Goal: Task Accomplishment & Management: Manage account settings

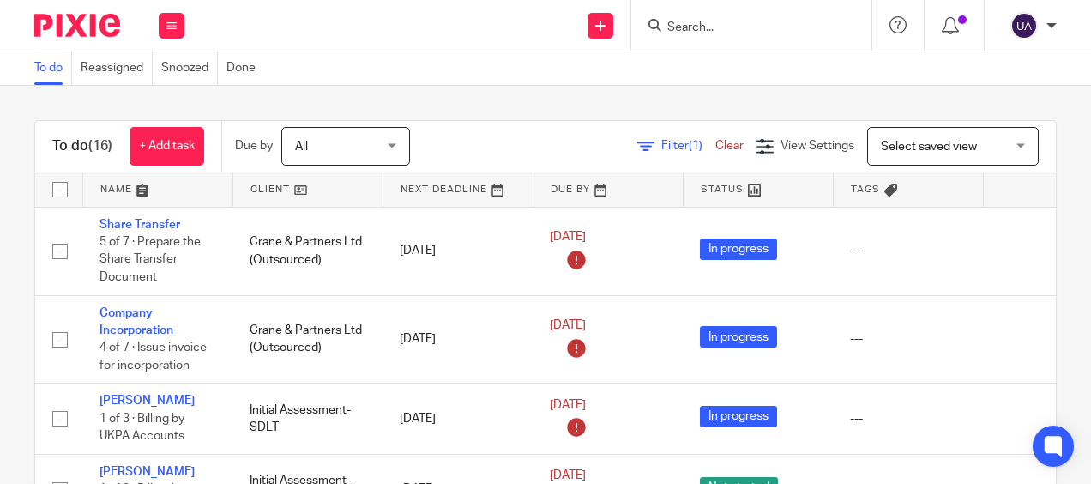
click at [371, 107] on div "To do (16) + Add task Due by All All Today Tomorrow This week Next week This mo…" at bounding box center [545, 285] width 1091 height 398
click at [374, 98] on div "To do (16) + Add task Due by All All Today Tomorrow This week Next week This mo…" at bounding box center [545, 285] width 1091 height 398
click at [324, 103] on div "To do (16) + Add task Due by All All Today Tomorrow This week Next week This mo…" at bounding box center [545, 285] width 1091 height 398
click at [357, 101] on div "To do (16) + Add task Due by All All [DATE] [DATE] This week Next week This mon…" at bounding box center [545, 285] width 1091 height 398
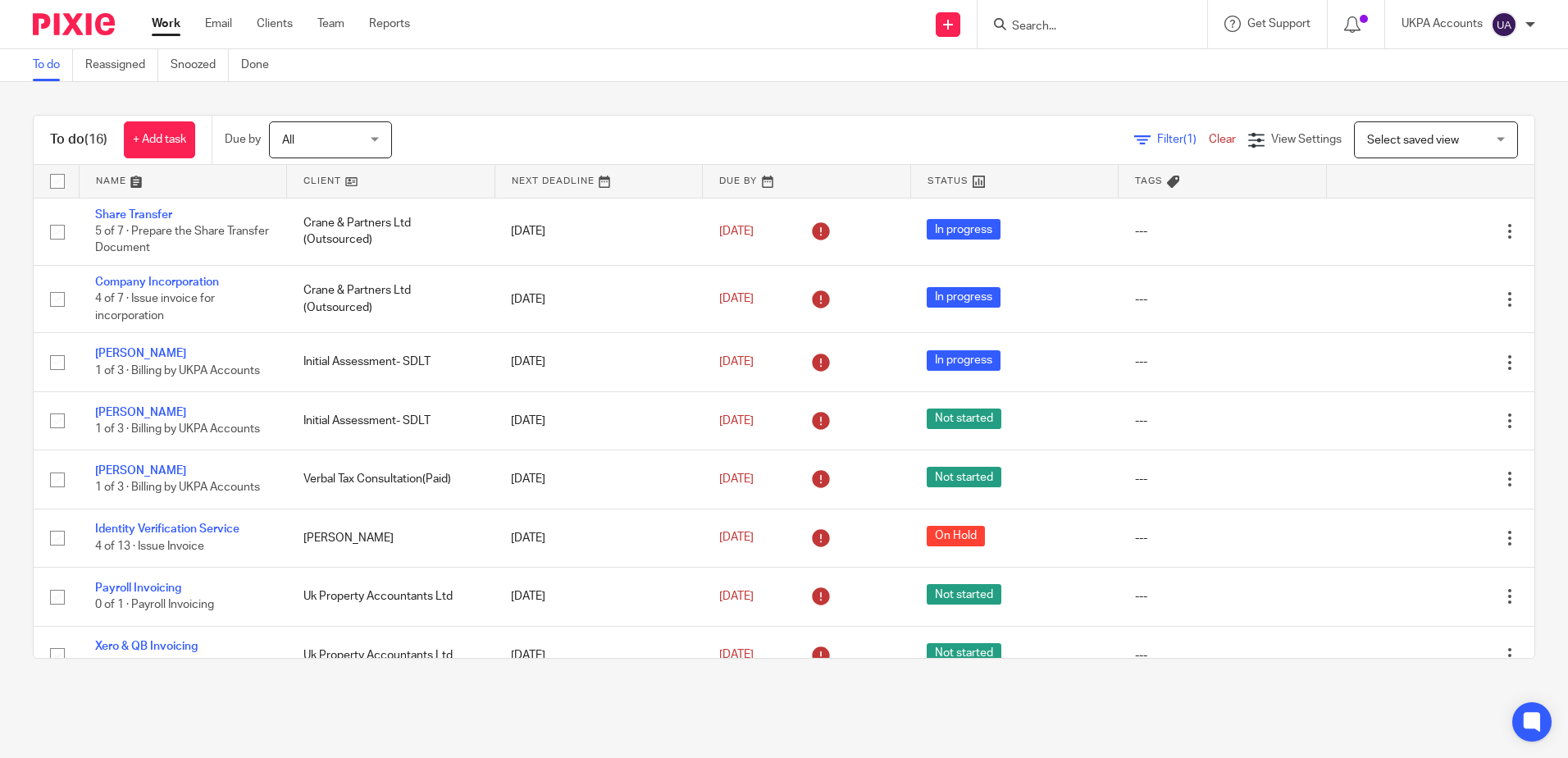
click at [898, 111] on div "To do (16) + Add task Due by All All [DATE] [DATE] This week Next week This mon…" at bounding box center [784, 386] width 1568 height 609
click at [1042, 33] on input "Search" at bounding box center [1084, 27] width 147 height 14
type input "gocard"
drag, startPoint x: 1101, startPoint y: 23, endPoint x: 663, endPoint y: -13, distance: 439.5
click at [663, 0] on html "Work Email Clients Team Reports Work Email Clients Team Reports Settings Send n…" at bounding box center [784, 379] width 1568 height 758
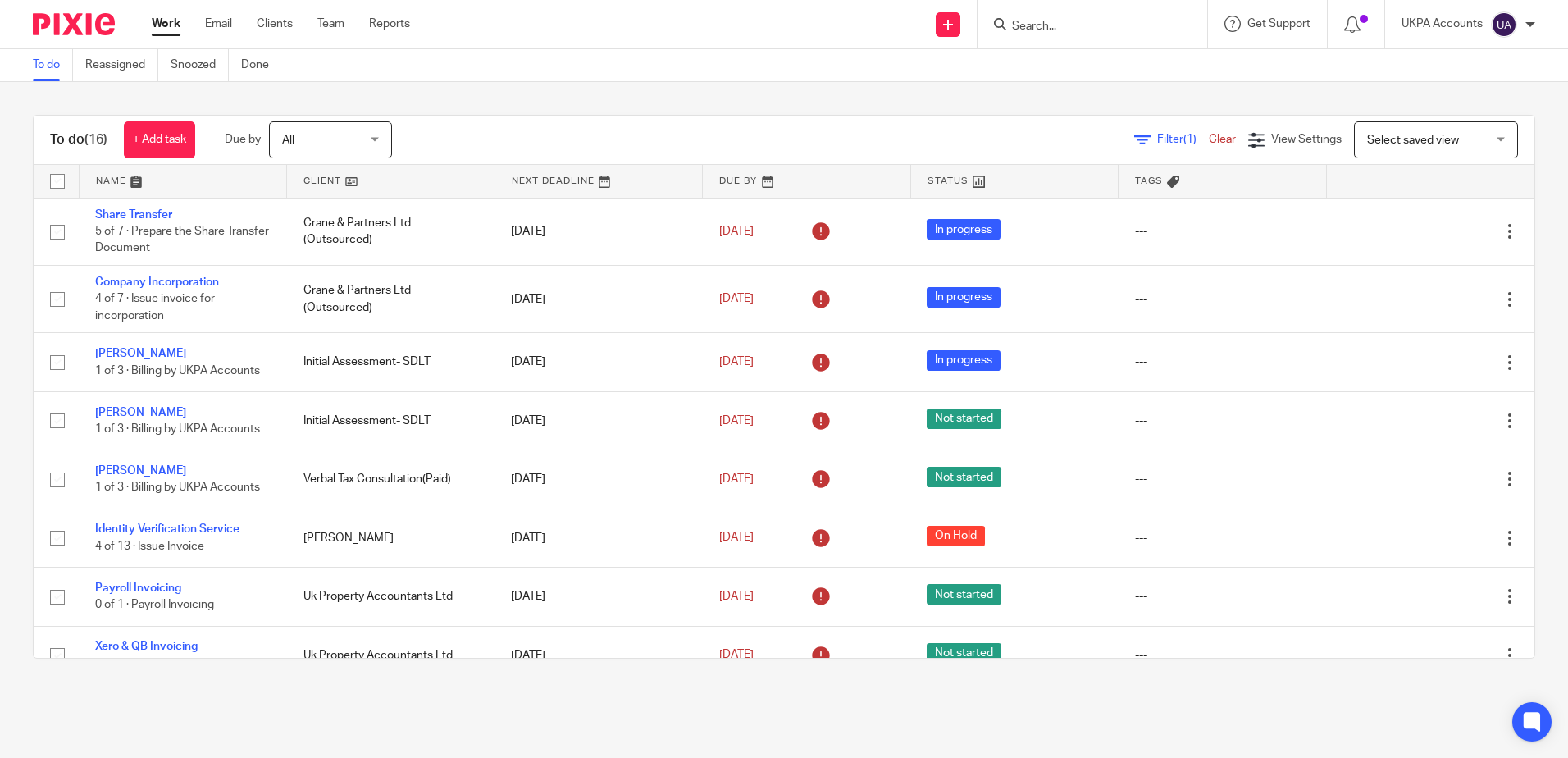
click at [580, 118] on div "To do (16) + Add task Due by All All Today Tomorrow This week Next week This mo…" at bounding box center [784, 140] width 1501 height 49
drag, startPoint x: 210, startPoint y: 64, endPoint x: 287, endPoint y: 54, distance: 77.6
click at [210, 64] on link "Snoozed" at bounding box center [199, 64] width 58 height 32
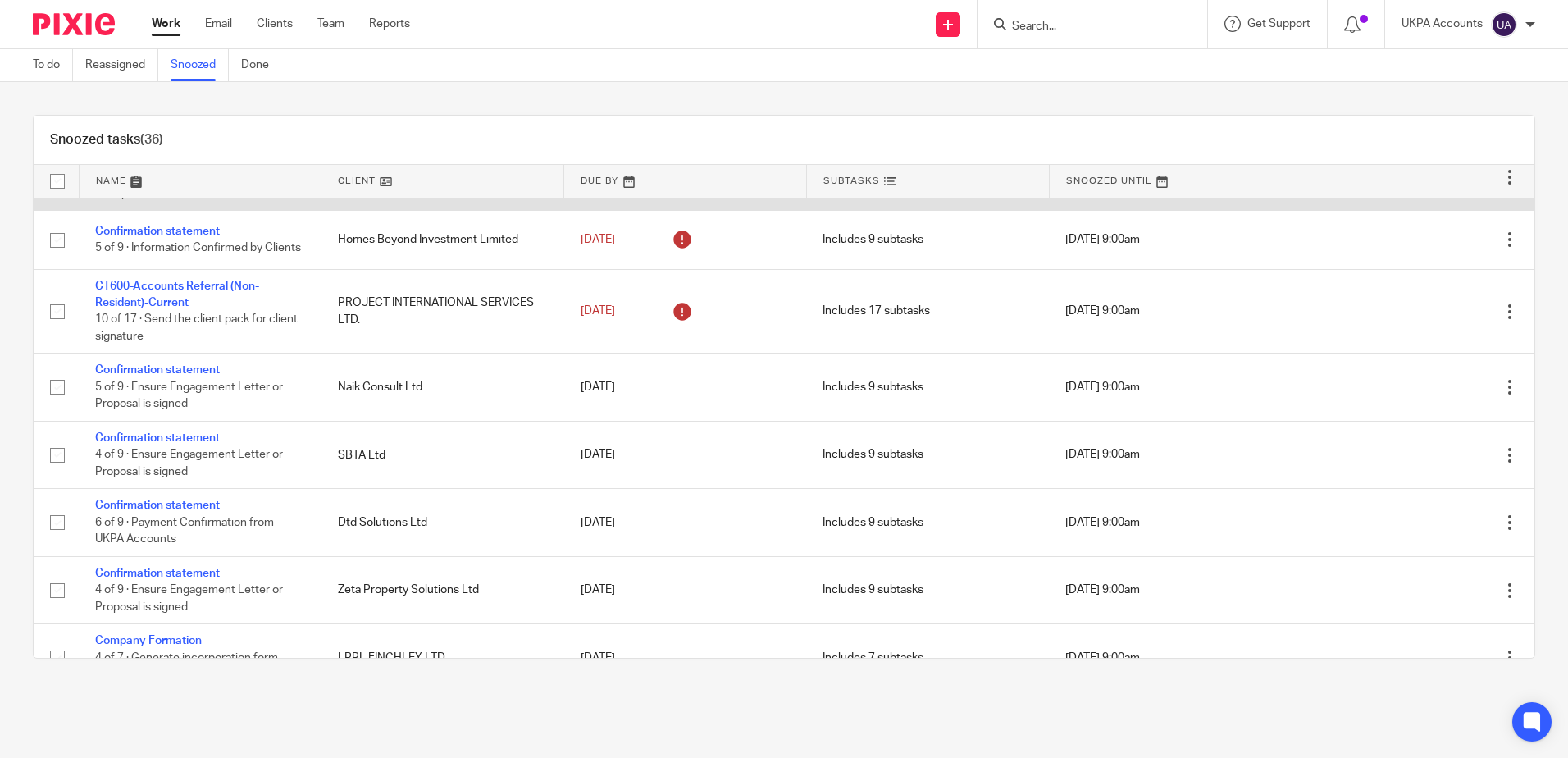
scroll to position [984, 0]
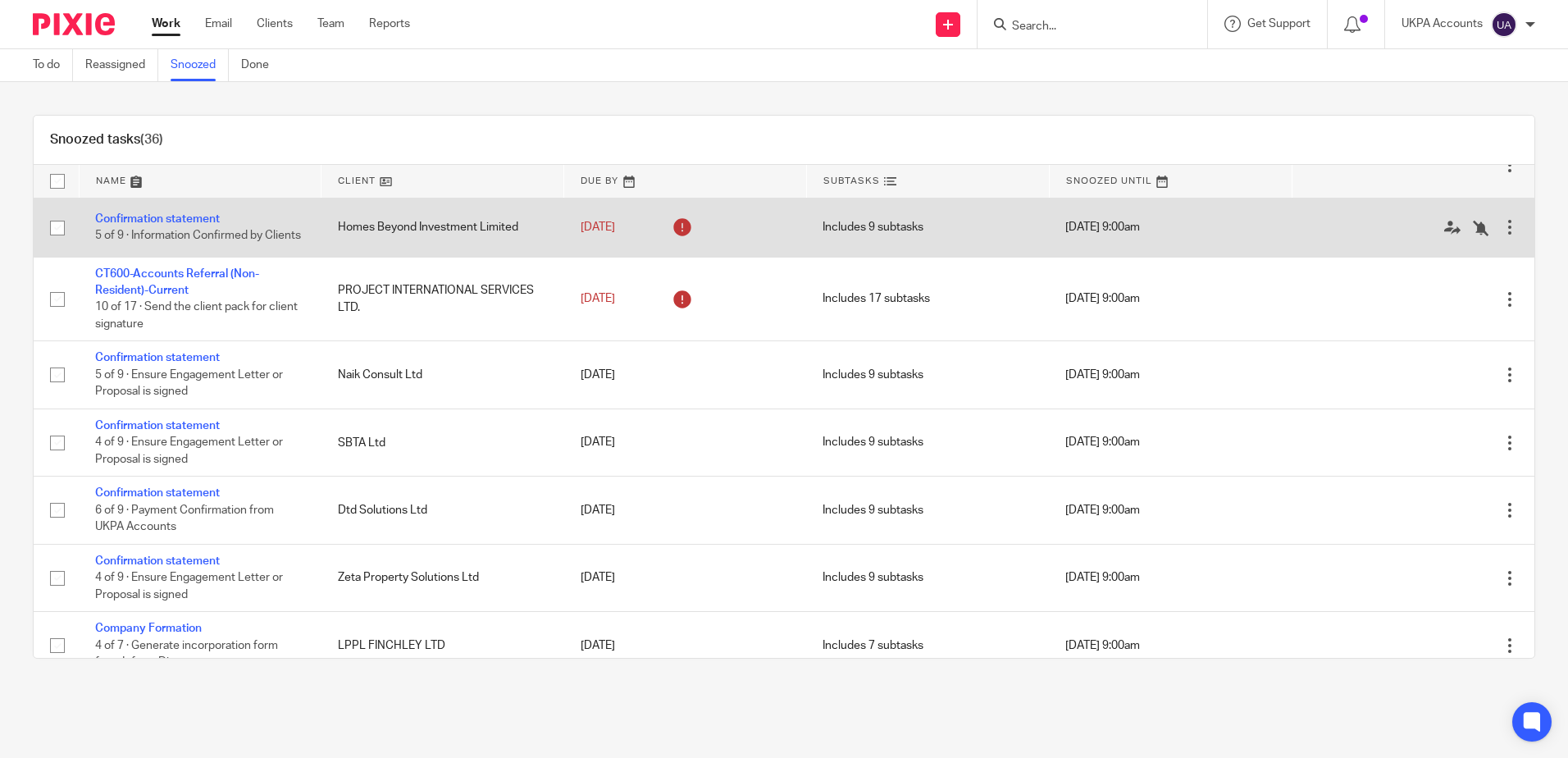
drag, startPoint x: 764, startPoint y: 712, endPoint x: 308, endPoint y: 257, distance: 644.2
click at [764, 710] on main "To do Reassigned Snoozed Done Snoozed tasks (36) Name Client Due By Subtasks Sn…" at bounding box center [784, 379] width 1568 height 758
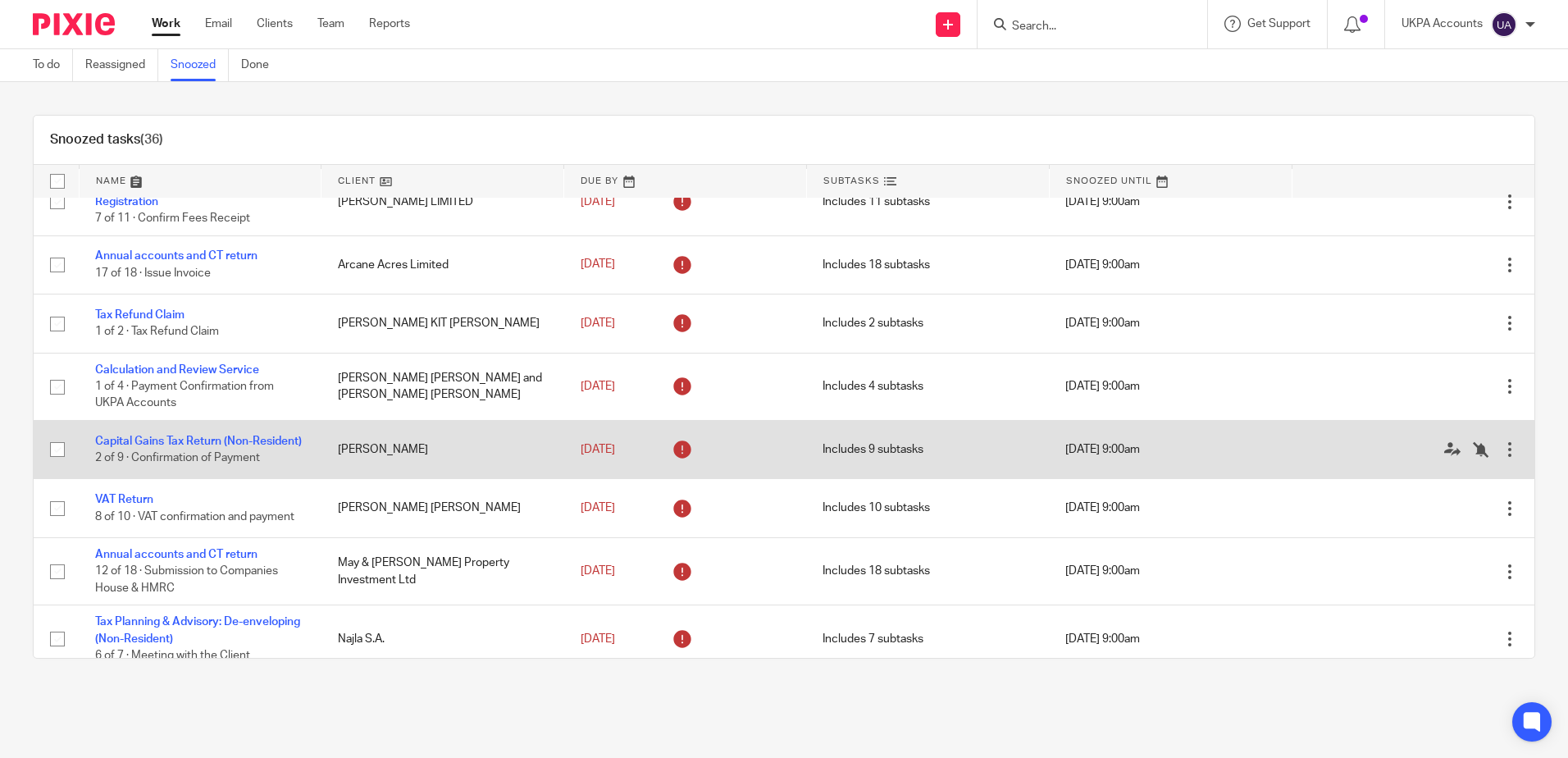
scroll to position [0, 0]
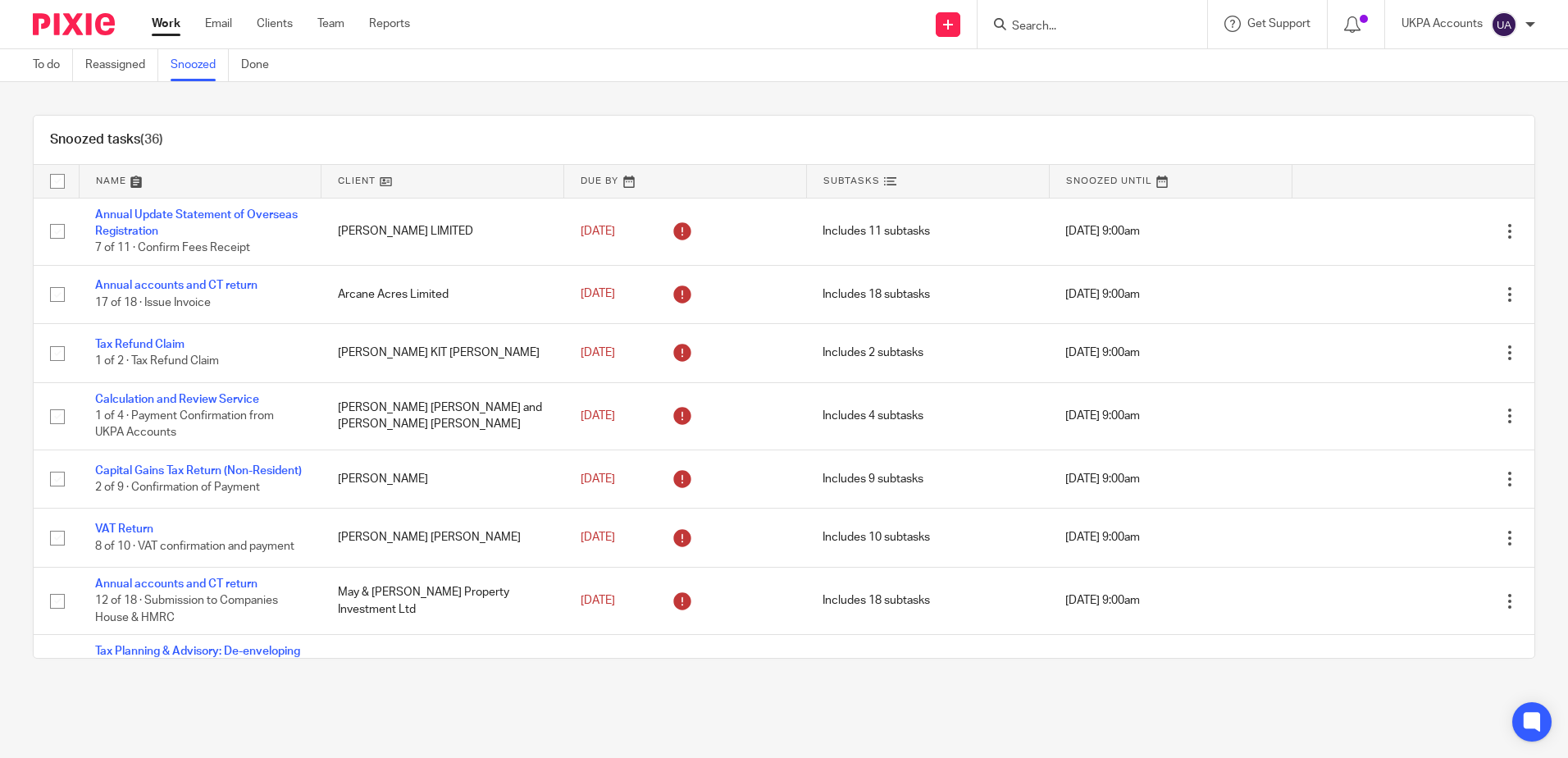
drag, startPoint x: 332, startPoint y: 95, endPoint x: 309, endPoint y: 90, distance: 23.5
click at [332, 95] on div "Snoozed tasks (36) Name Client Due By Subtasks Snoozed Until Annual Update Stat…" at bounding box center [784, 386] width 1568 height 609
click at [66, 68] on link "To do" at bounding box center [53, 64] width 40 height 32
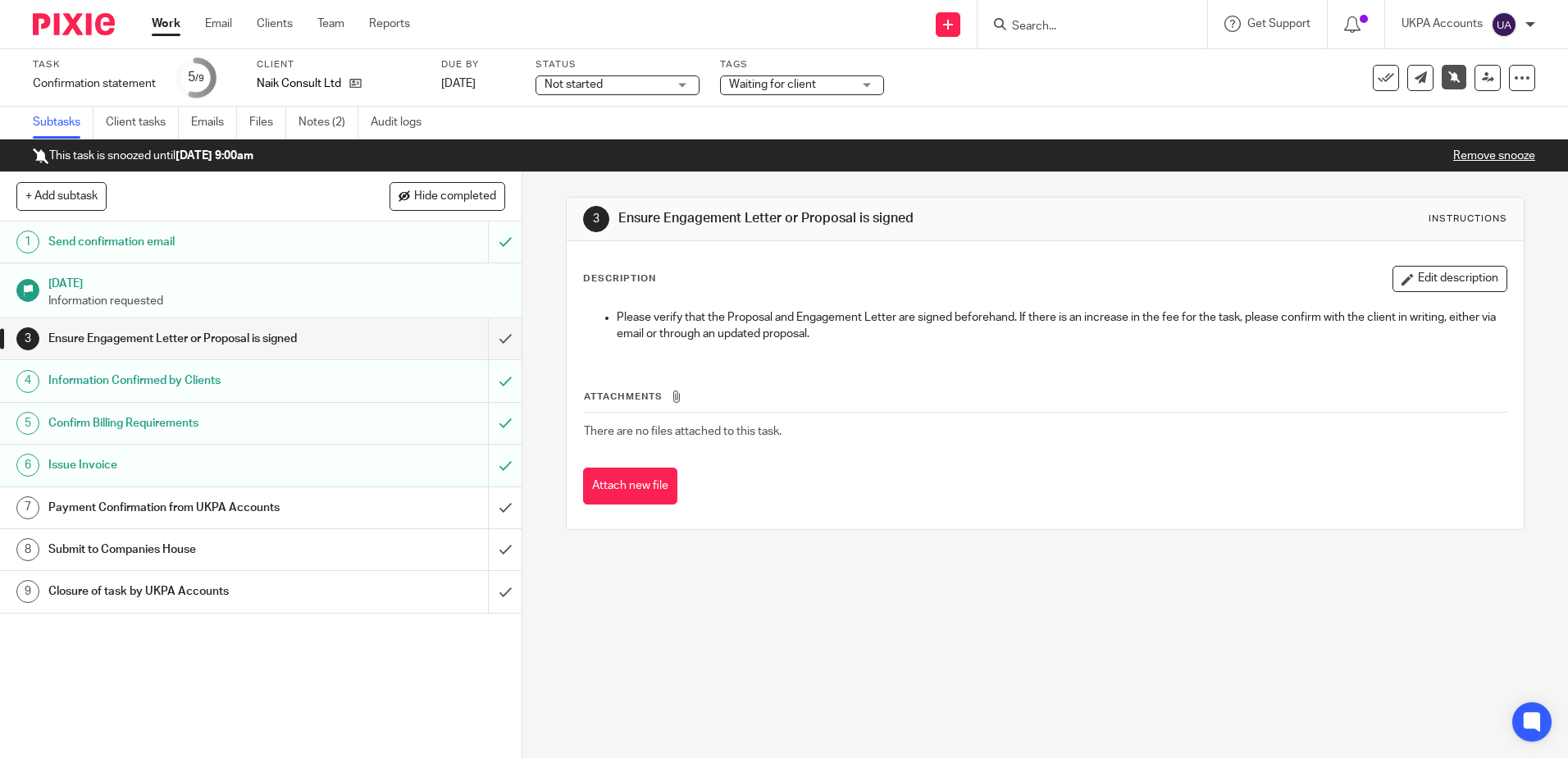
drag, startPoint x: 752, startPoint y: 725, endPoint x: 751, endPoint y: 706, distance: 19.0
click at [752, 724] on div "3 Ensure Engagement Letter or Proposal is signed Instructions Description Edit …" at bounding box center [1045, 465] width 1046 height 585
drag, startPoint x: 319, startPoint y: 127, endPoint x: 360, endPoint y: 141, distance: 43.3
click at [319, 127] on link "Notes (2)" at bounding box center [328, 122] width 60 height 32
drag, startPoint x: 902, startPoint y: 702, endPoint x: 894, endPoint y: 689, distance: 15.3
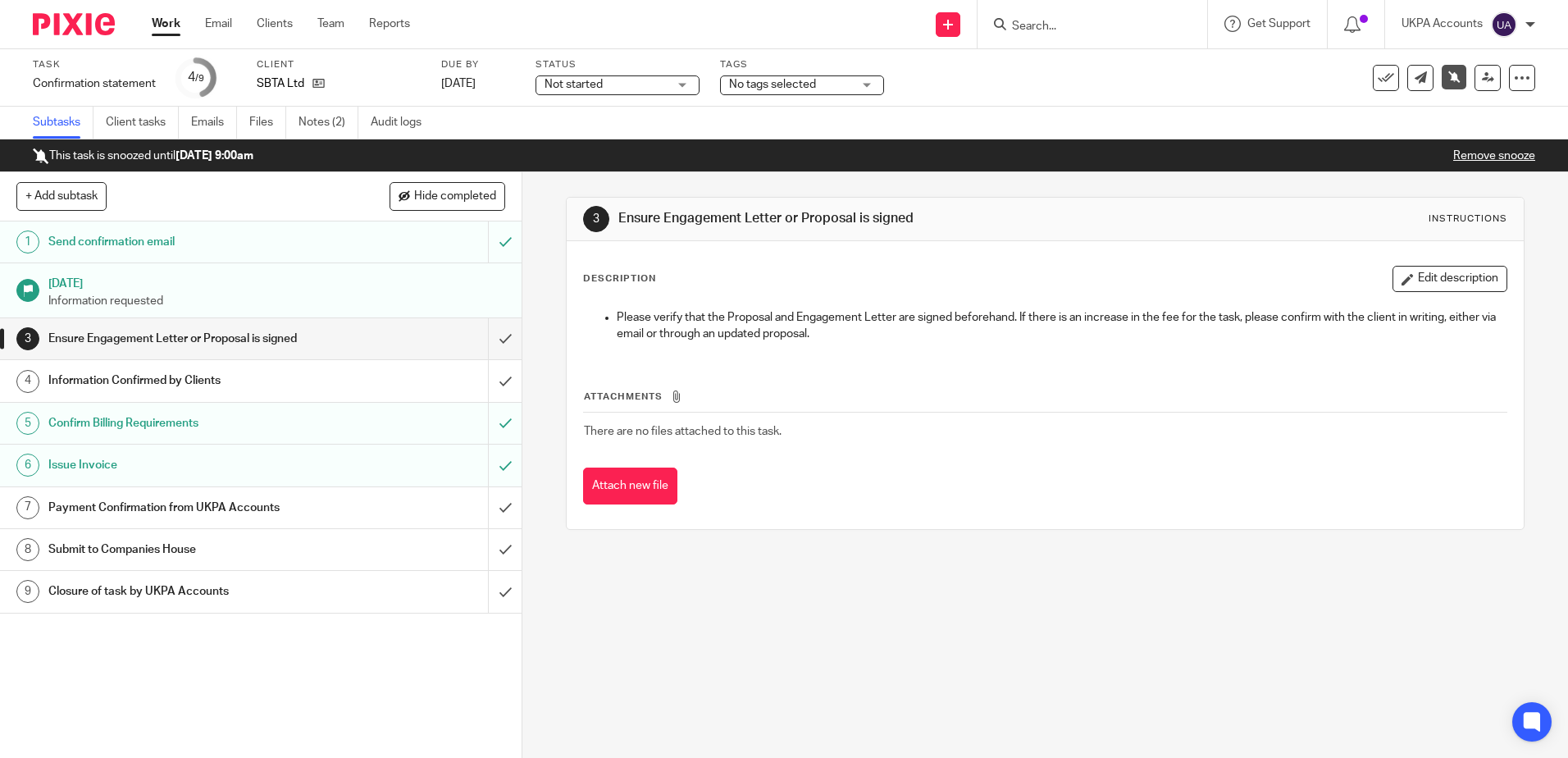
click at [901, 700] on div "3 Ensure Engagement Letter or Proposal is signed Instructions Description Edit …" at bounding box center [1045, 465] width 1046 height 585
click at [308, 127] on link "Notes (2)" at bounding box center [328, 122] width 60 height 32
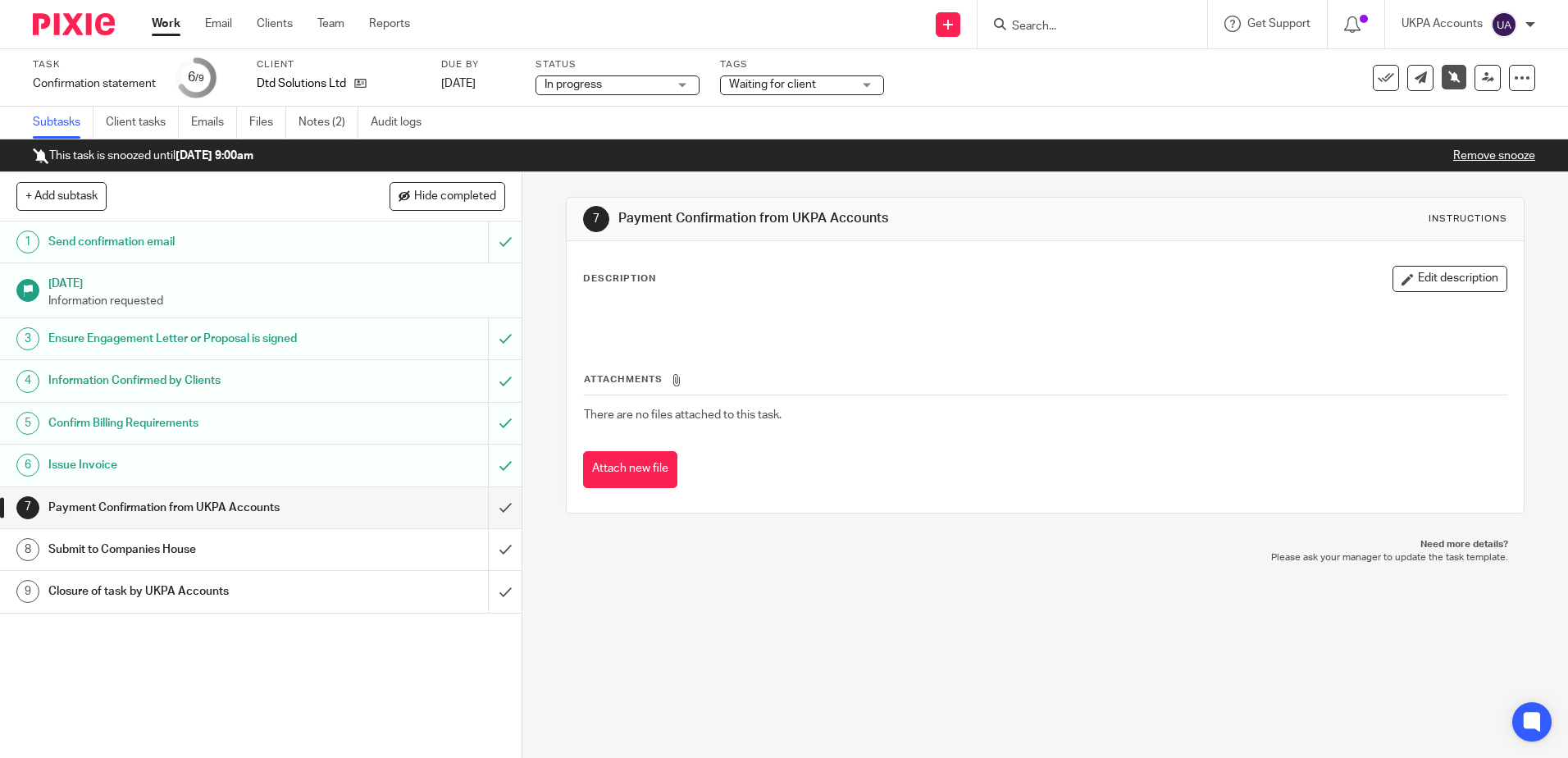
click at [748, 577] on div "7 Payment Confirmation from UKPA Accounts Instructions Description Edit descrip…" at bounding box center [1045, 465] width 1046 height 585
click at [798, 576] on div "7 Payment Confirmation from UKPA Accounts Instructions Description Edit descrip…" at bounding box center [1045, 465] width 1046 height 585
click at [943, 638] on div "7 Payment Confirmation from UKPA Accounts Instructions Description Edit descrip…" at bounding box center [1045, 465] width 1046 height 585
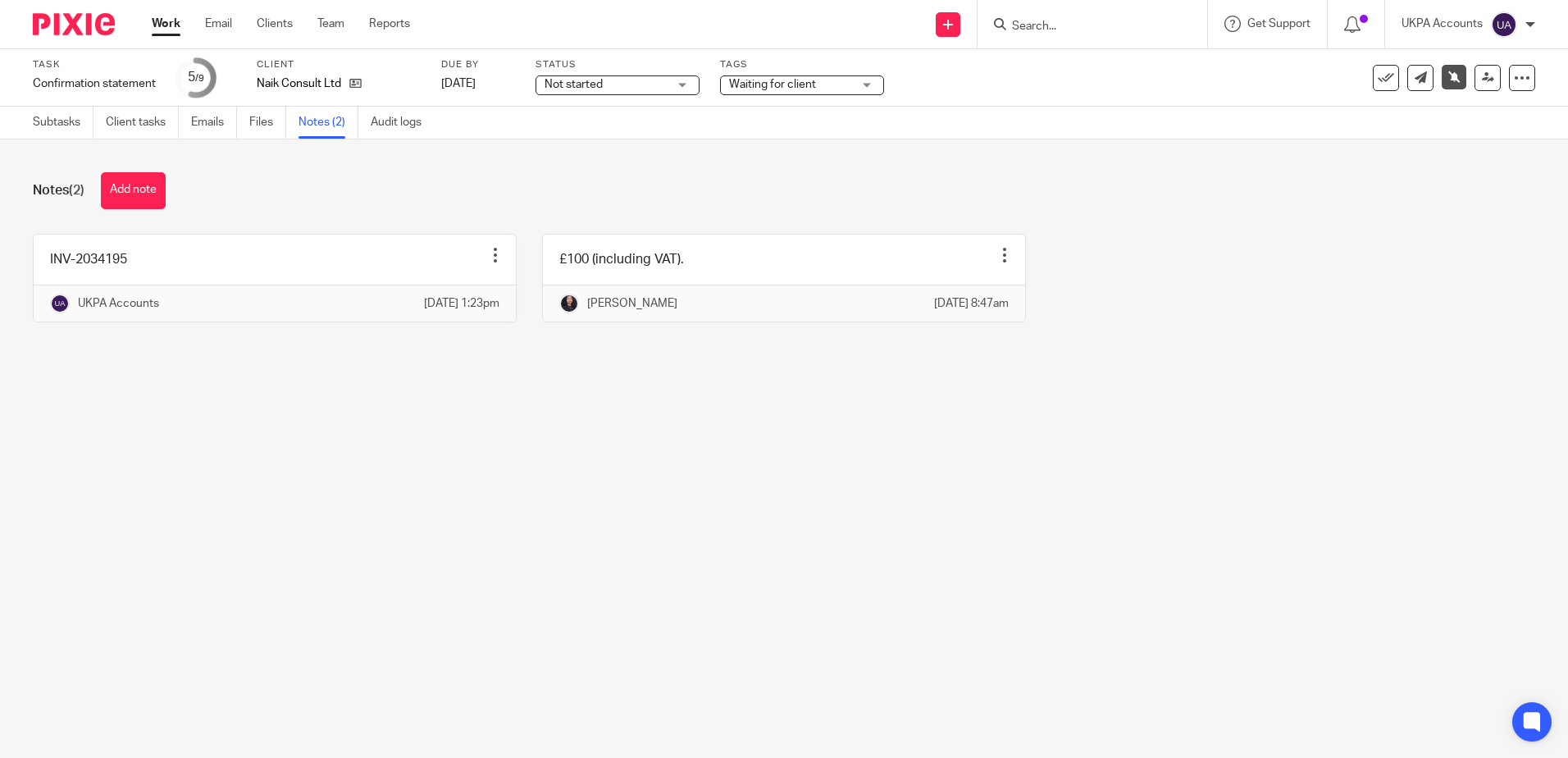
click at [730, 575] on main "Task Confirmation statement Save Confirmation statement 5 /9 Client Naik Consul…" at bounding box center [784, 379] width 1568 height 758
click at [795, 547] on main "Task Confirmation statement Save Confirmation statement 5 /9 Client Naik Consul…" at bounding box center [784, 379] width 1568 height 758
click at [844, 485] on main "Task Confirmation statement Save Confirmation statement 4 /9 Client SBTA Ltd Du…" at bounding box center [784, 379] width 1568 height 758
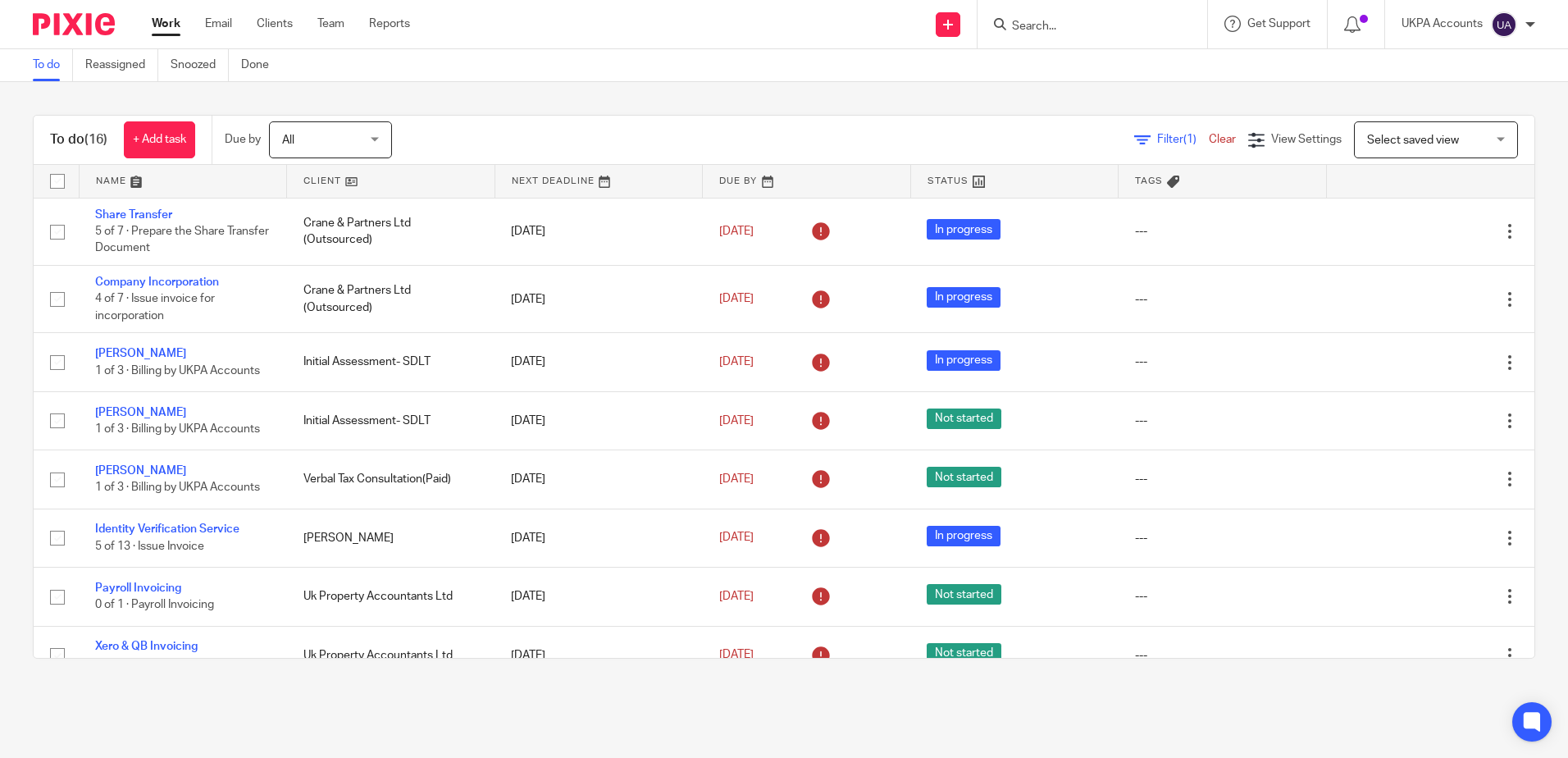
drag, startPoint x: 822, startPoint y: 723, endPoint x: 815, endPoint y: 719, distance: 8.1
click at [822, 723] on main "To do Reassigned Snoozed Done To do (16) + Add task Due by All All [DATE] [DATE…" at bounding box center [784, 379] width 1568 height 758
click at [801, 107] on div "To do (16) + Add task Due by All All [DATE] [DATE] This week Next week This mon…" at bounding box center [784, 386] width 1568 height 609
click at [707, 98] on div "To do (16) + Add task Due by All All [DATE] [DATE] This week Next week This mon…" at bounding box center [784, 386] width 1568 height 609
click at [640, 75] on div "To do Reassigned Snoozed Done" at bounding box center [784, 65] width 1568 height 32
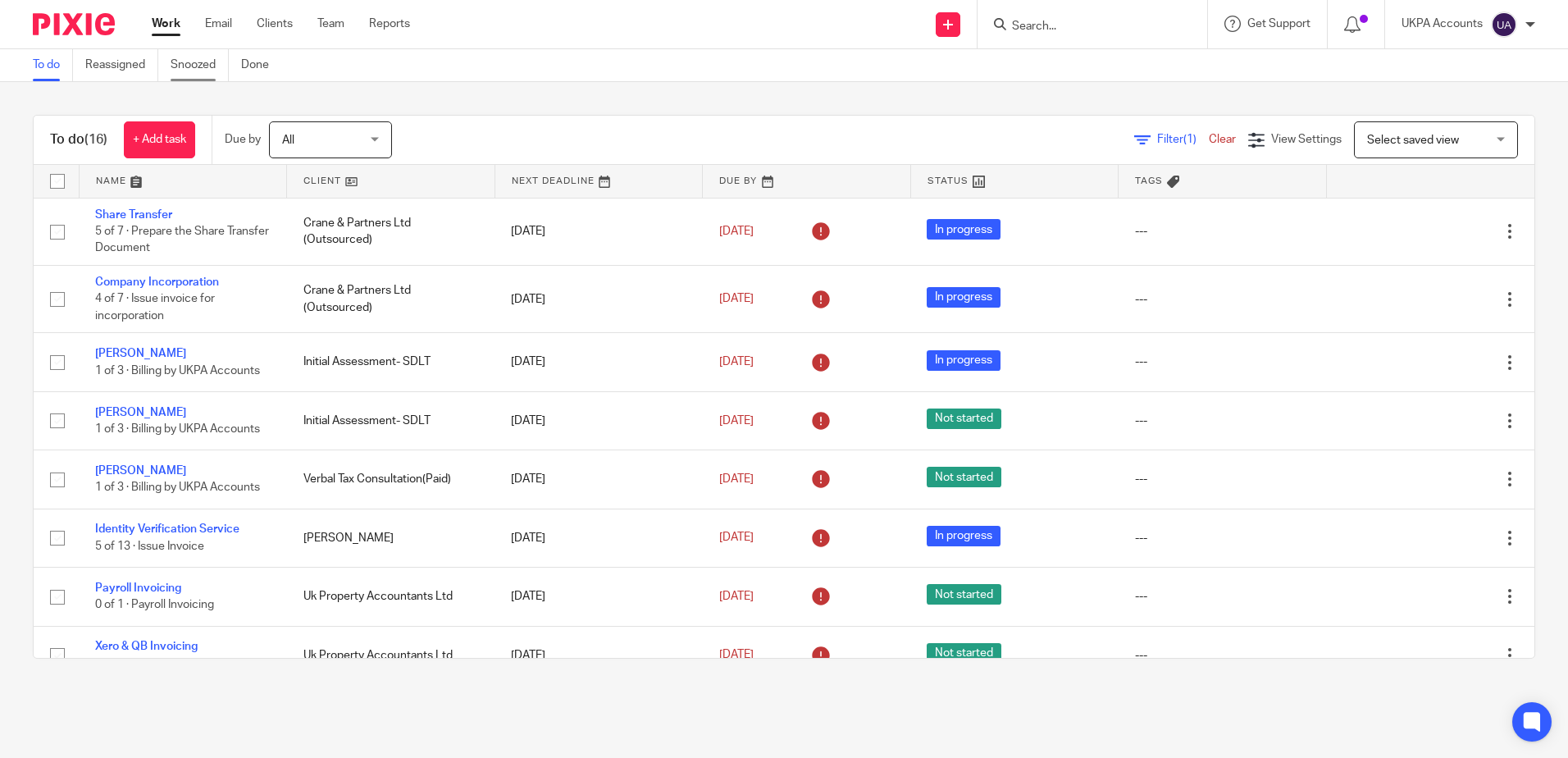
click at [176, 57] on link "Snoozed" at bounding box center [199, 64] width 58 height 32
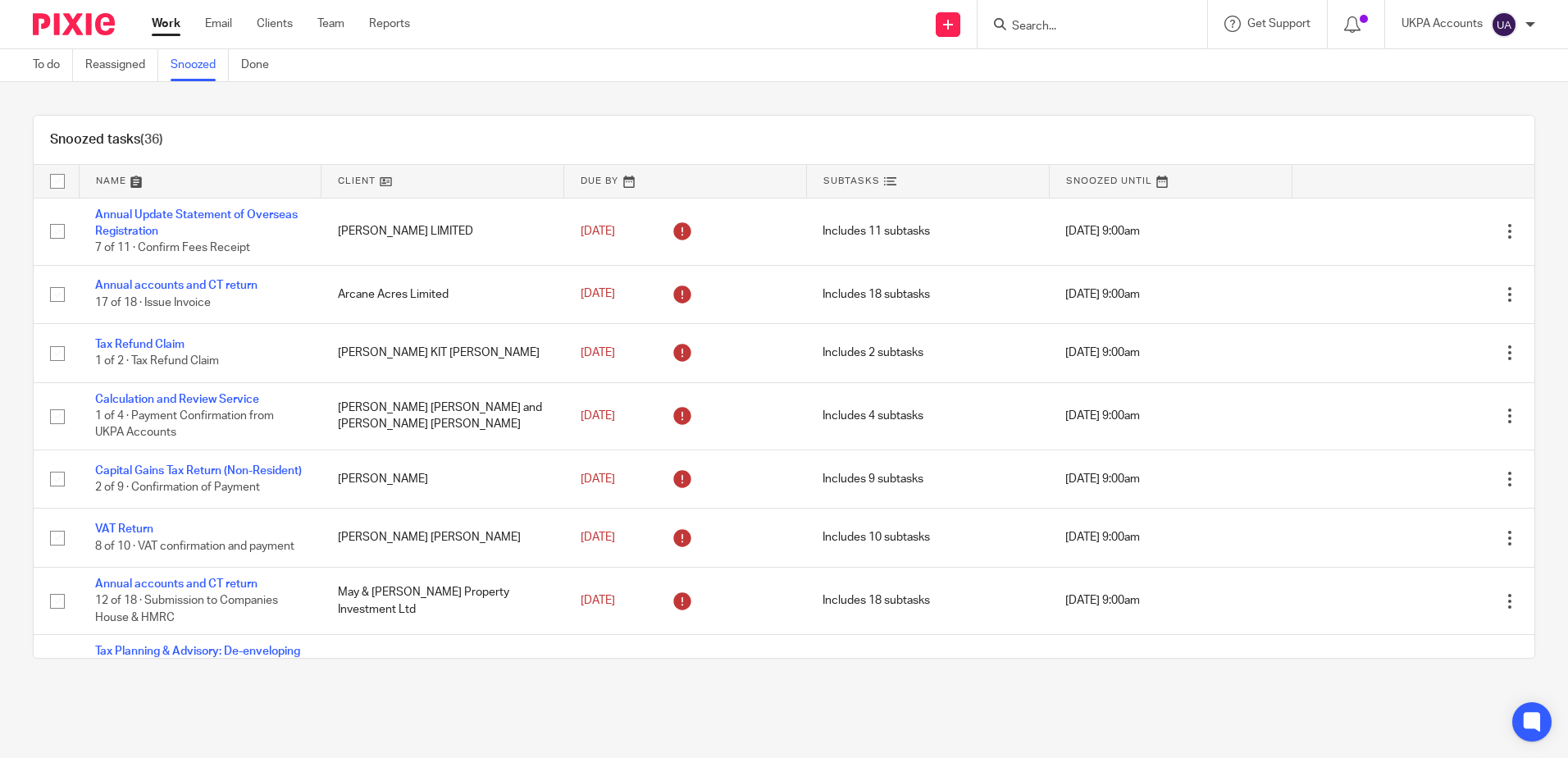
click at [795, 101] on div "Snoozed tasks (36) Name Client Due By Subtasks Snoozed Until Annual Update Stat…" at bounding box center [784, 386] width 1568 height 609
click at [634, 112] on div "Snoozed tasks (36) Name Client Due By Subtasks Snoozed Until Annual Update Stat…" at bounding box center [784, 386] width 1568 height 609
click at [805, 97] on div "Snoozed tasks (36) Name Client Due By Subtasks Snoozed Until Annual Update Stat…" at bounding box center [784, 386] width 1568 height 609
click at [735, 96] on div "Snoozed tasks (36) Name Client Due By Subtasks Snoozed Until Annual Update Stat…" at bounding box center [784, 386] width 1568 height 609
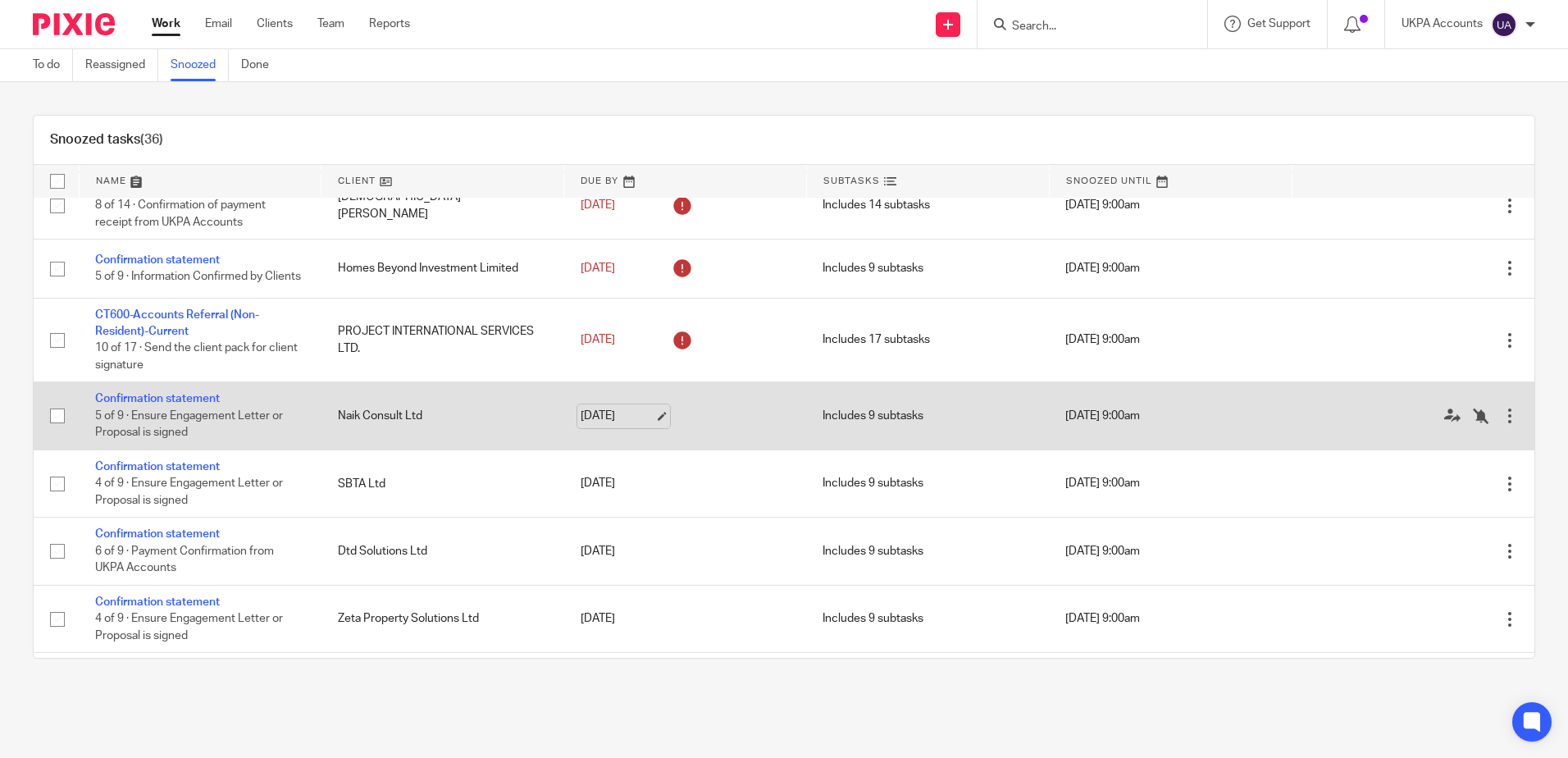
scroll to position [1066, 0]
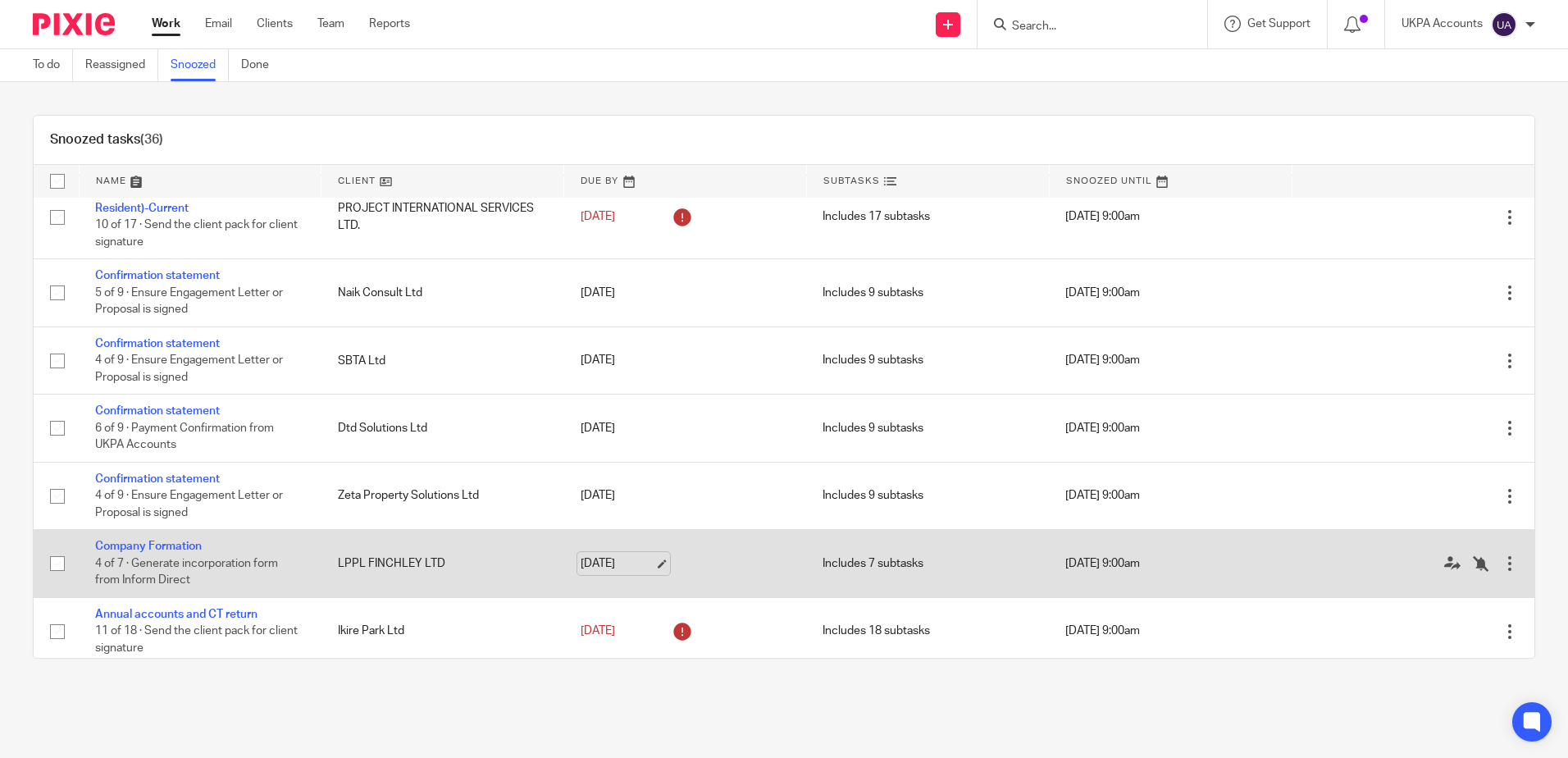
drag, startPoint x: 769, startPoint y: 712, endPoint x: 568, endPoint y: 574, distance: 243.8
click at [769, 712] on main "To do Reassigned Snoozed Done Snoozed tasks (36) Name Client Due By Subtasks Sn…" at bounding box center [784, 379] width 1568 height 758
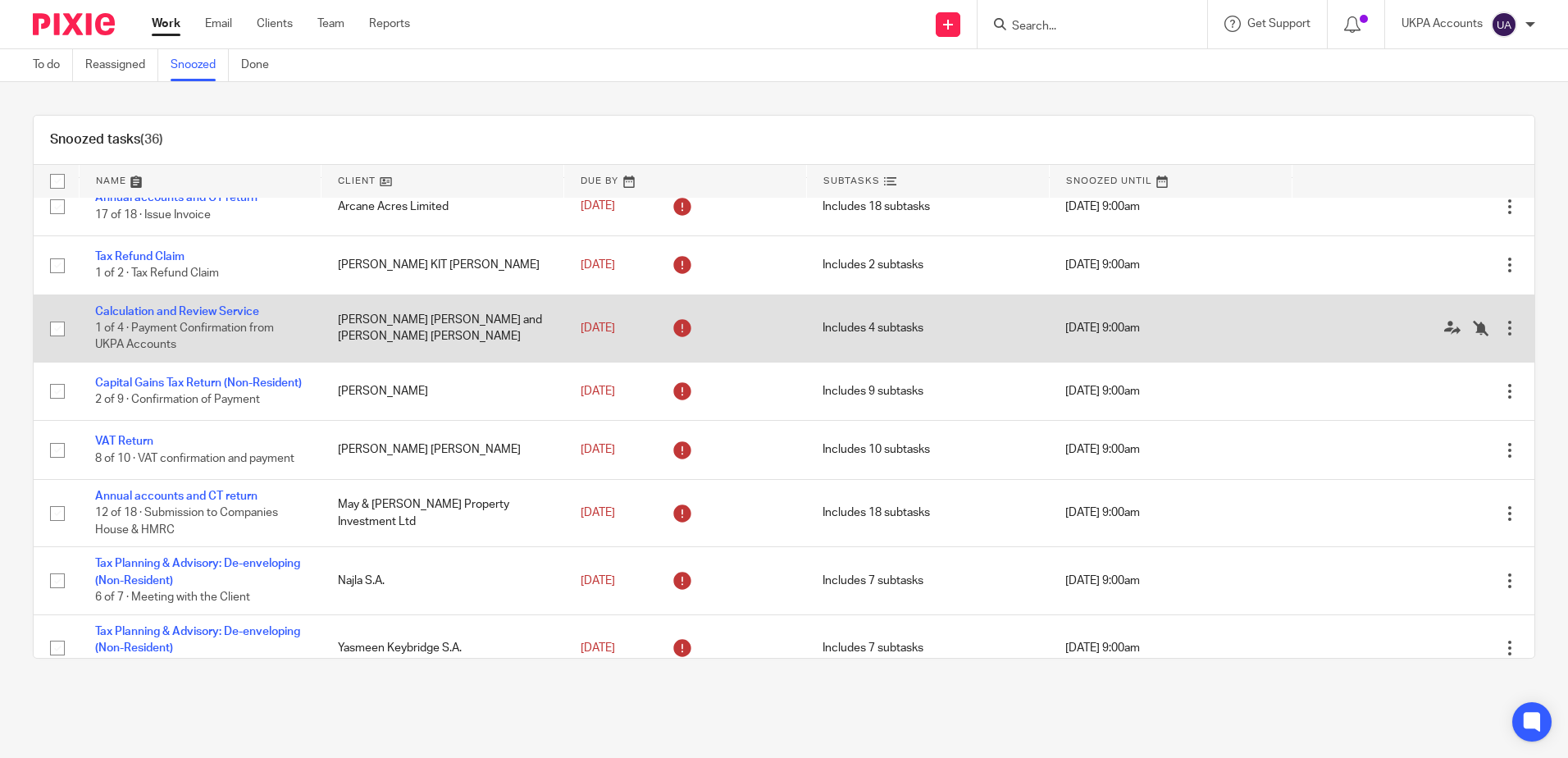
scroll to position [0, 0]
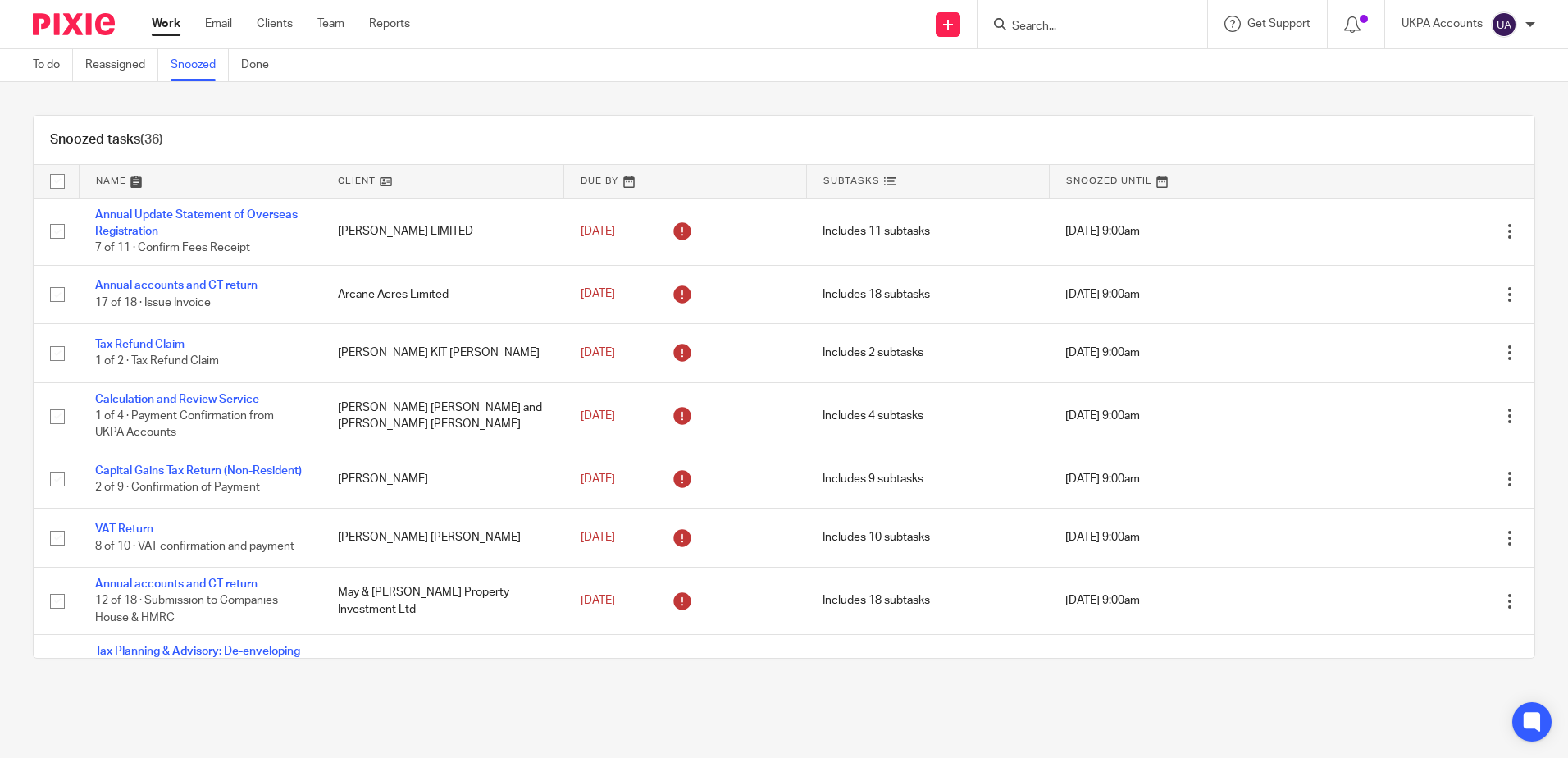
click at [324, 109] on div "Snoozed tasks (36) Name Client Due By Subtasks Snoozed Until Annual Update Stat…" at bounding box center [784, 386] width 1568 height 609
click at [886, 101] on div "Snoozed tasks (36) Name Client Due By Subtasks Snoozed Until Annual Update Stat…" at bounding box center [784, 386] width 1568 height 609
click at [937, 94] on div "Snoozed tasks (36) Name Client Due By Subtasks Snoozed Until Annual Update Stat…" at bounding box center [784, 386] width 1568 height 609
drag, startPoint x: 659, startPoint y: 96, endPoint x: 664, endPoint y: 107, distance: 12.1
click at [659, 96] on div "Snoozed tasks (36) Name Client Due By Subtasks Snoozed Until Annual Update Stat…" at bounding box center [784, 386] width 1568 height 609
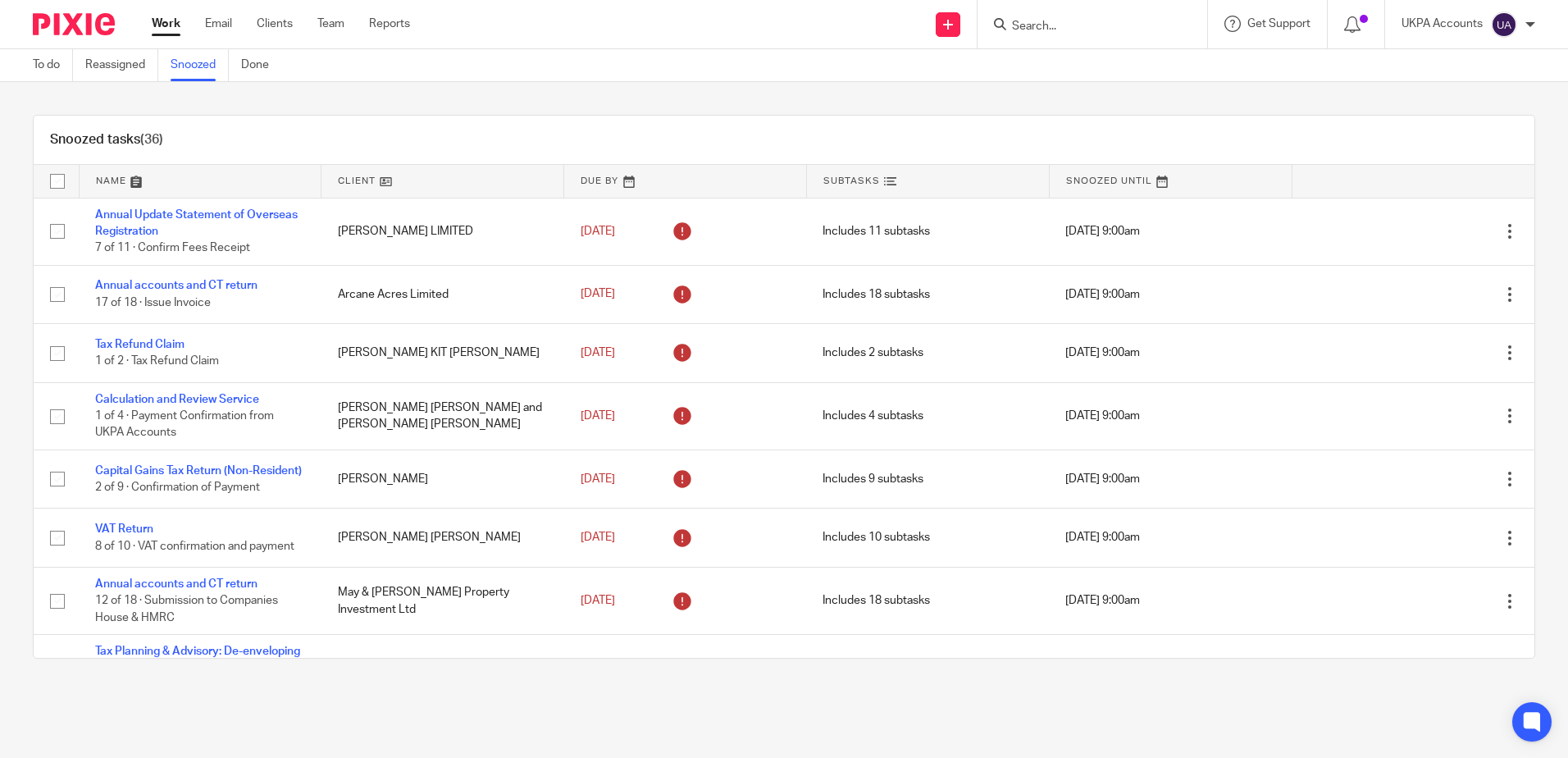
click at [0, 317] on html "Work Email Clients Team Reports Work Email Clients Team Reports Settings Send n…" at bounding box center [784, 379] width 1568 height 758
drag, startPoint x: 1530, startPoint y: 357, endPoint x: 1514, endPoint y: 364, distance: 17.5
click at [1530, 357] on div "Snoozed tasks (36) Name Client Due By Subtasks Snoozed Until Annual Update Stat…" at bounding box center [784, 386] width 1568 height 609
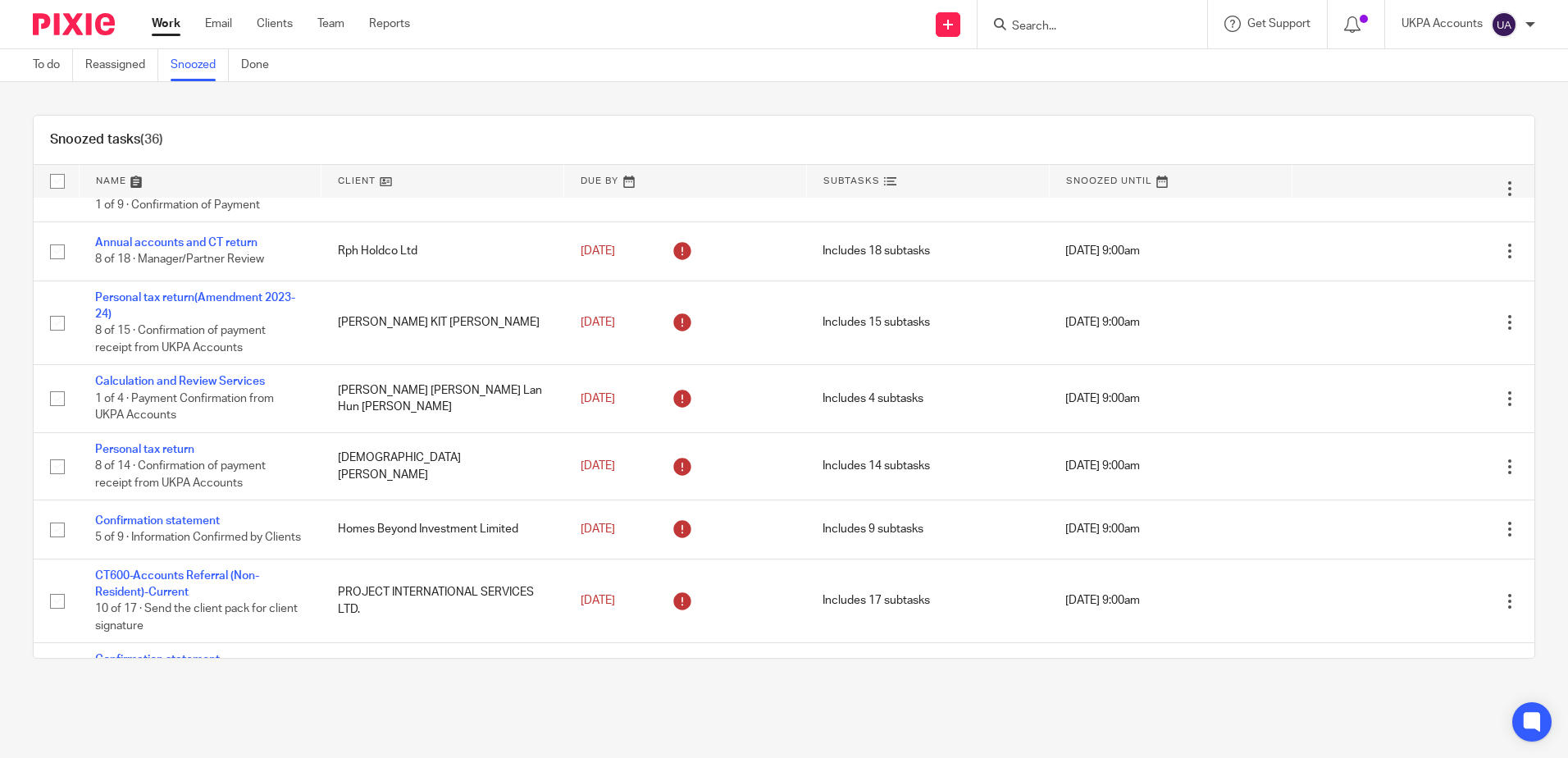
scroll to position [518, 0]
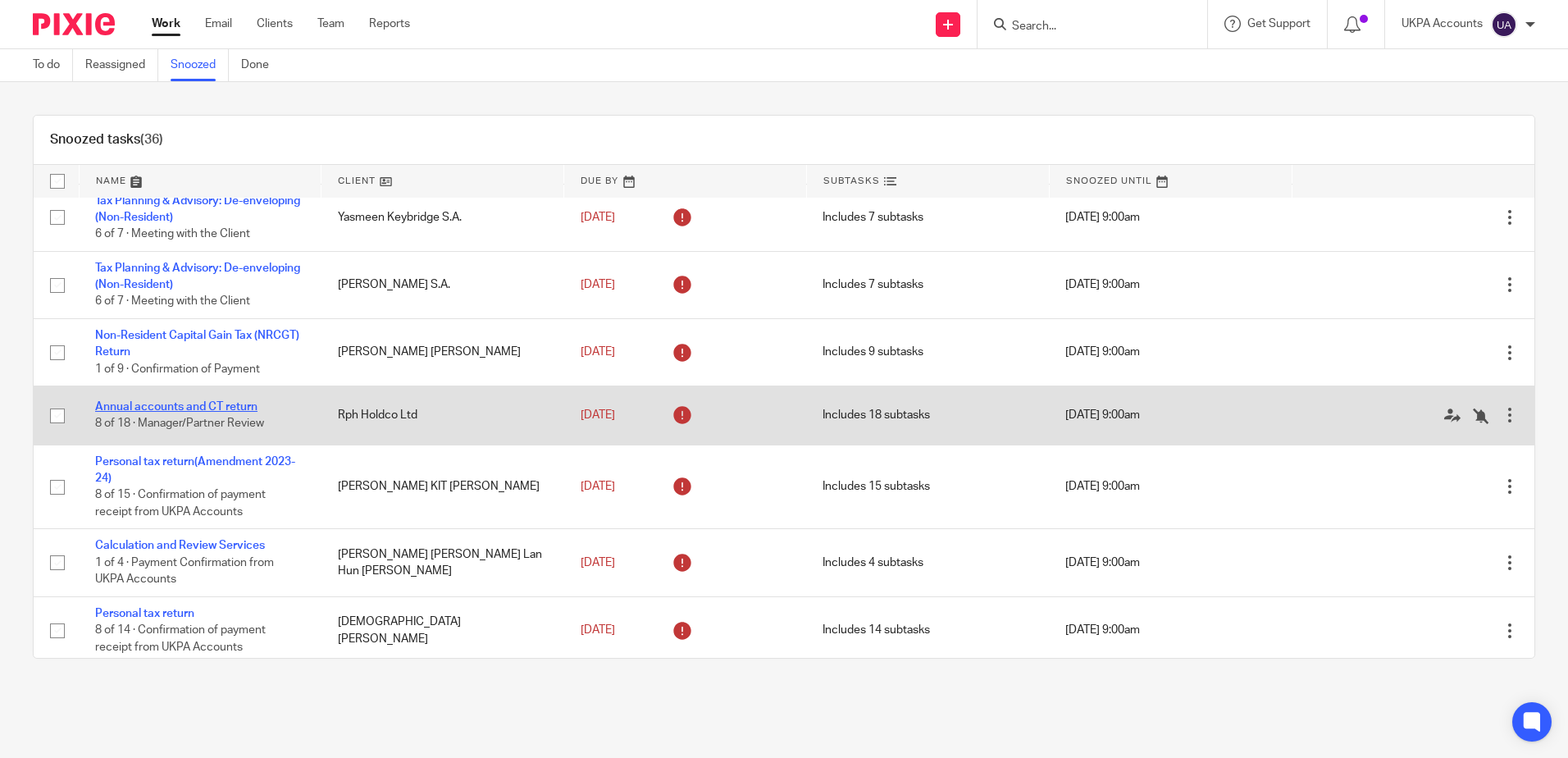
click at [232, 412] on link "Annual accounts and CT return" at bounding box center [177, 406] width 163 height 11
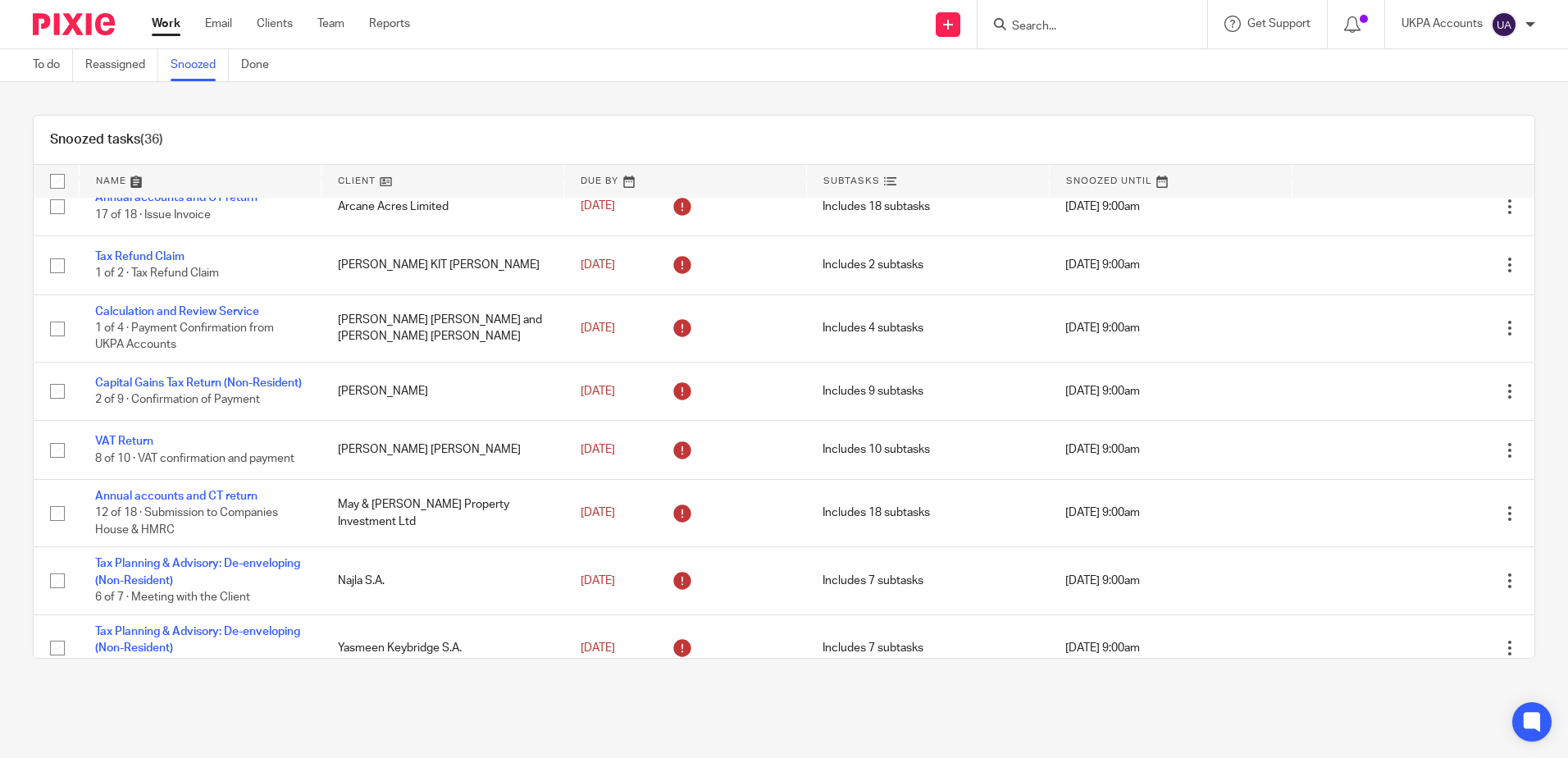
scroll to position [0, 0]
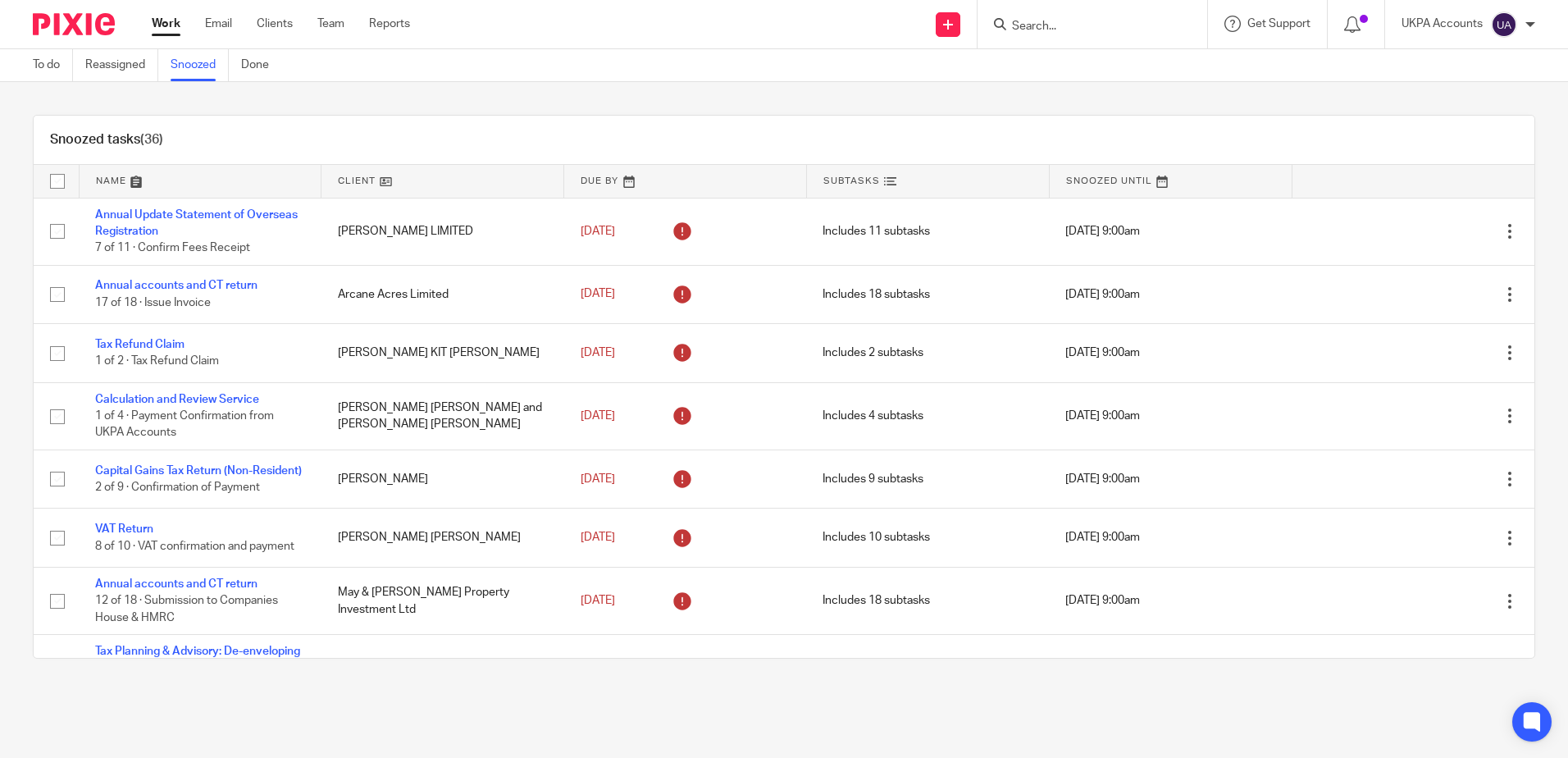
click at [501, 92] on div "Snoozed tasks (36) Name Client Due By Subtasks Snoozed Until Annual Update Stat…" at bounding box center [784, 386] width 1568 height 609
click at [472, 96] on div "Snoozed tasks (36) Name Client Due By Subtasks Snoozed Until Annual Update Stat…" at bounding box center [784, 386] width 1568 height 609
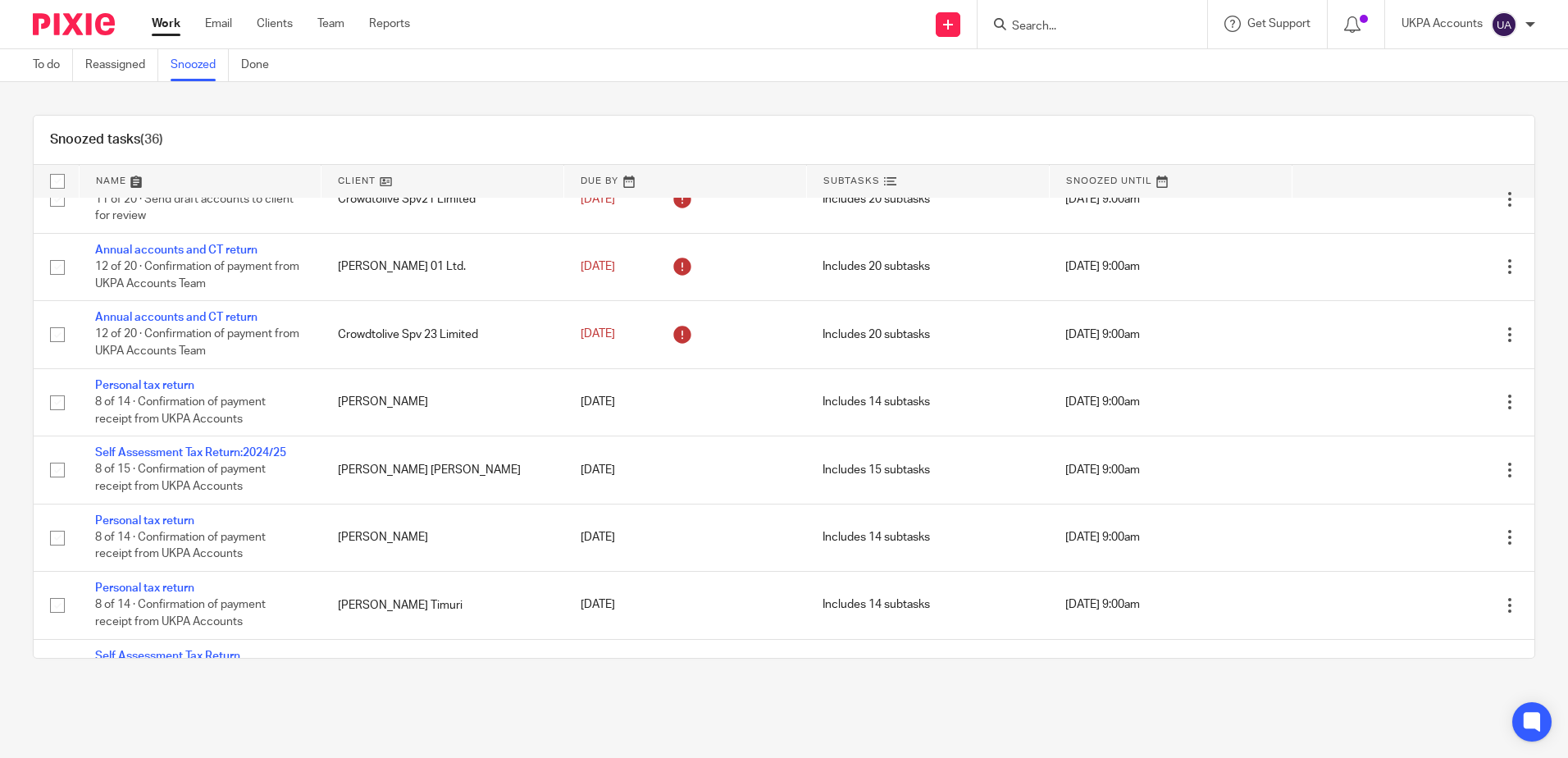
scroll to position [1994, 0]
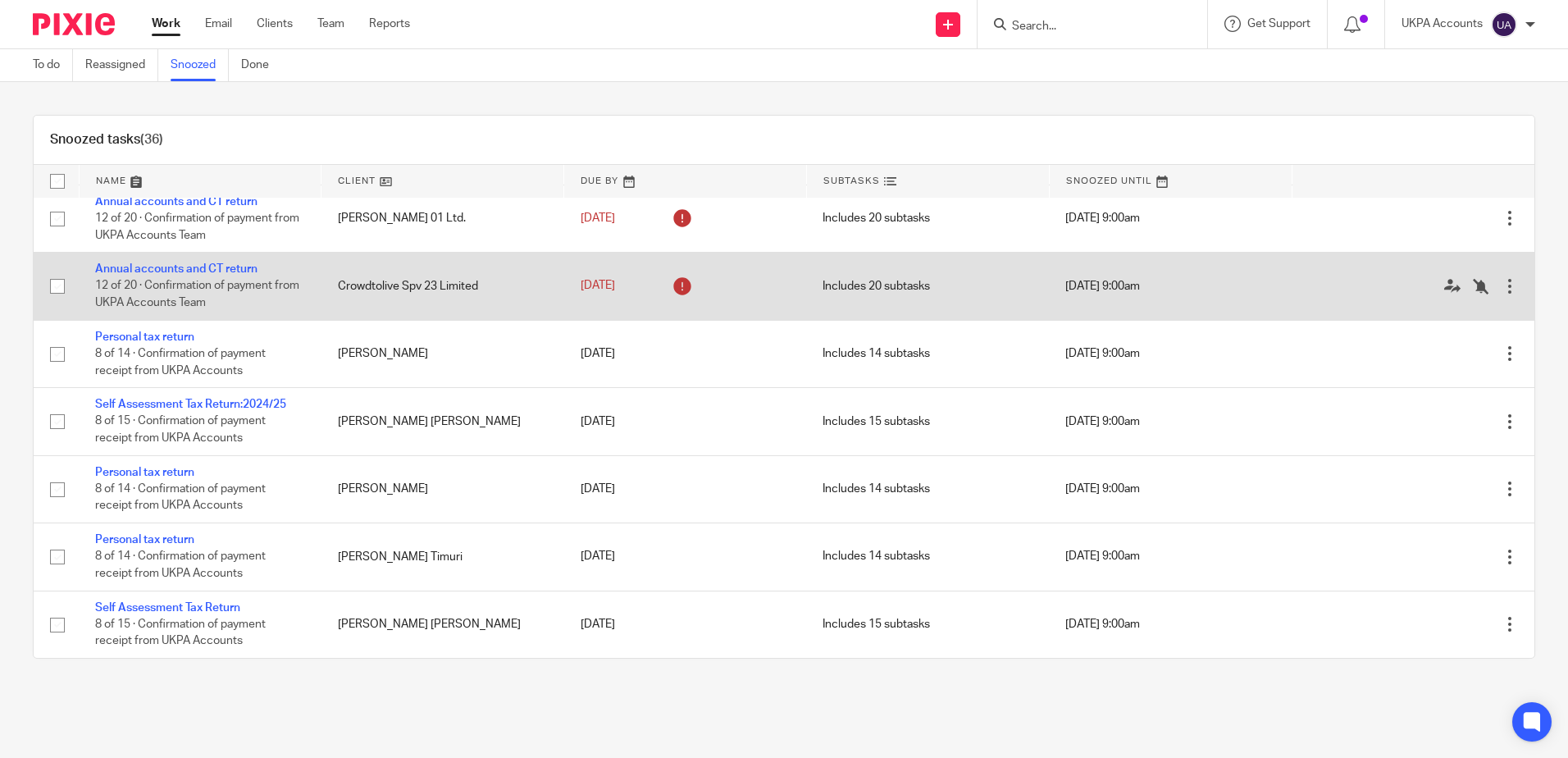
drag, startPoint x: 608, startPoint y: 98, endPoint x: 708, endPoint y: 292, distance: 218.3
click at [608, 98] on div "Snoozed tasks (36) Name Client Due By Subtasks Snoozed Until Annual Update Stat…" at bounding box center [784, 386] width 1568 height 609
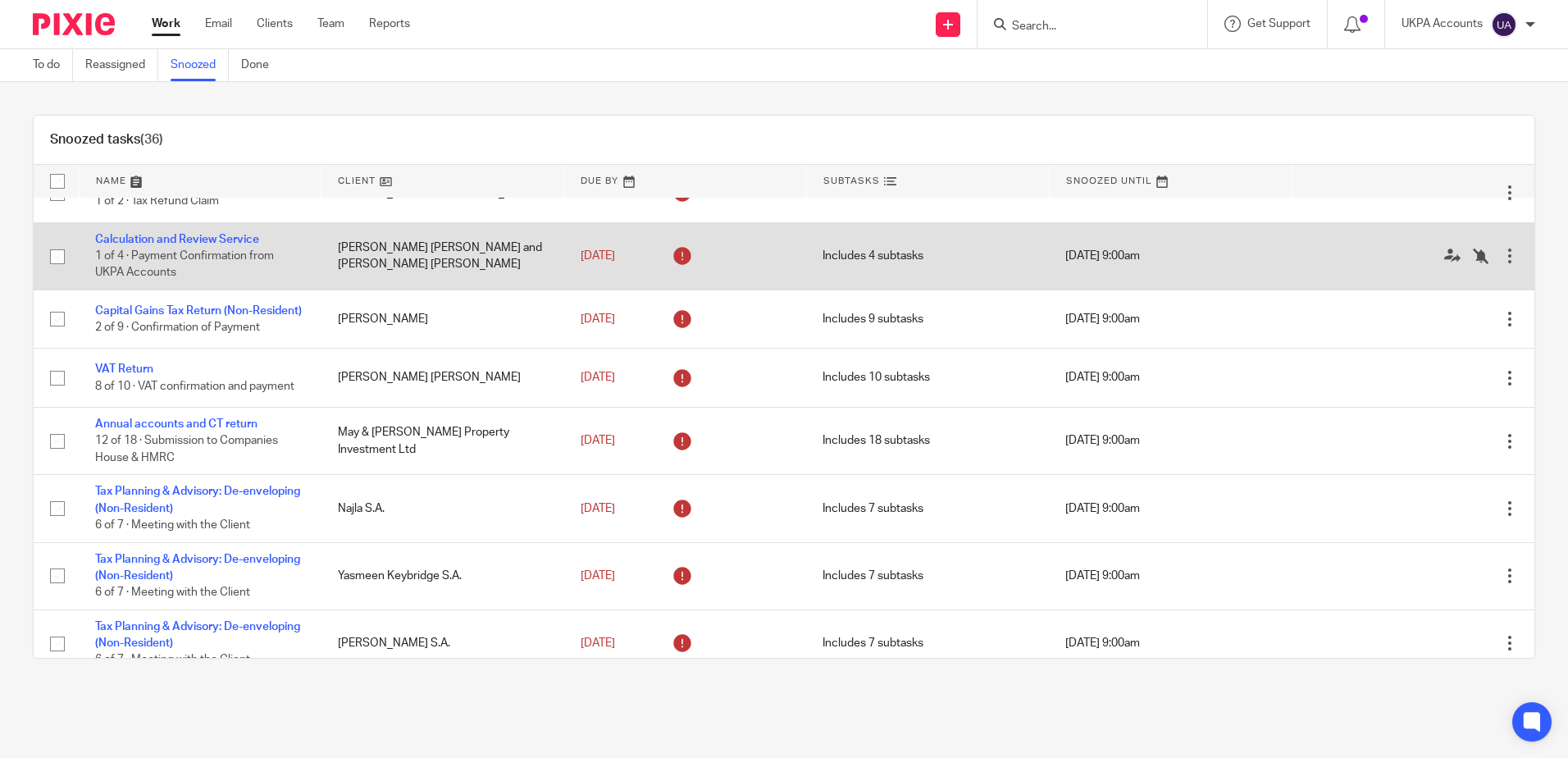
scroll to position [0, 0]
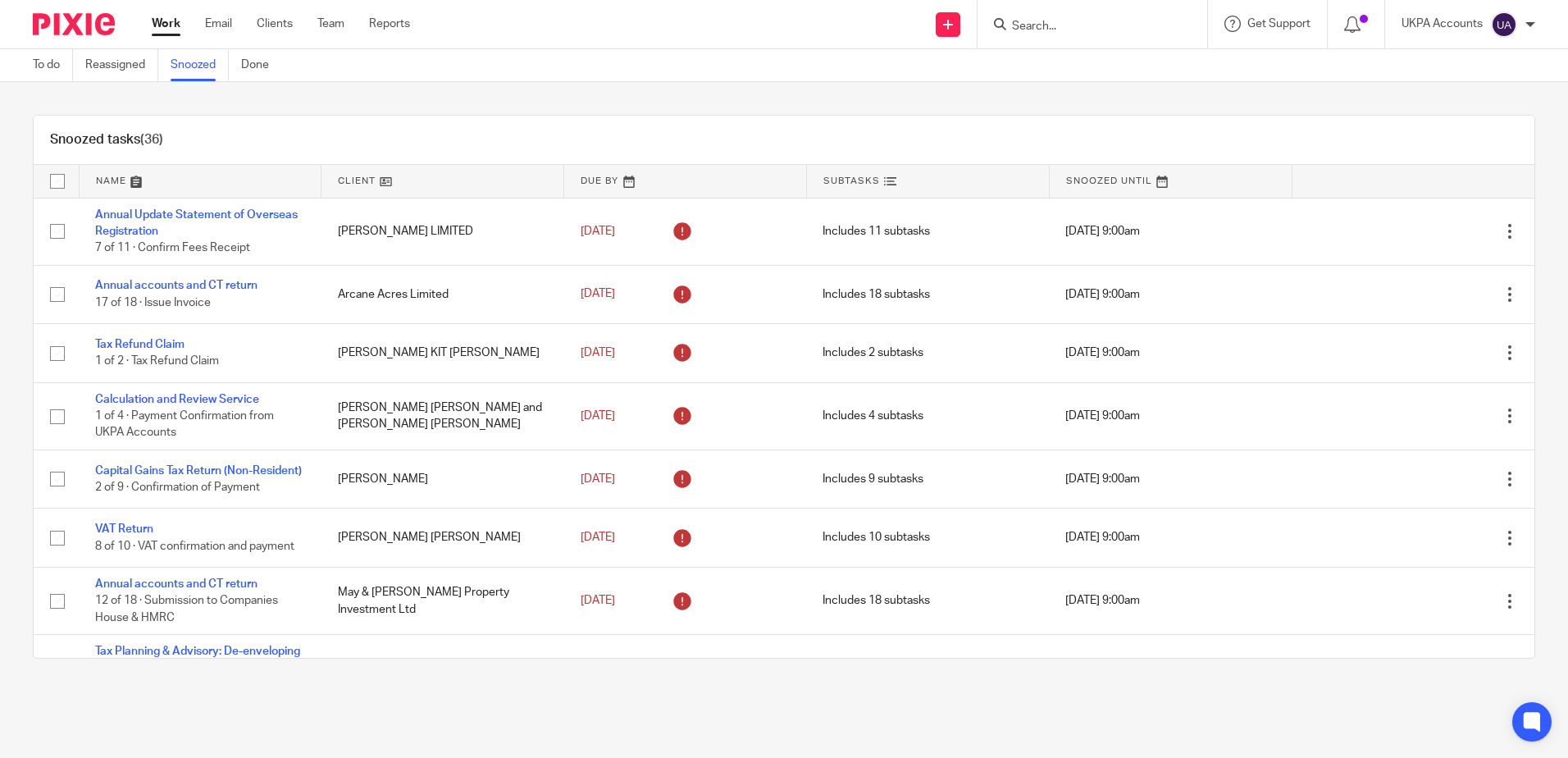
click at [418, 94] on div "Snoozed tasks (36) Name Client Due By Subtasks Snoozed Until Annual Update Stat…" at bounding box center [784, 386] width 1568 height 609
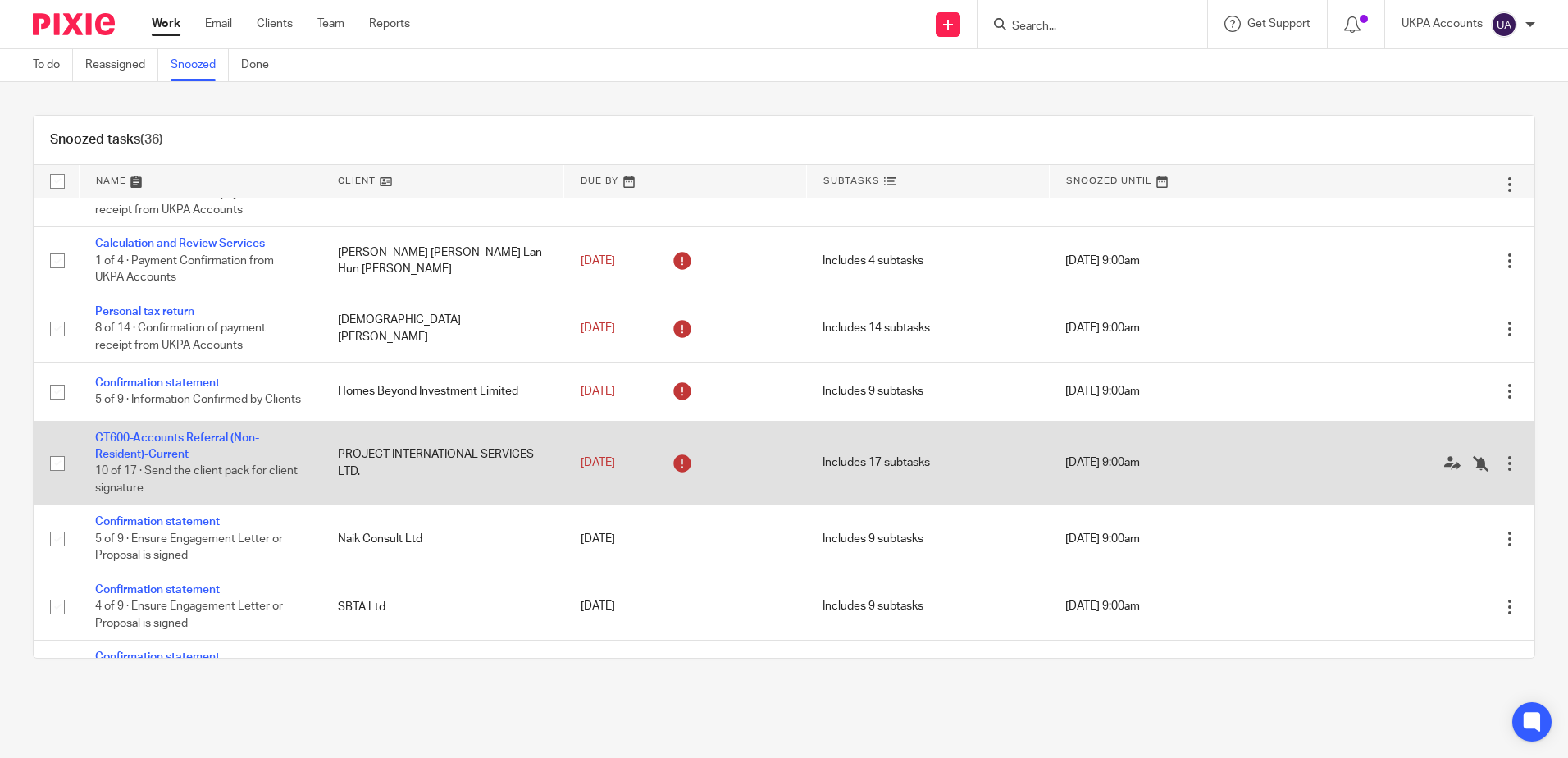
scroll to position [984, 0]
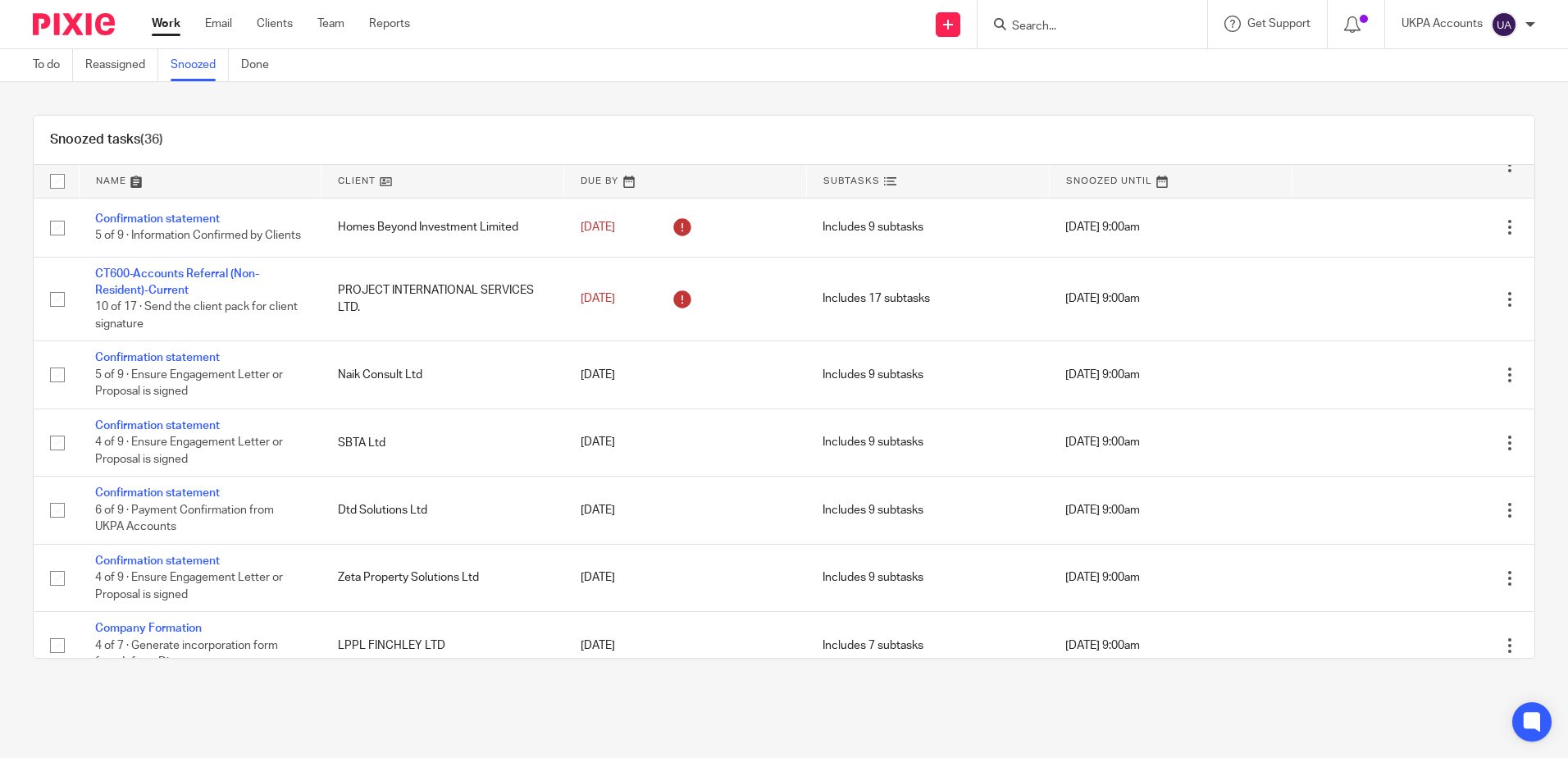
click at [612, 90] on div "Snoozed tasks (36) Name Client Due By Subtasks Snoozed Until Annual Update Stat…" at bounding box center [784, 386] width 1568 height 609
click at [1101, 712] on main "To do Reassigned Snoozed Done Snoozed tasks (36) Name Client Due By Subtasks Sn…" at bounding box center [784, 379] width 1568 height 758
click at [982, 711] on main "To do Reassigned Snoozed Done Snoozed tasks (36) Name Client Due By Subtasks Sn…" at bounding box center [784, 379] width 1568 height 758
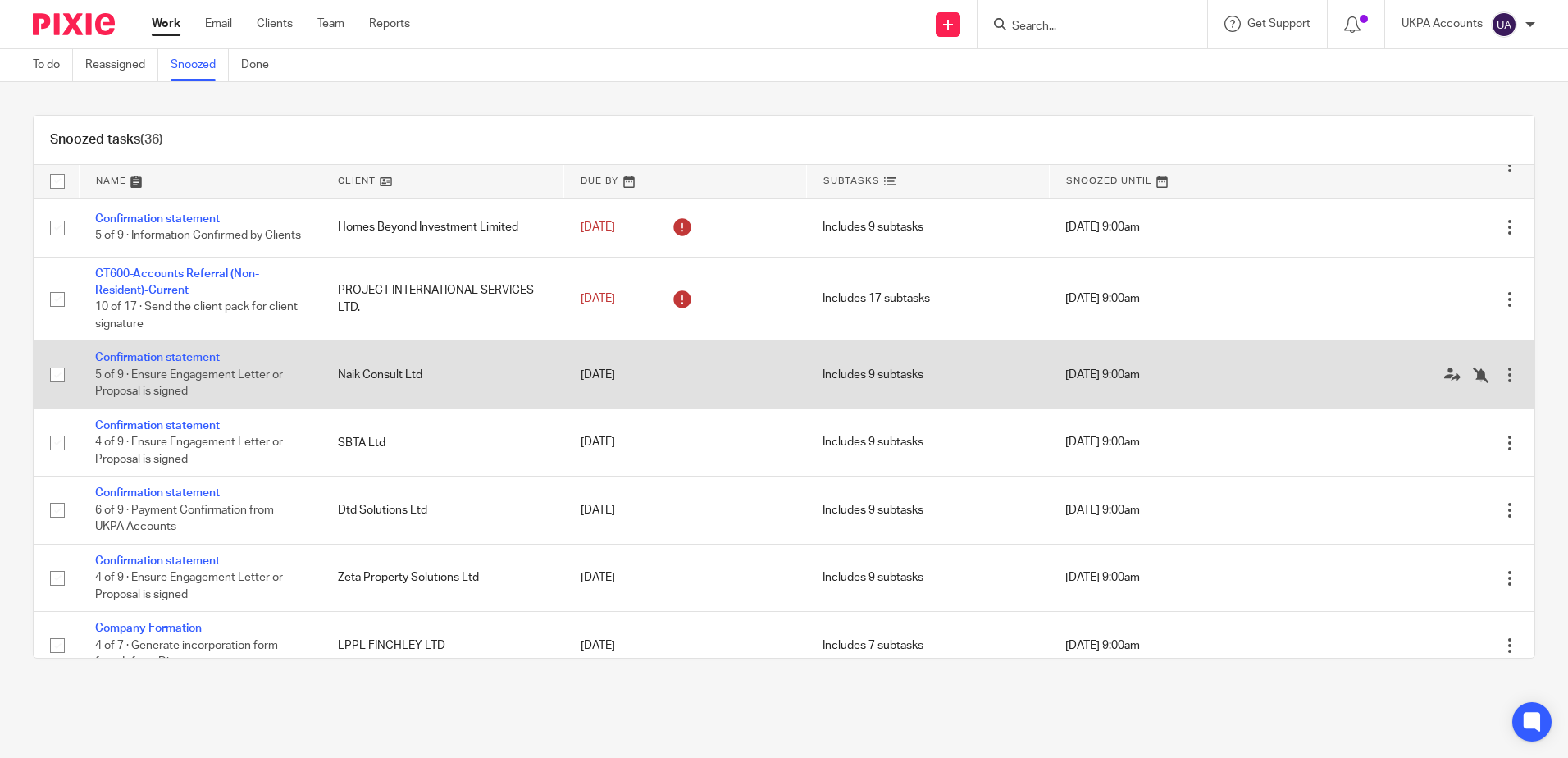
drag, startPoint x: 838, startPoint y: 681, endPoint x: 540, endPoint y: 375, distance: 427.1
click at [835, 678] on div "Snoozed tasks (36) Name Client Due By Subtasks Snoozed Until Annual Update Stat…" at bounding box center [784, 386] width 1568 height 609
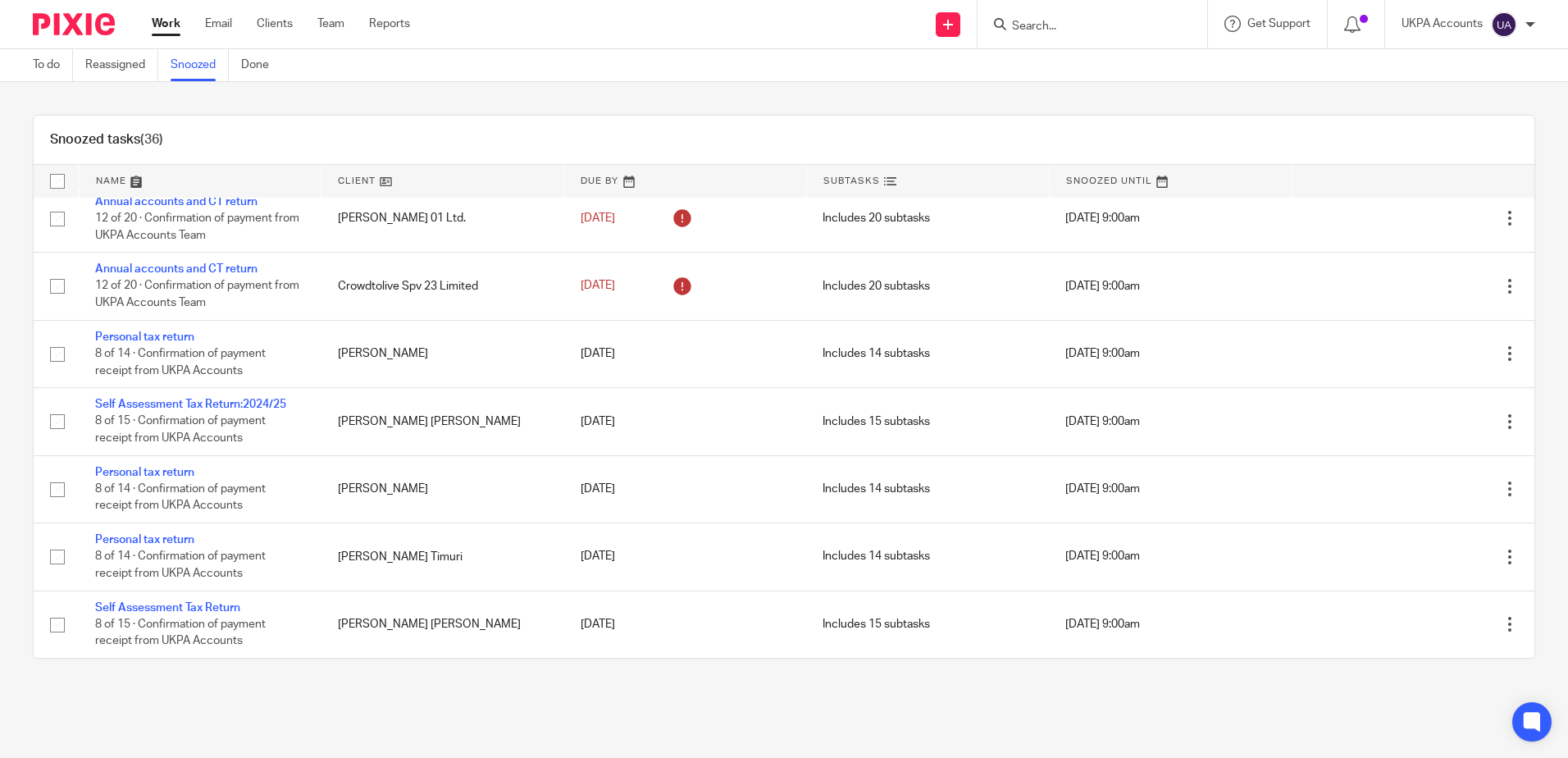
scroll to position [1994, 0]
click at [915, 106] on div "Snoozed tasks (36) Name Client Due By Subtasks Snoozed Until Annual Update Stat…" at bounding box center [784, 386] width 1568 height 609
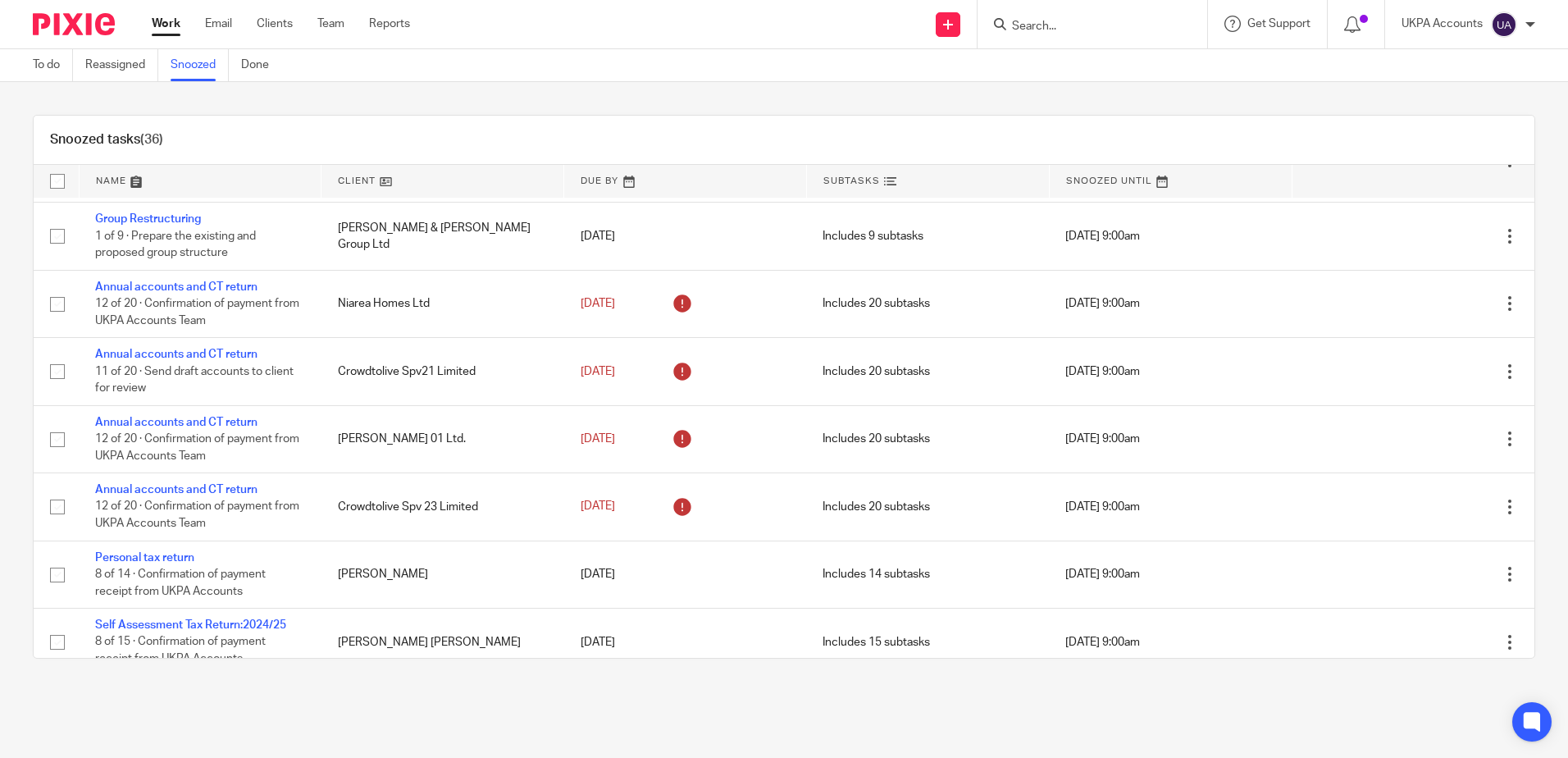
scroll to position [1502, 0]
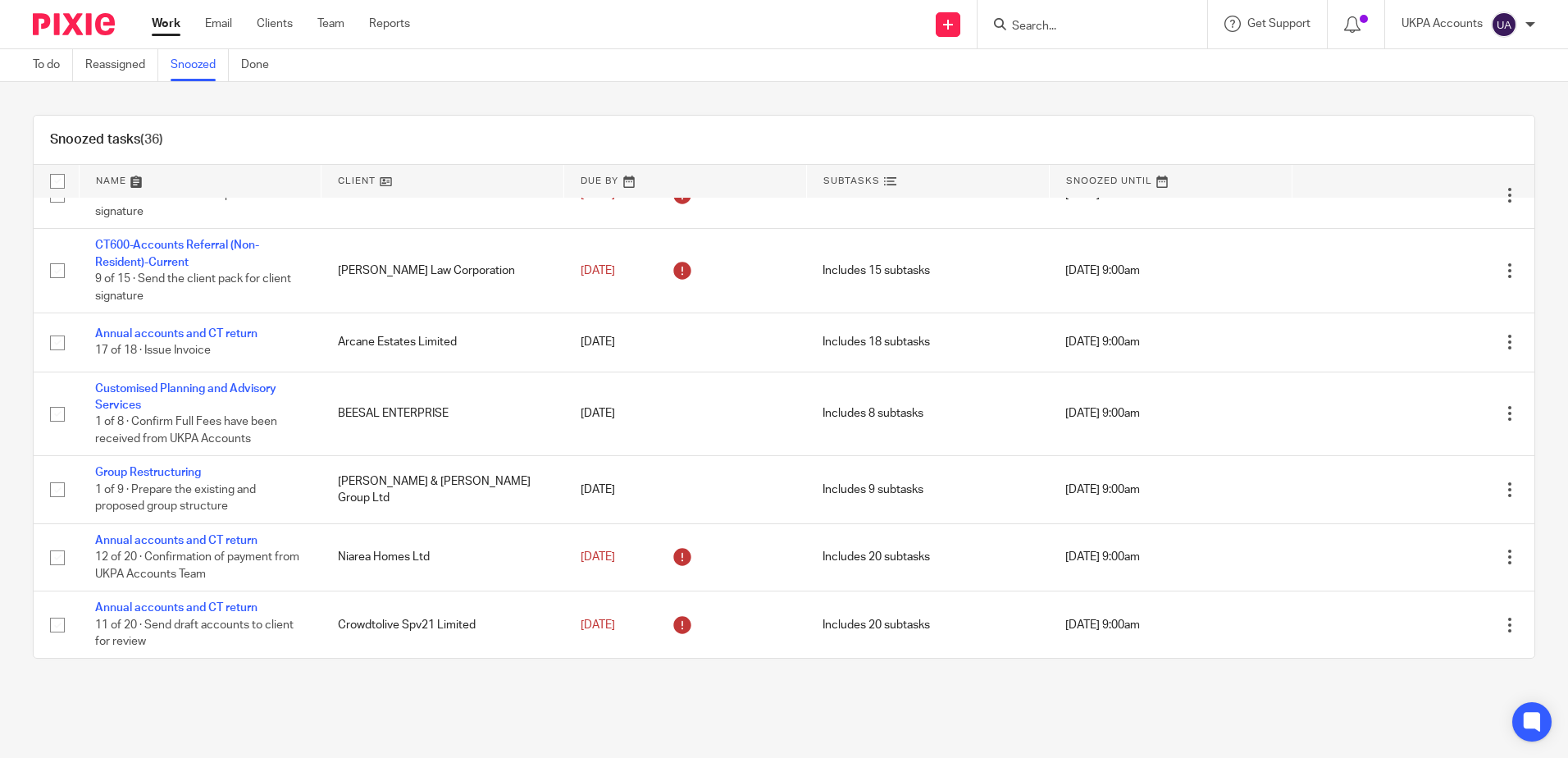
click at [1416, 106] on div "Snoozed tasks (36) Name Client Due By Subtasks Snoozed Until Annual Update Stat…" at bounding box center [784, 386] width 1568 height 609
drag, startPoint x: 1013, startPoint y: 96, endPoint x: 1015, endPoint y: 119, distance: 23.1
click at [1013, 96] on div "Snoozed tasks (36) Name Client Due By Subtasks Snoozed Until Annual Update Stat…" at bounding box center [784, 386] width 1568 height 609
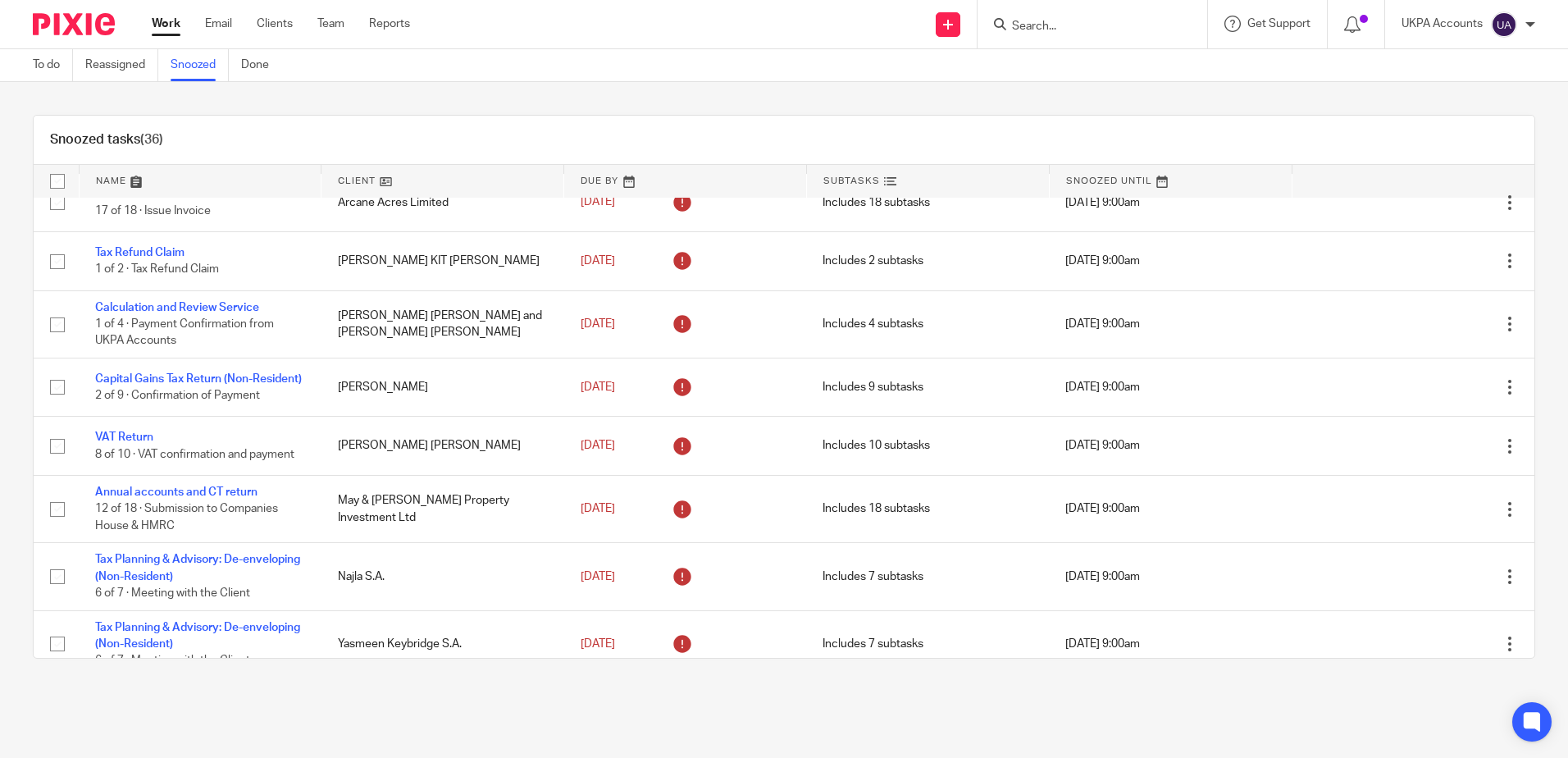
scroll to position [0, 0]
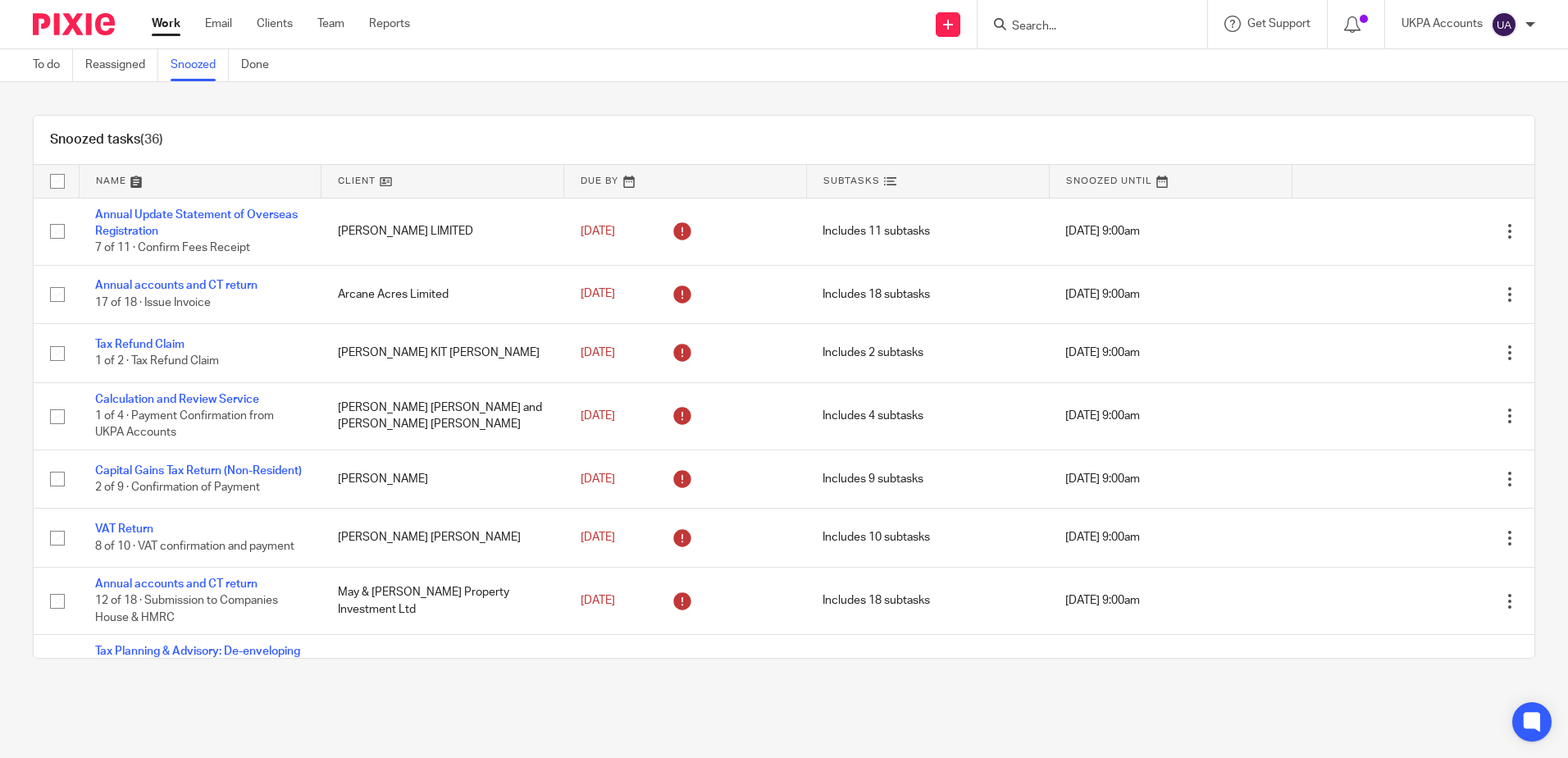
click at [741, 94] on div "Snoozed tasks (36) Name Client Due By Subtasks Snoozed Until Annual Update Stat…" at bounding box center [784, 386] width 1568 height 609
click at [341, 712] on main "To do Reassigned Snoozed Done Snoozed tasks (36) Name Client Due By Subtasks Sn…" at bounding box center [784, 379] width 1568 height 758
click at [1064, 33] on input "Search" at bounding box center [1084, 27] width 147 height 14
paste input "dealwithusltd"
type input "dealwithusltd@gmail.com"
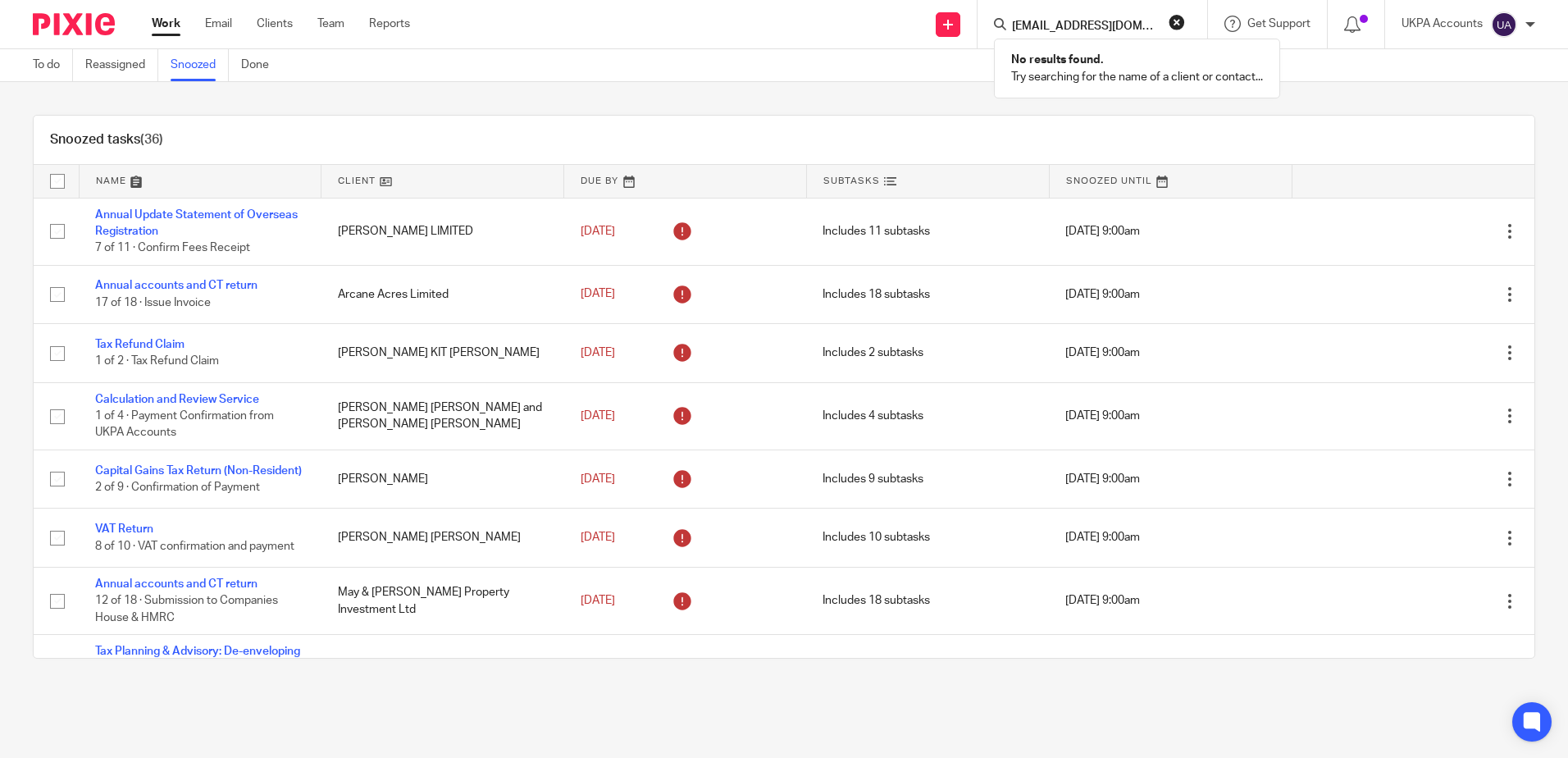
drag, startPoint x: 1150, startPoint y: 19, endPoint x: 856, endPoint y: -14, distance: 295.8
click at [856, 0] on html "Work Email Clients Team Reports Work Email Clients Team Reports Settings Send n…" at bounding box center [784, 379] width 1568 height 758
click at [538, 90] on div "Snoozed tasks (36) Name Client Due By Subtasks Snoozed Until Annual Update Stat…" at bounding box center [784, 386] width 1568 height 609
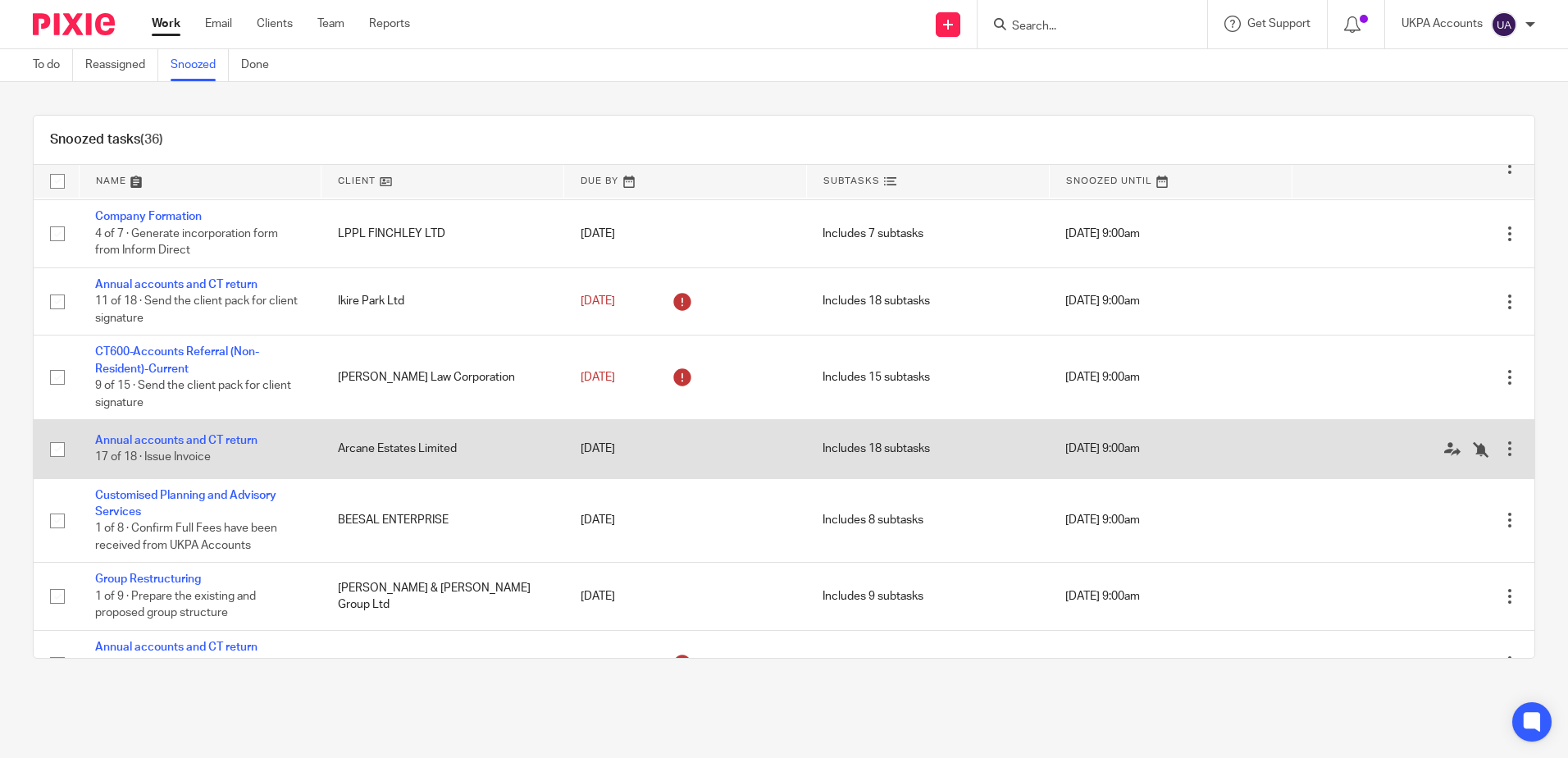
scroll to position [1230, 0]
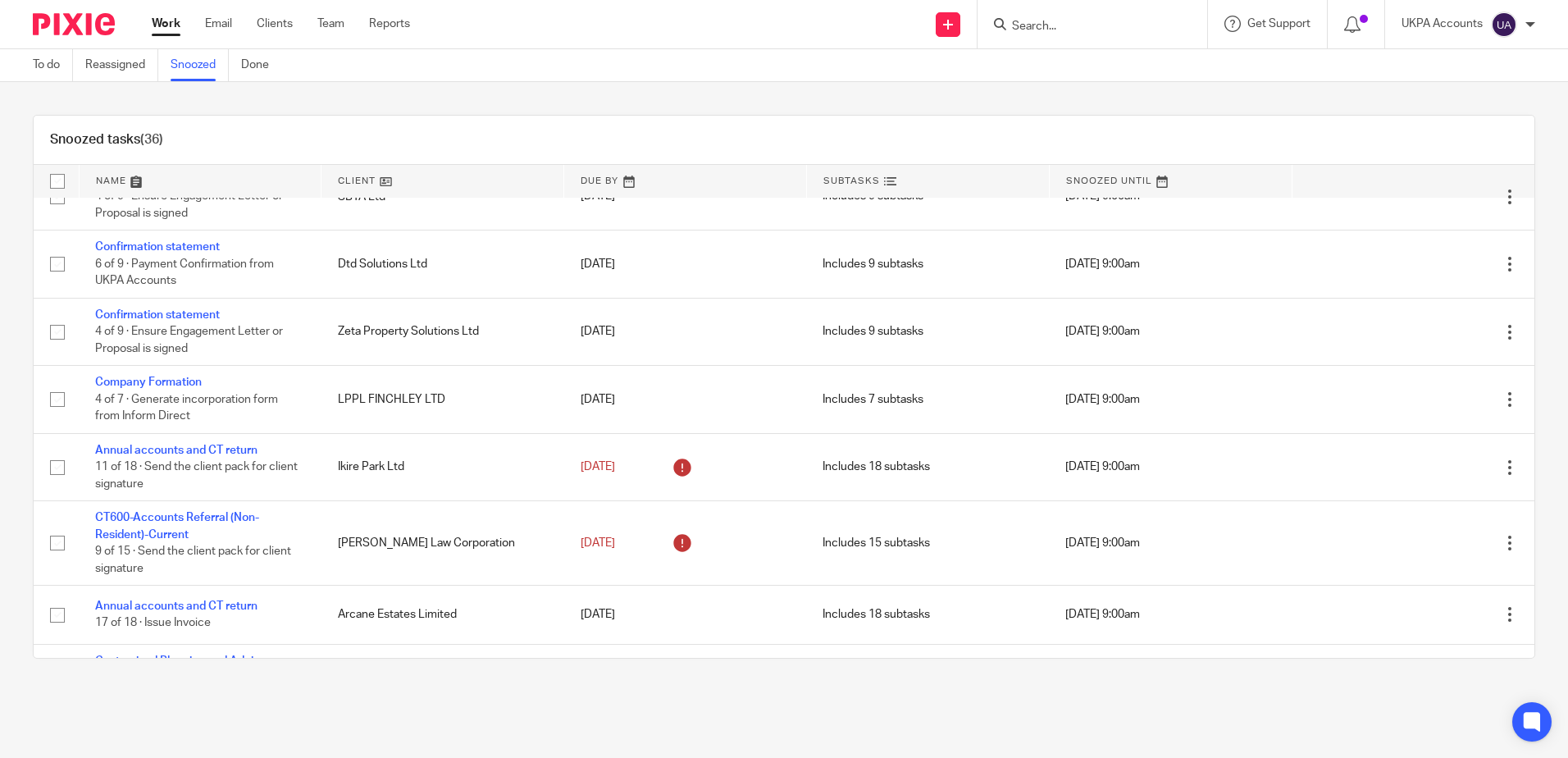
drag, startPoint x: 381, startPoint y: 747, endPoint x: 376, endPoint y: 729, distance: 18.7
click at [381, 747] on main "To do Reassigned Snoozed Done Snoozed tasks (36) Name Client Due By Subtasks Sn…" at bounding box center [784, 379] width 1568 height 758
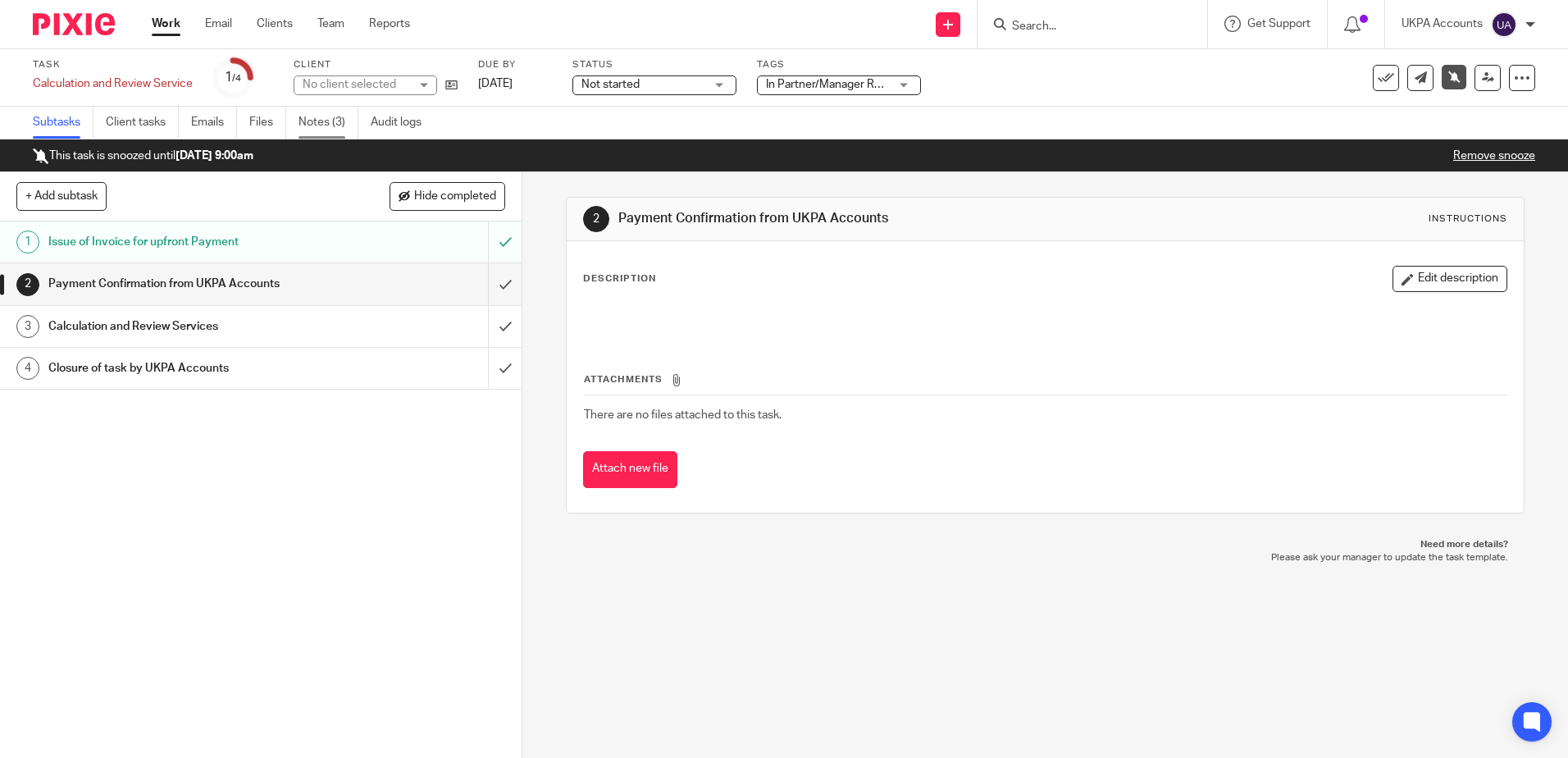
click at [322, 128] on link "Notes (3)" at bounding box center [328, 122] width 60 height 32
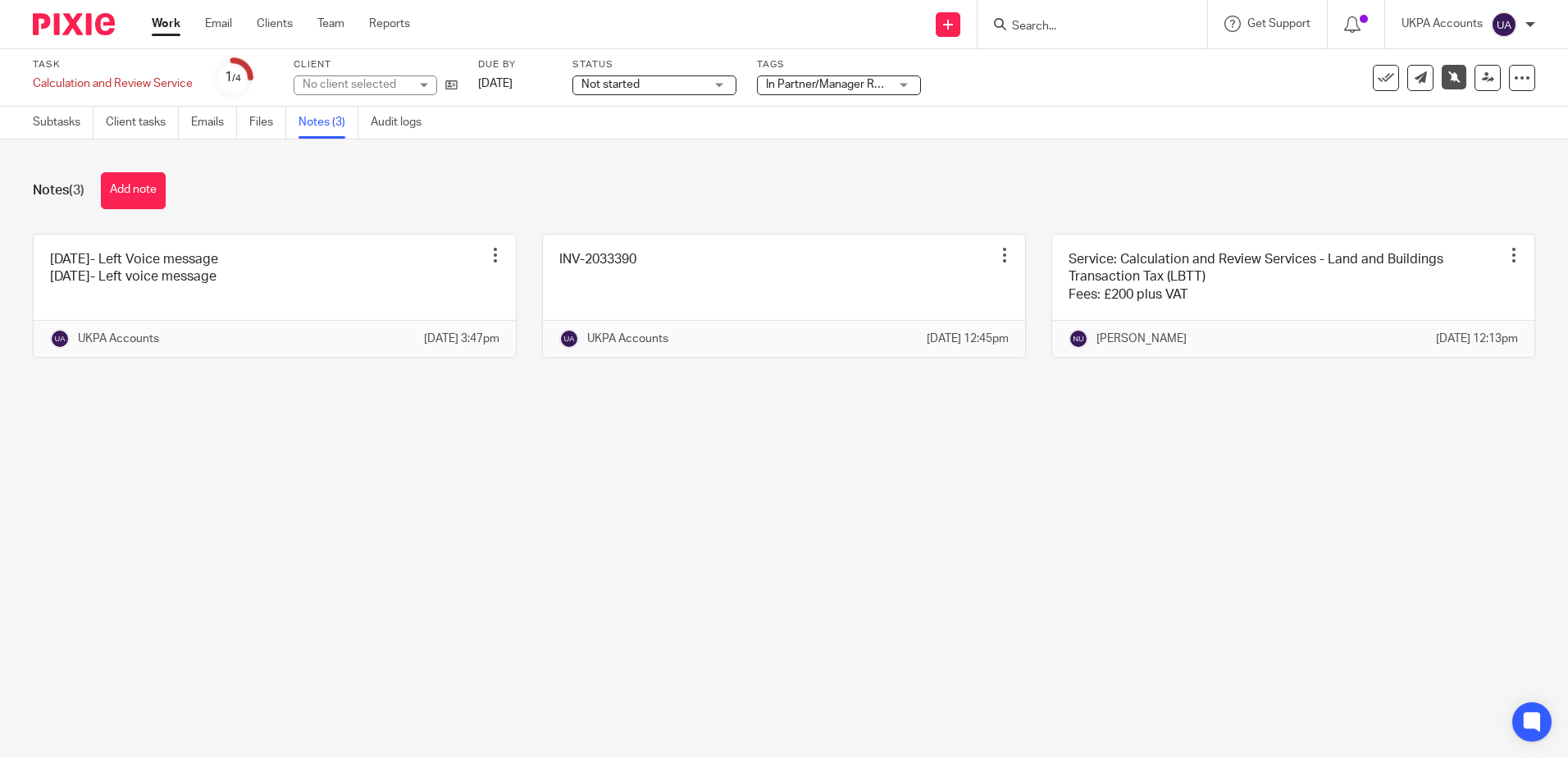
drag, startPoint x: 359, startPoint y: 576, endPoint x: 352, endPoint y: 562, distance: 15.7
click at [359, 574] on main "Task Calculation and Review Service Save Calculation and Review Service 1 /4 Cl…" at bounding box center [784, 379] width 1568 height 758
click at [303, 528] on main "Task Calculation and Review Service Save Calculation and Review Service 1 /4 Cl…" at bounding box center [784, 379] width 1568 height 758
click at [418, 517] on main "Task Calculation and Review Service Save Calculation and Review Service 1 /4 Cl…" at bounding box center [784, 379] width 1568 height 758
click at [452, 479] on main "Task Calculation and Review Service Save Calculation and Review Service 1 /4 Cl…" at bounding box center [784, 379] width 1568 height 758
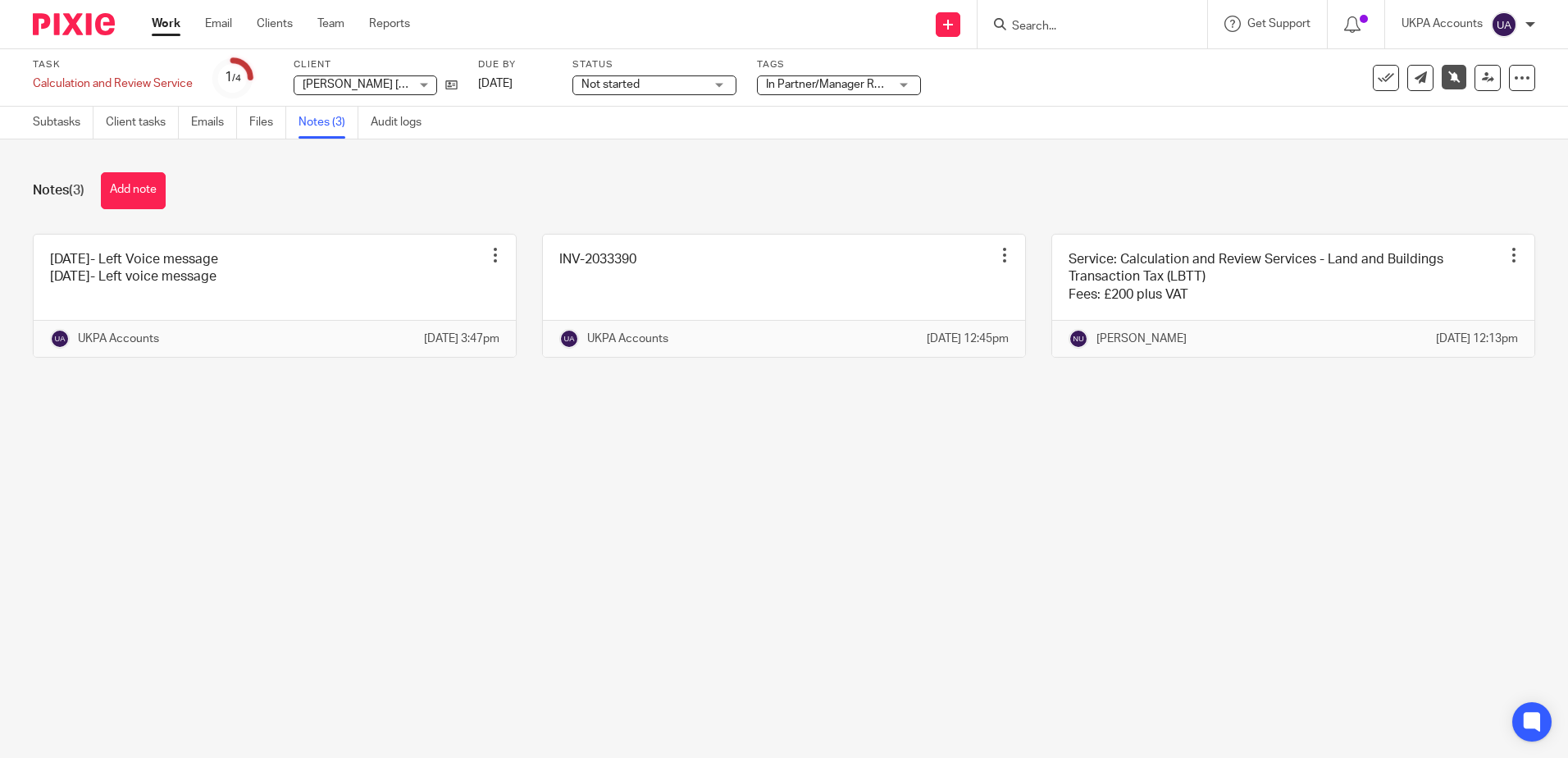
click at [501, 476] on main "Task Calculation and Review Service Save Calculation and Review Service 1 /4 Cl…" at bounding box center [784, 379] width 1568 height 758
click at [342, 498] on main "Task Calculation and Review Service Save Calculation and Review Service 1 /4 Cl…" at bounding box center [784, 379] width 1568 height 758
click at [453, 504] on main "Task Calculation and Review Service Save Calculation and Review Service 1 /4 Cl…" at bounding box center [784, 379] width 1568 height 758
click at [455, 453] on main "Task Calculation and Review Service Save Calculation and Review Service 1 /4 Cl…" at bounding box center [784, 379] width 1568 height 758
click at [345, 463] on main "Task Calculation and Review Service Save Calculation and Review Service 1 /4 Cl…" at bounding box center [784, 379] width 1568 height 758
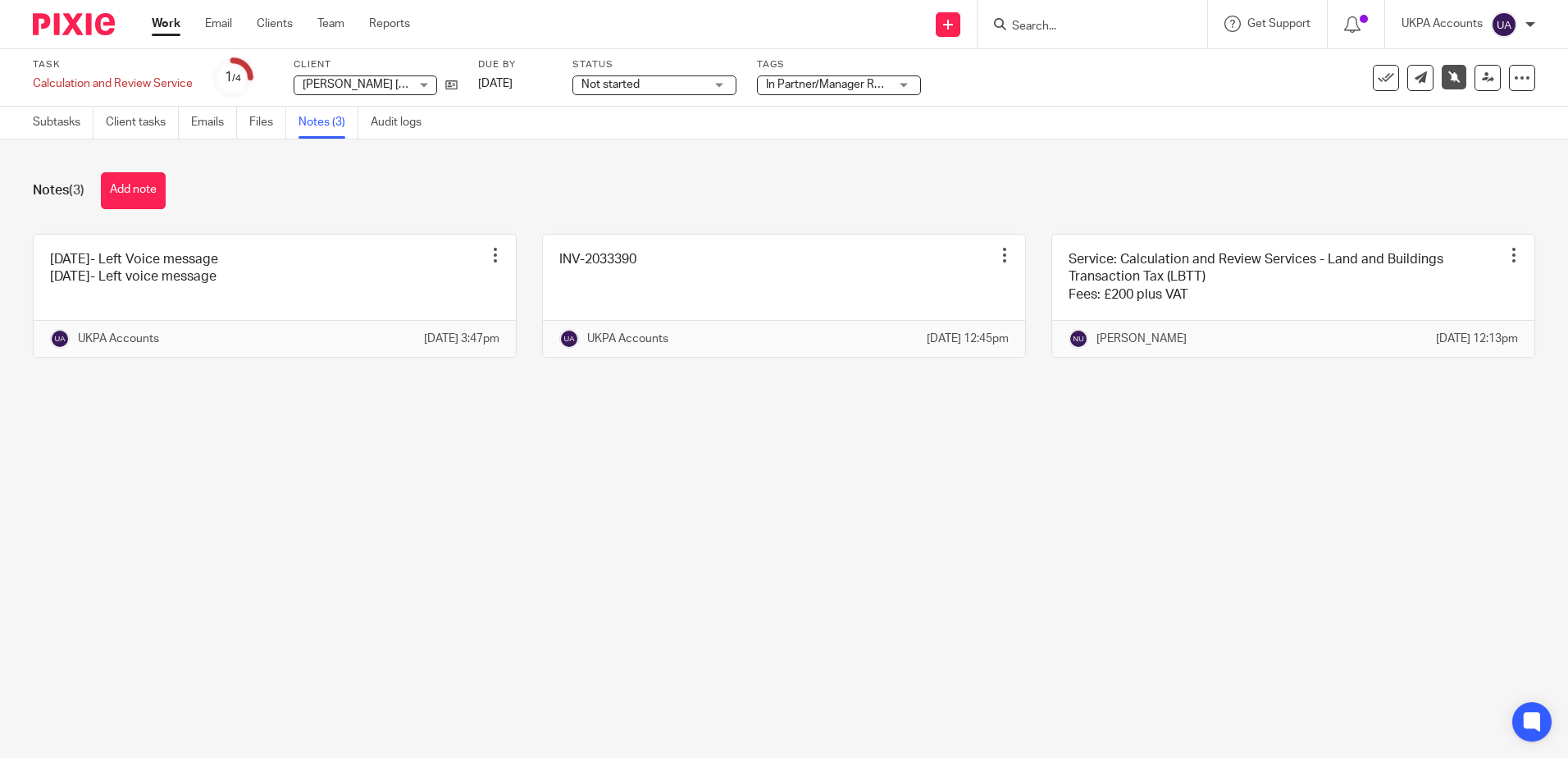
click at [483, 549] on main "Task Calculation and Review Service Save Calculation and Review Service 1 /4 Cl…" at bounding box center [784, 379] width 1568 height 758
click at [580, 555] on main "Task Calculation and Review Service Save Calculation and Review Service 1 /4 Cl…" at bounding box center [784, 379] width 1568 height 758
click at [584, 619] on main "Task Calculation and Review Service Save Calculation and Review Service 1 /4 Cl…" at bounding box center [784, 379] width 1568 height 758
click at [626, 581] on main "Task Calculation and Review Service Save Calculation and Review Service 1 /4 Cl…" at bounding box center [784, 379] width 1568 height 758
click at [844, 534] on main "Task Calculation and Review Service Save Calculation and Review Service 1 /4 Cl…" at bounding box center [784, 379] width 1568 height 758
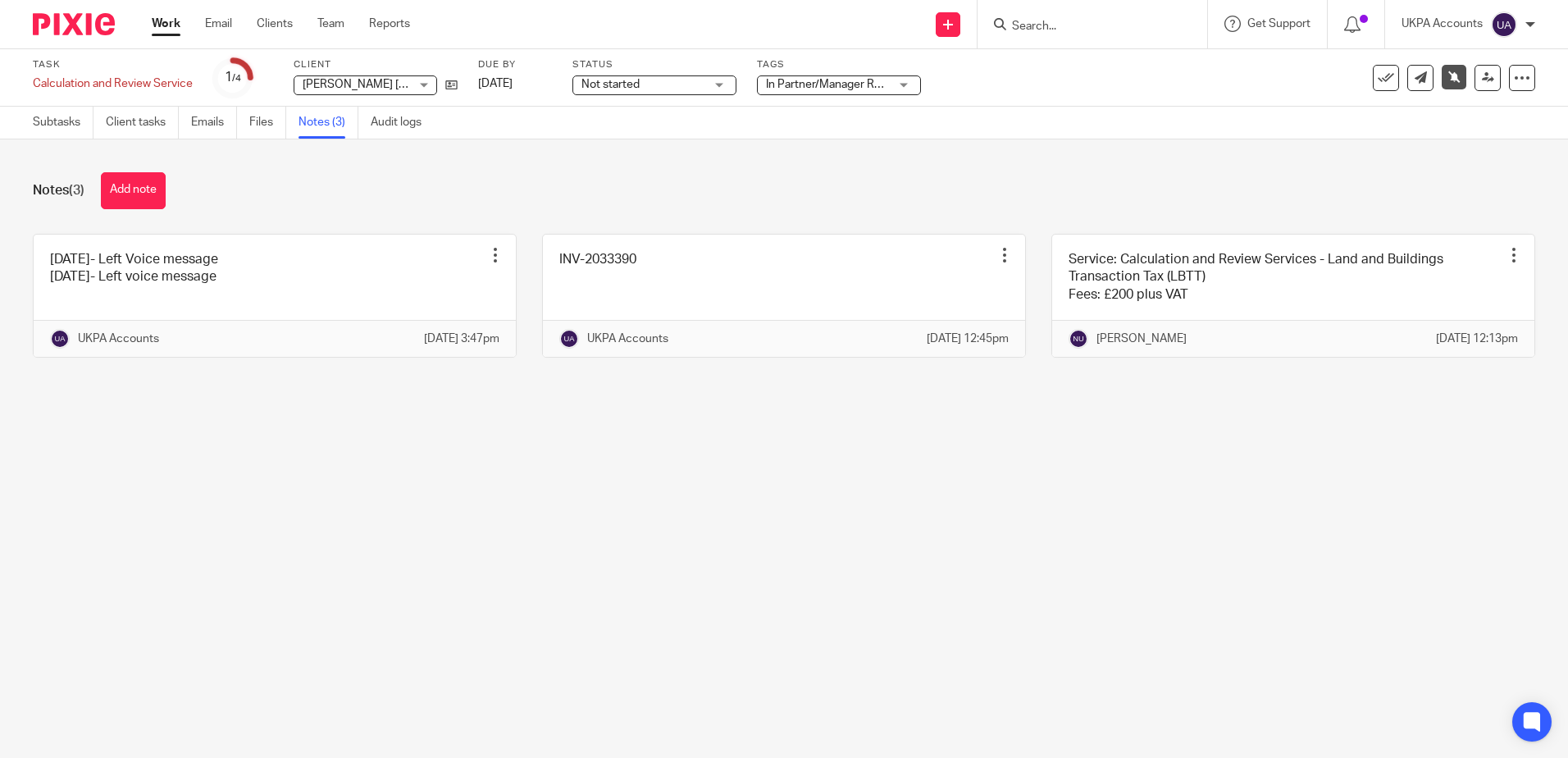
click at [827, 538] on main "Task Calculation and Review Service Save Calculation and Review Service 1 /4 Cl…" at bounding box center [784, 379] width 1568 height 758
click at [1024, 626] on main "Task Calculation and Review Service Save Calculation and Review Service 1 /4 Cl…" at bounding box center [784, 379] width 1568 height 758
click at [992, 604] on main "Task Calculation and Review Service Save Calculation and Review Service 1 /4 Cl…" at bounding box center [784, 379] width 1568 height 758
click at [794, 581] on main "Task Calculation and Review Service Save Calculation and Review Service 1 /4 Cl…" at bounding box center [784, 379] width 1568 height 758
click at [947, 617] on main "Task Calculation and Review Service Save Calculation and Review Service 1 /4 Cl…" at bounding box center [784, 379] width 1568 height 758
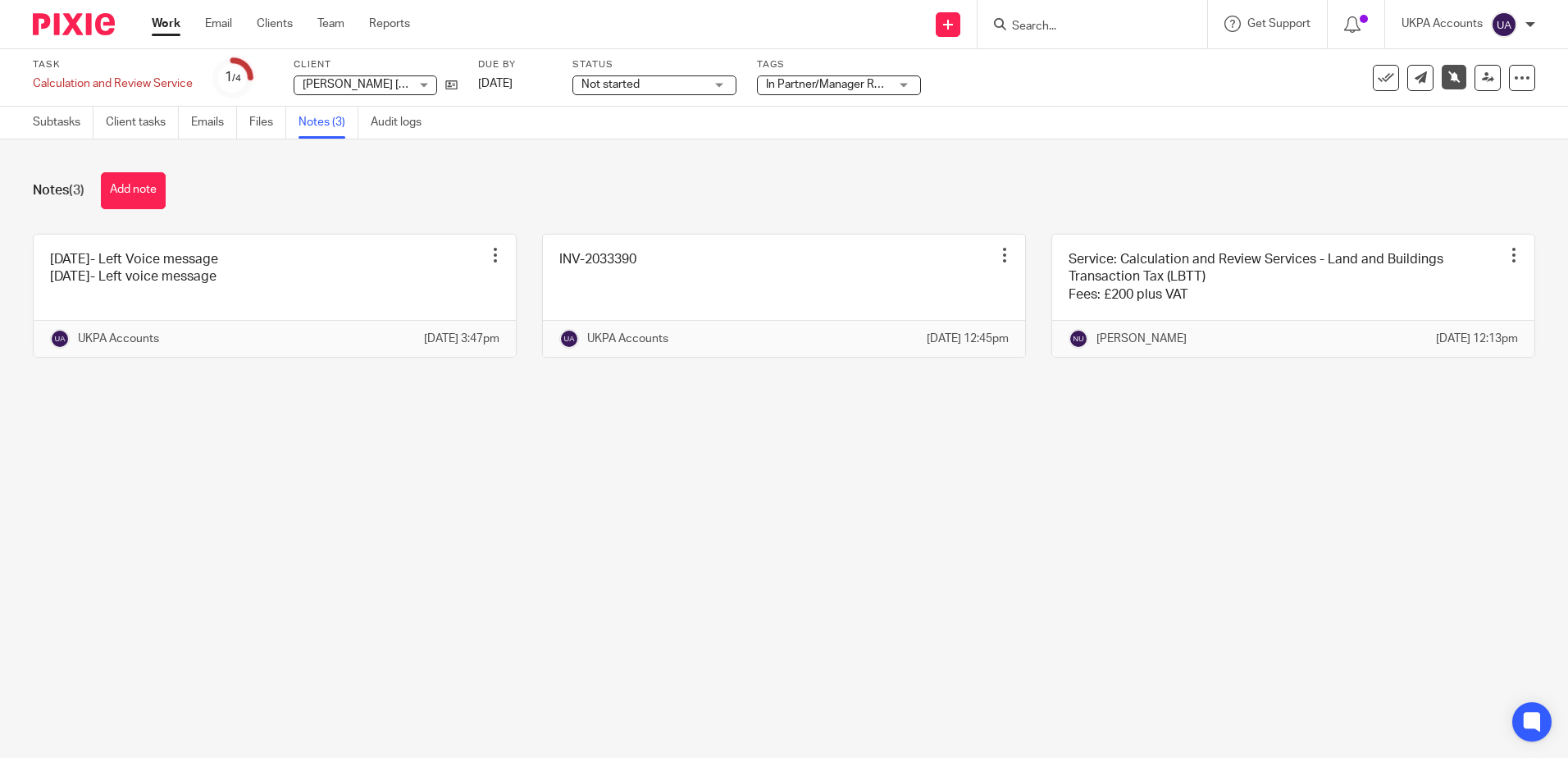
drag, startPoint x: 1136, startPoint y: 522, endPoint x: 1214, endPoint y: 524, distance: 78.0
click at [1136, 522] on main "Task Calculation and Review Service Save Calculation and Review Service 1 /4 Cl…" at bounding box center [784, 379] width 1568 height 758
click at [728, 496] on main "Task Calculation and Review Service Save Calculation and Review Service 1 /4 Cl…" at bounding box center [784, 379] width 1568 height 758
drag, startPoint x: 1216, startPoint y: 248, endPoint x: 1218, endPoint y: 205, distance: 43.0
click at [1216, 248] on link at bounding box center [1294, 295] width 482 height 122
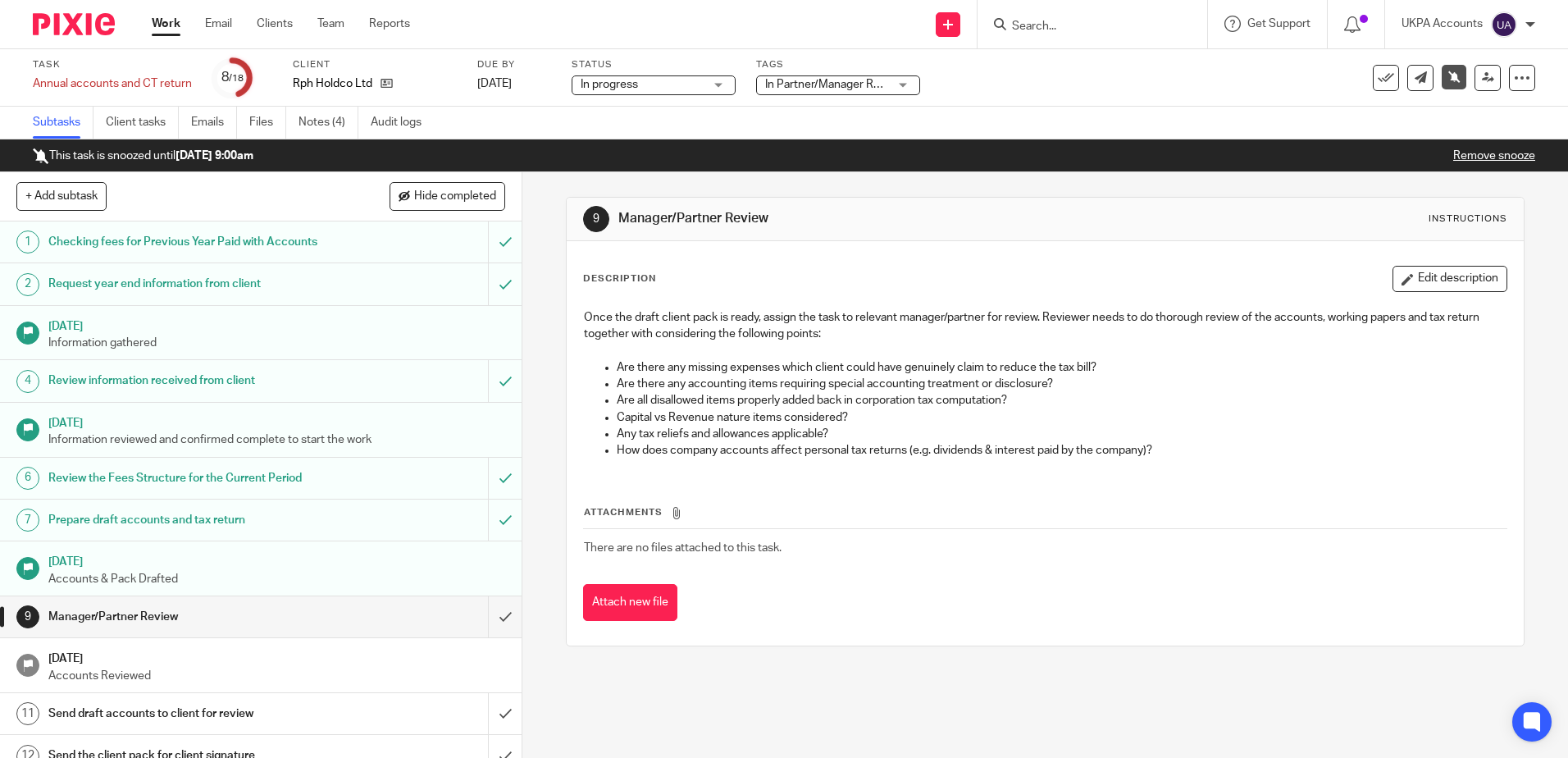
drag, startPoint x: 325, startPoint y: 130, endPoint x: 430, endPoint y: 179, distance: 115.9
click at [325, 130] on link "Notes (4)" at bounding box center [328, 122] width 60 height 32
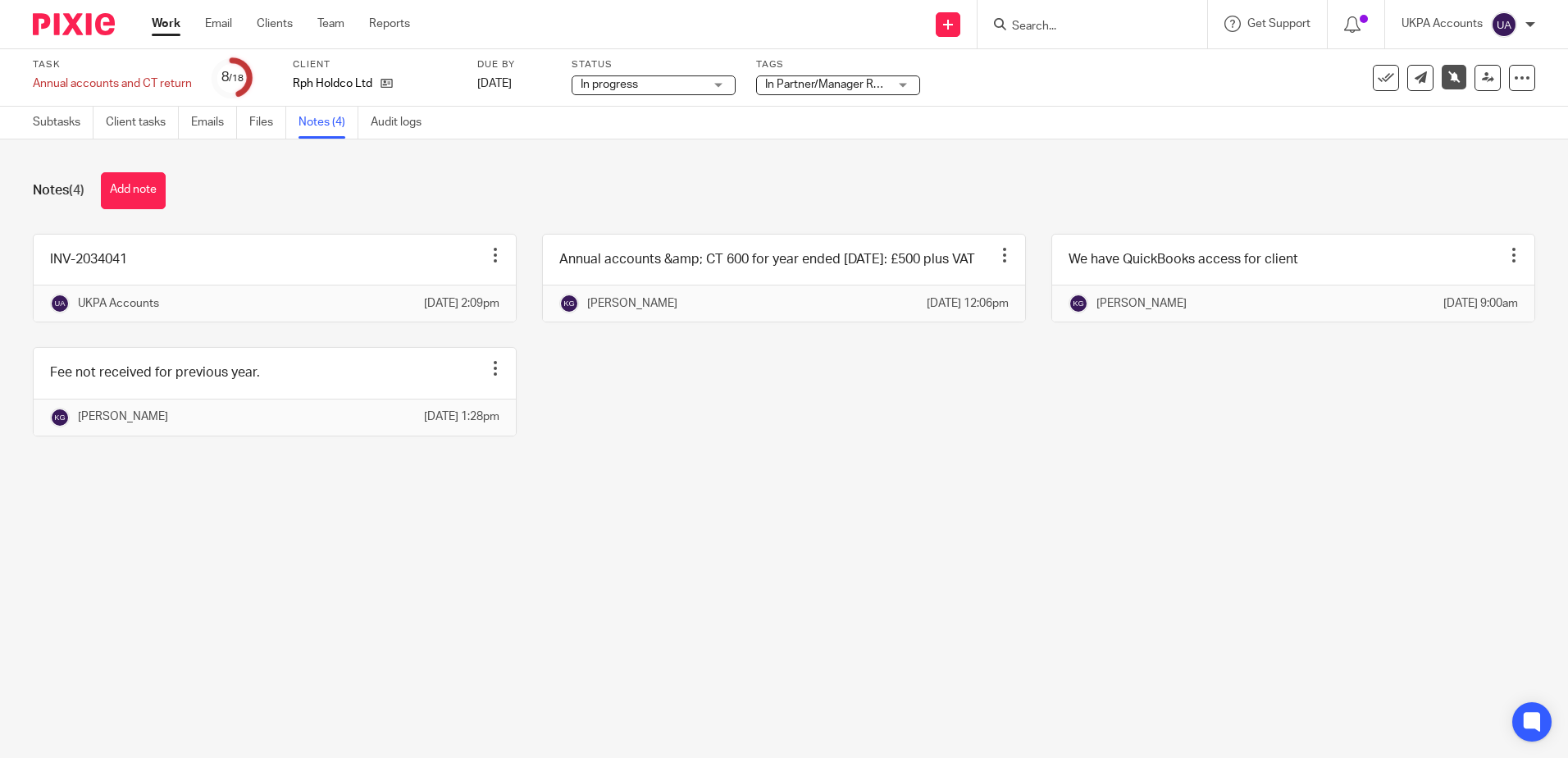
click at [734, 591] on main "Task Annual accounts and CT return Save Annual accounts and CT return 8 /18 Cli…" at bounding box center [784, 379] width 1568 height 758
drag, startPoint x: 985, startPoint y: 507, endPoint x: 283, endPoint y: 231, distance: 754.3
click at [983, 461] on div "INV-2034041 Edit note Delete note UKPA Accounts 1 Sep 2025 2:09pm Annual accoun…" at bounding box center [772, 347] width 1528 height 227
click at [62, 126] on link "Subtasks" at bounding box center [62, 122] width 60 height 32
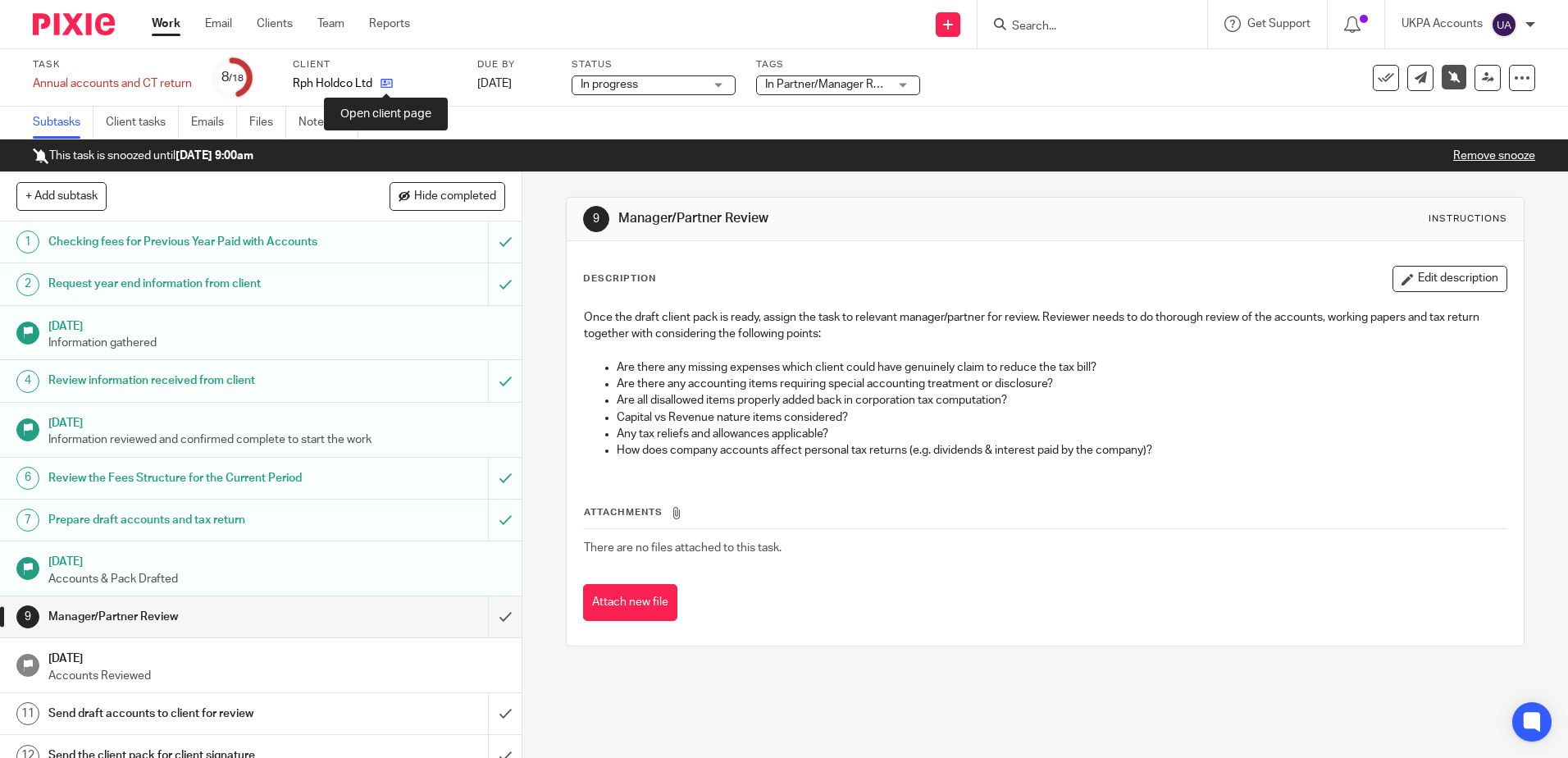
click at [391, 83] on icon at bounding box center [386, 83] width 12 height 12
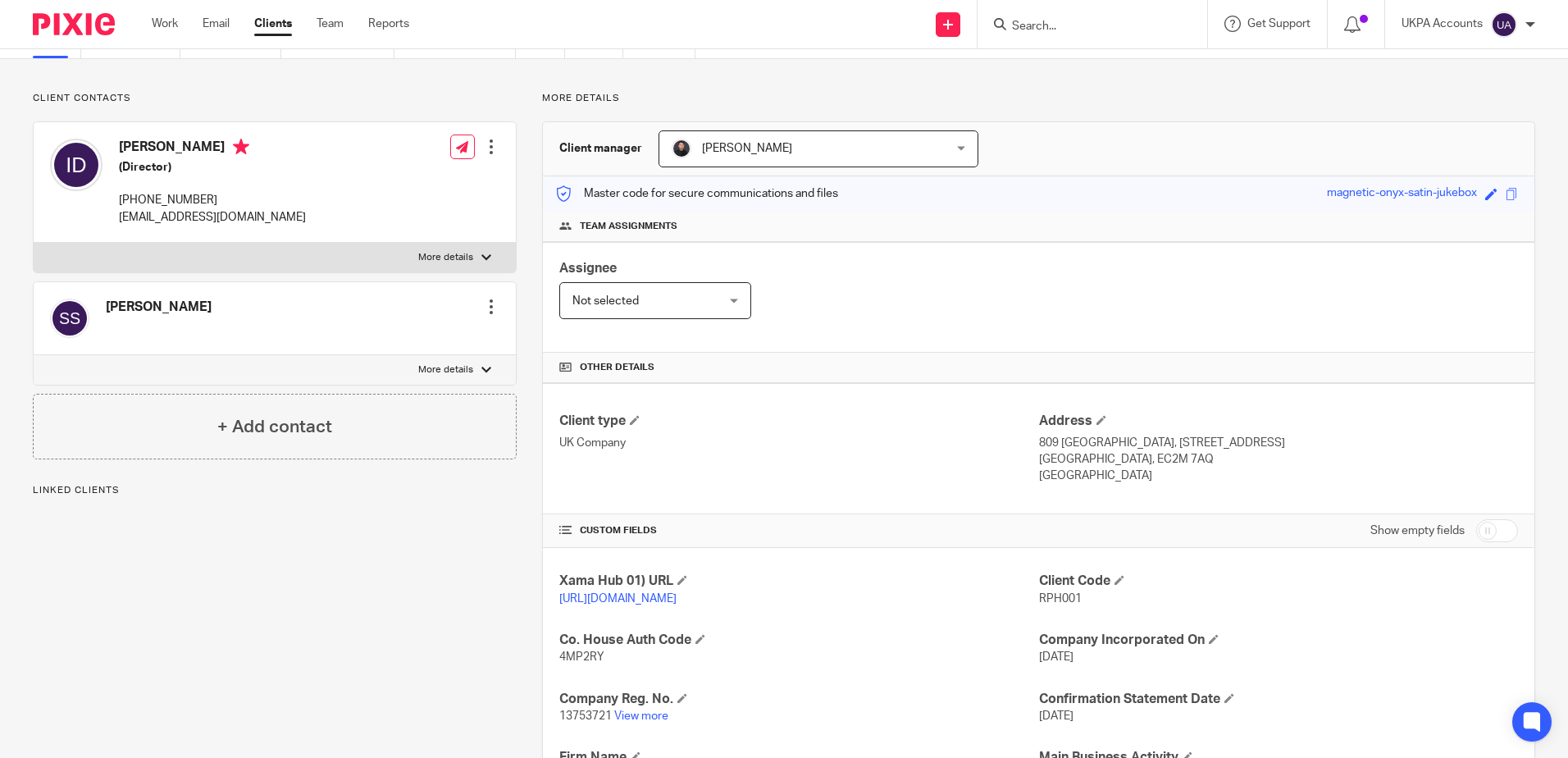
scroll to position [246, 0]
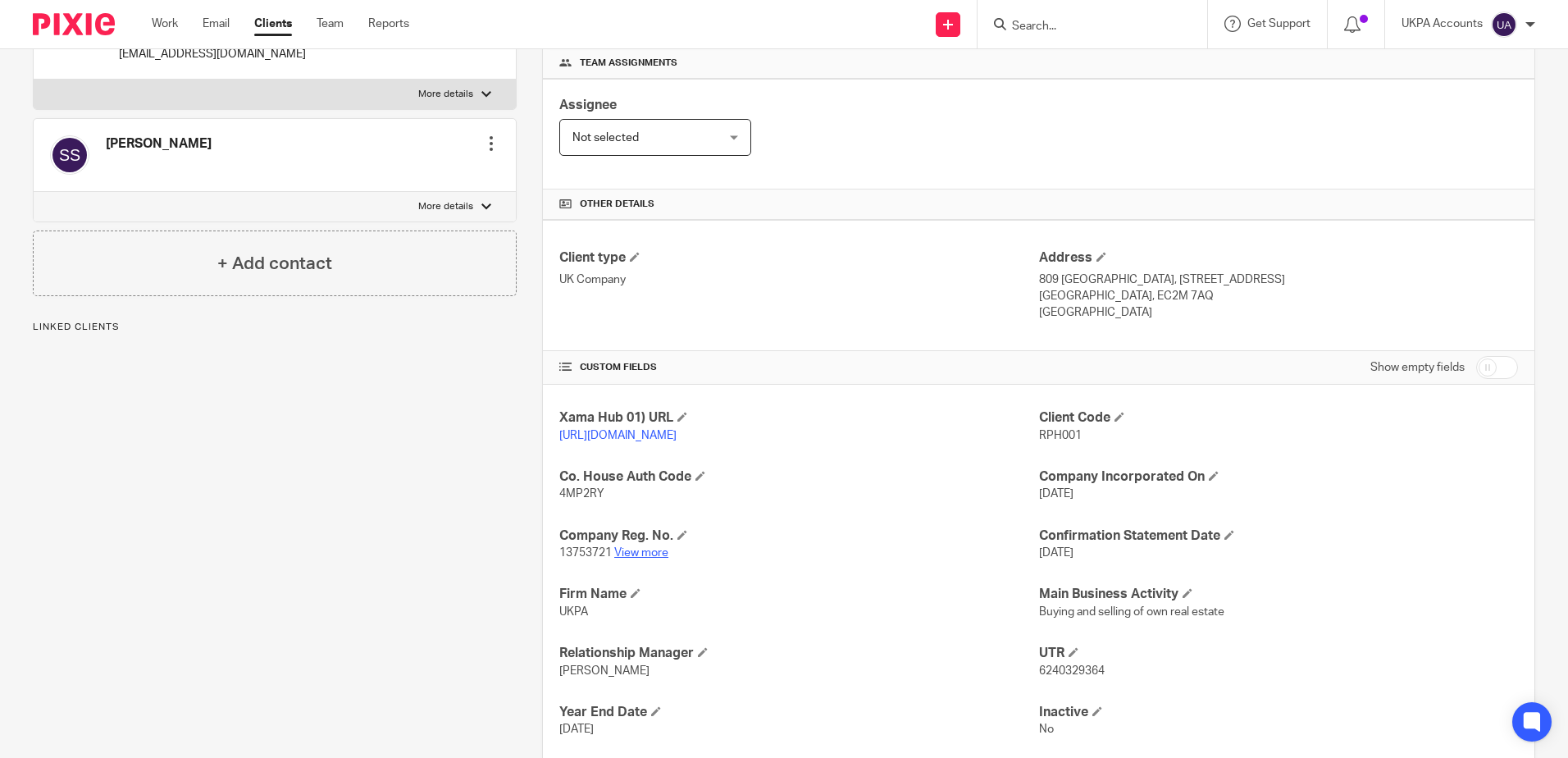
click at [652, 558] on link "View more" at bounding box center [641, 552] width 54 height 11
click at [326, 531] on div "Client contacts Issam Dabboussi (Director) +447760392812 issamdabboussi@gmail.c…" at bounding box center [262, 375] width 510 height 894
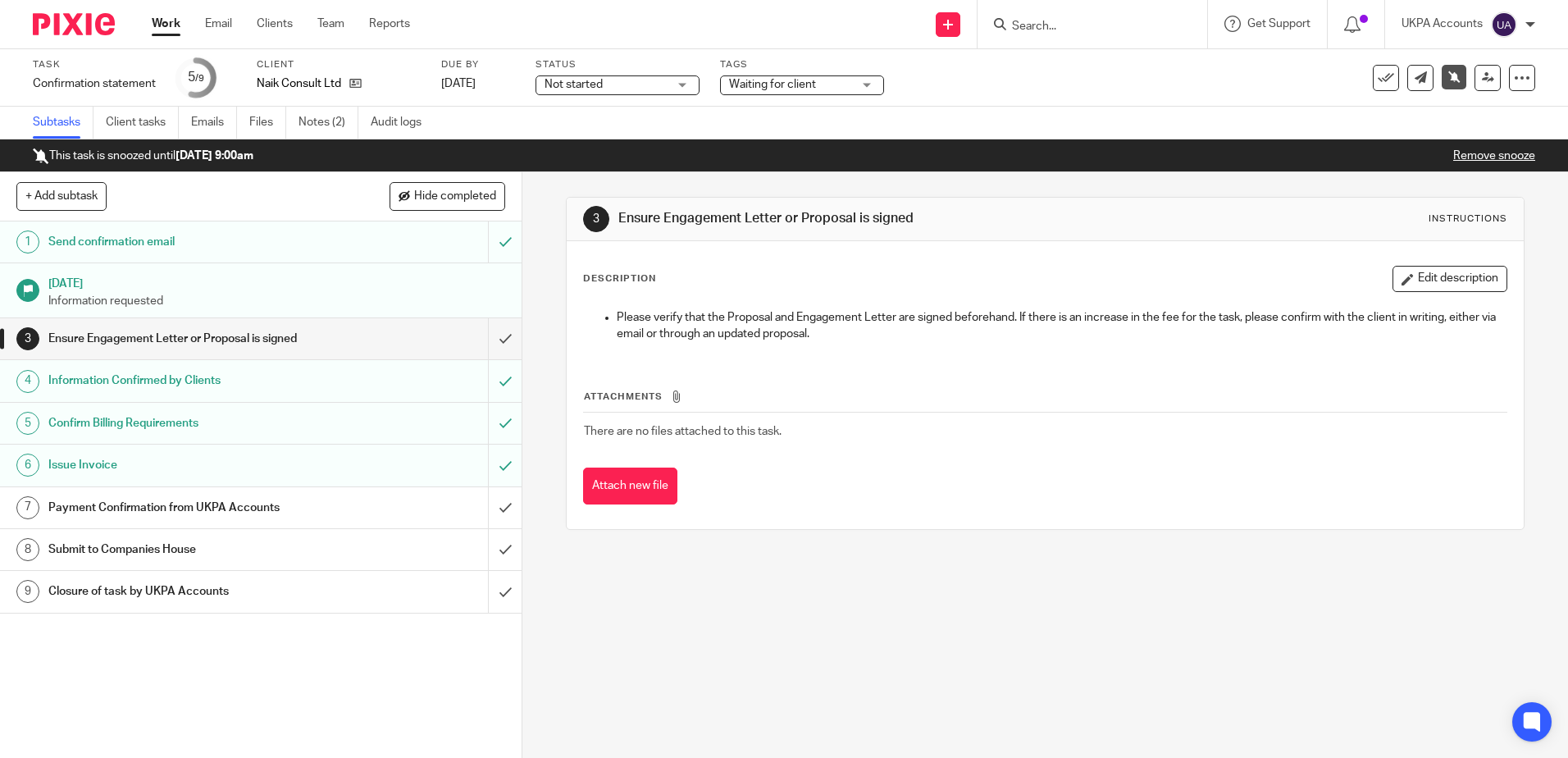
click at [684, 591] on div "3 Ensure Engagement Letter or Proposal is signed Instructions Description Edit …" at bounding box center [1045, 465] width 1046 height 585
click at [886, 617] on div "3 Ensure Engagement Letter or Proposal is signed Instructions Description Edit …" at bounding box center [1045, 465] width 1046 height 585
click at [826, 667] on div "3 Ensure Engagement Letter or Proposal is signed Instructions Description Edit …" at bounding box center [1045, 465] width 1046 height 585
click at [773, 585] on div "3 Ensure Engagement Letter or Proposal is signed Instructions Description Edit …" at bounding box center [1045, 465] width 1046 height 585
click at [1047, 602] on div "3 Ensure Engagement Letter or Proposal is signed Instructions Description Edit …" at bounding box center [1045, 465] width 1046 height 585
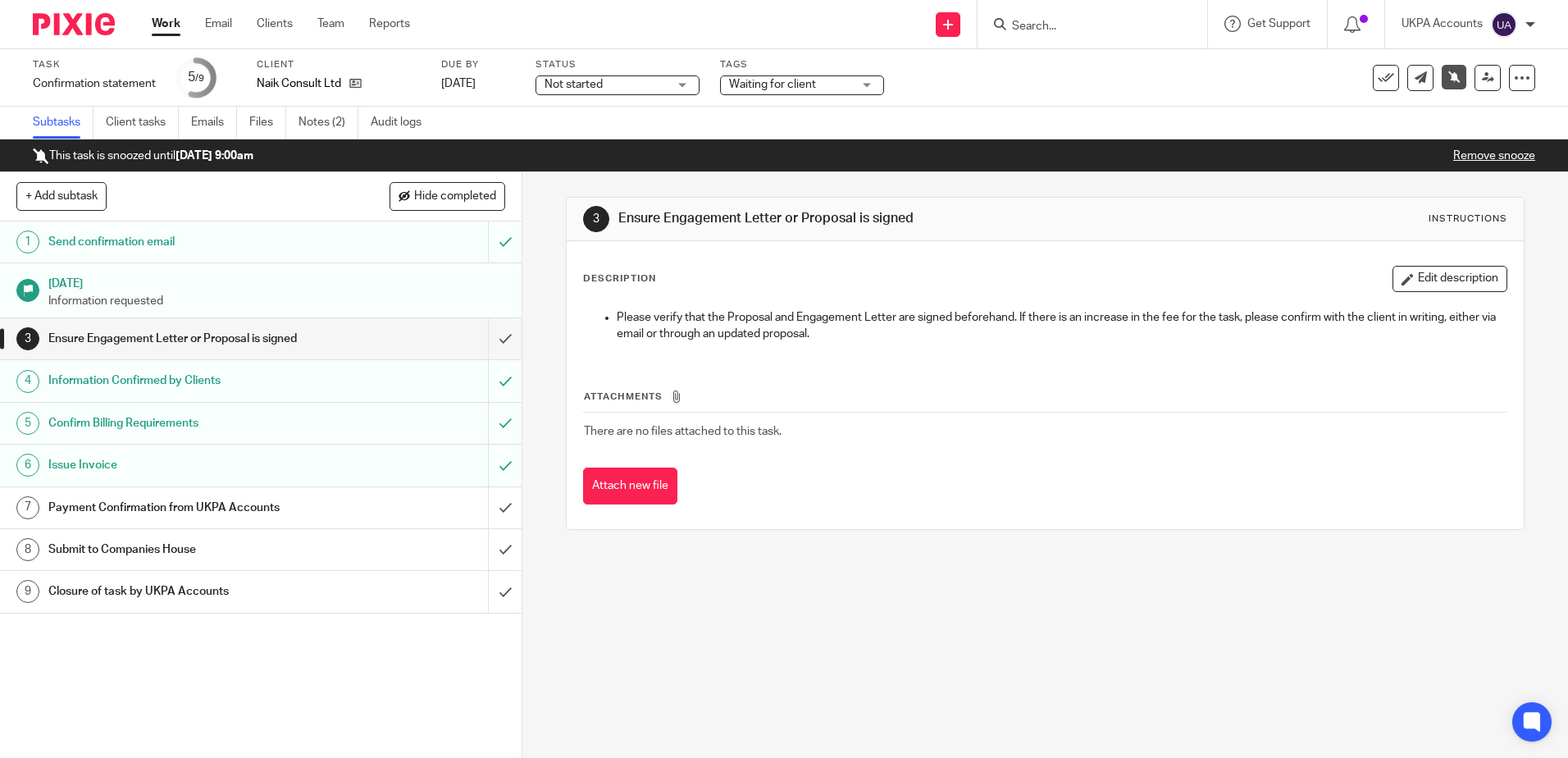
click at [834, 594] on div "3 Ensure Engagement Letter or Proposal is signed Instructions Description Edit …" at bounding box center [1045, 465] width 1046 height 585
click at [909, 553] on div "3 Ensure Engagement Letter or Proposal is signed Instructions Description Edit …" at bounding box center [1045, 363] width 958 height 382
click at [326, 119] on link "Notes (2)" at bounding box center [328, 122] width 60 height 32
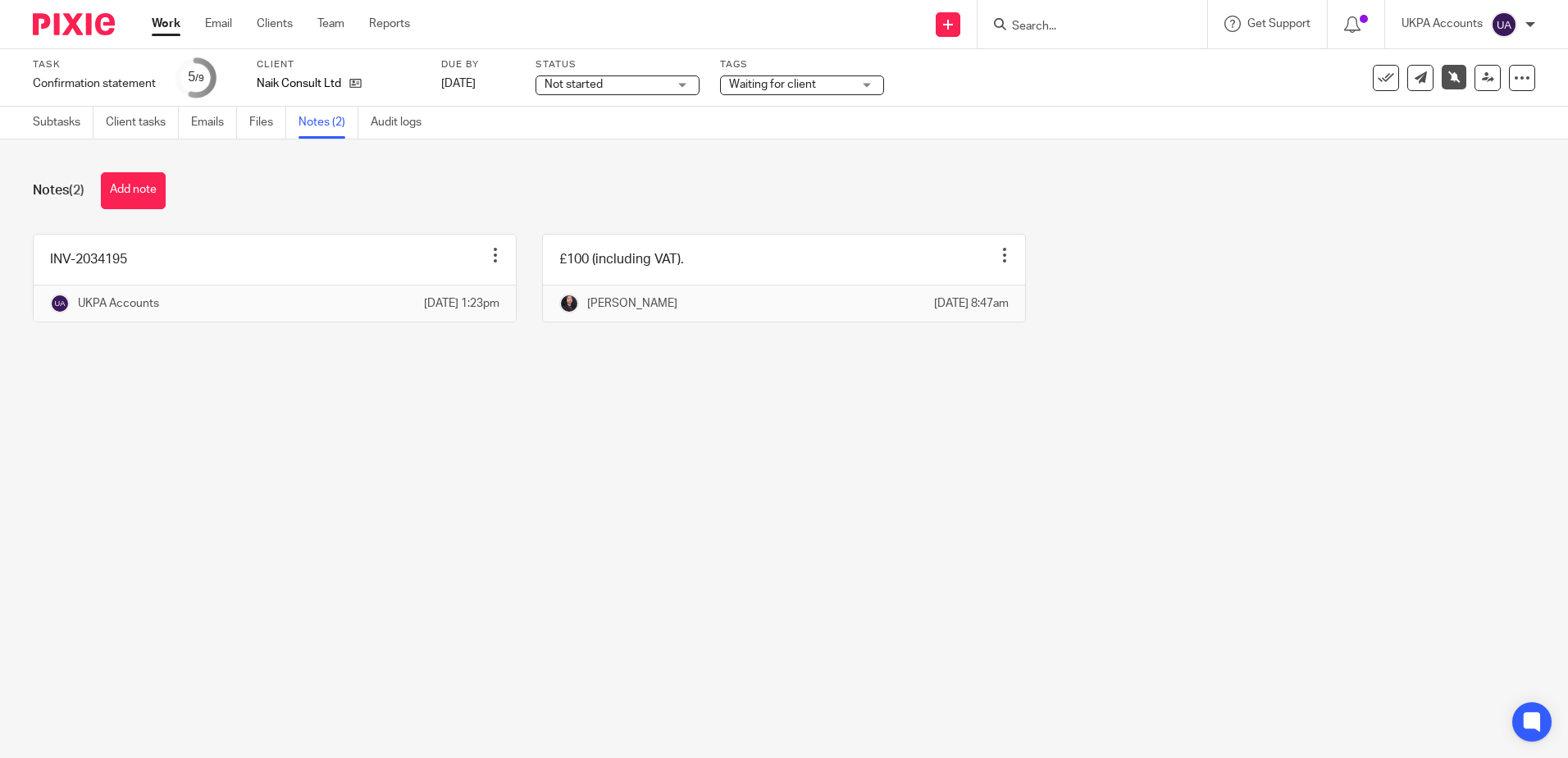
click at [486, 556] on main "Task Confirmation statement Save Confirmation statement 5 /9 Client Naik Consul…" at bounding box center [784, 379] width 1568 height 758
click at [600, 562] on main "Task Confirmation statement Save Confirmation statement 5 /9 Client Naik Consul…" at bounding box center [784, 379] width 1568 height 758
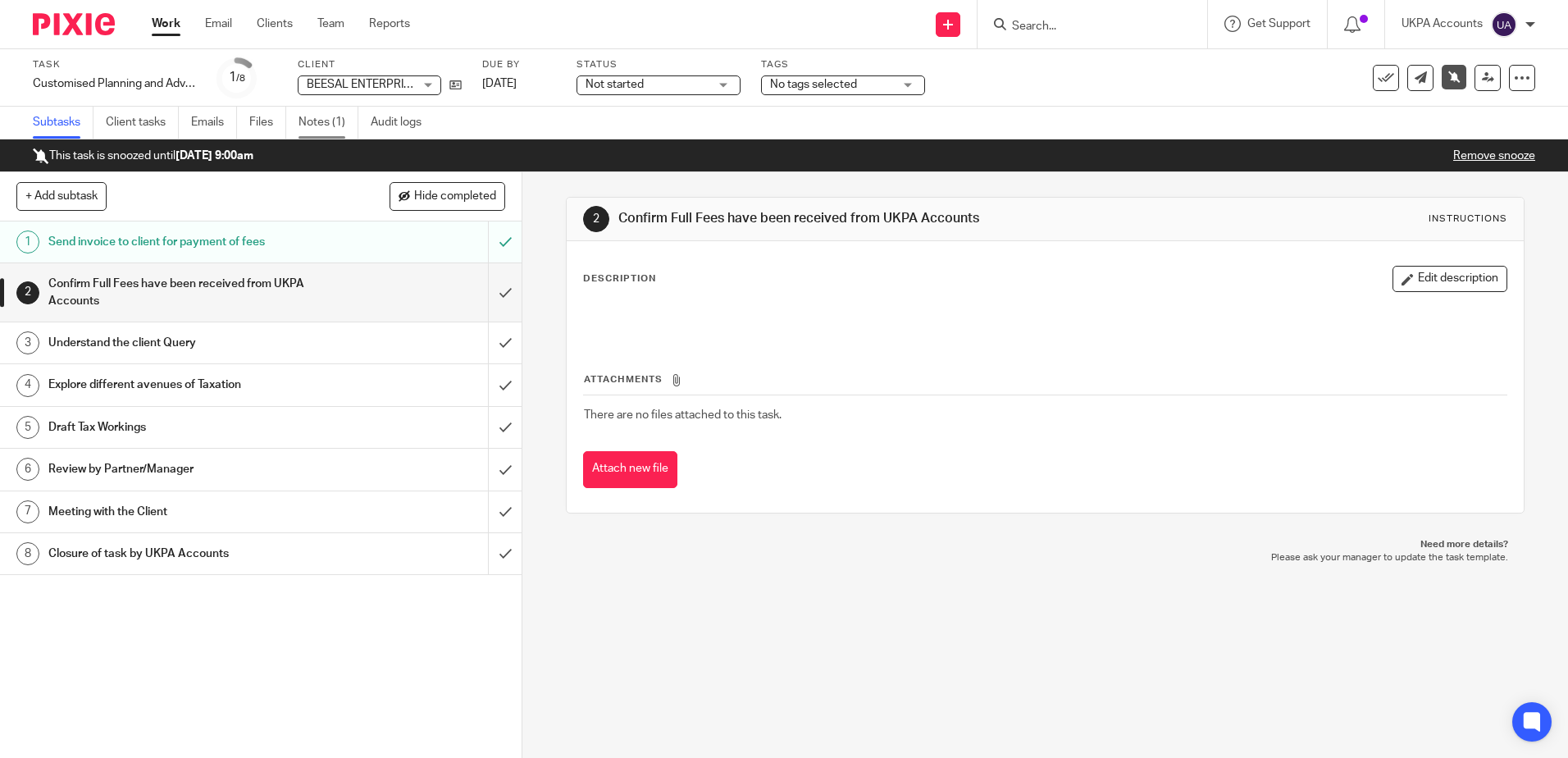
click at [343, 119] on link "Notes (1)" at bounding box center [328, 122] width 60 height 32
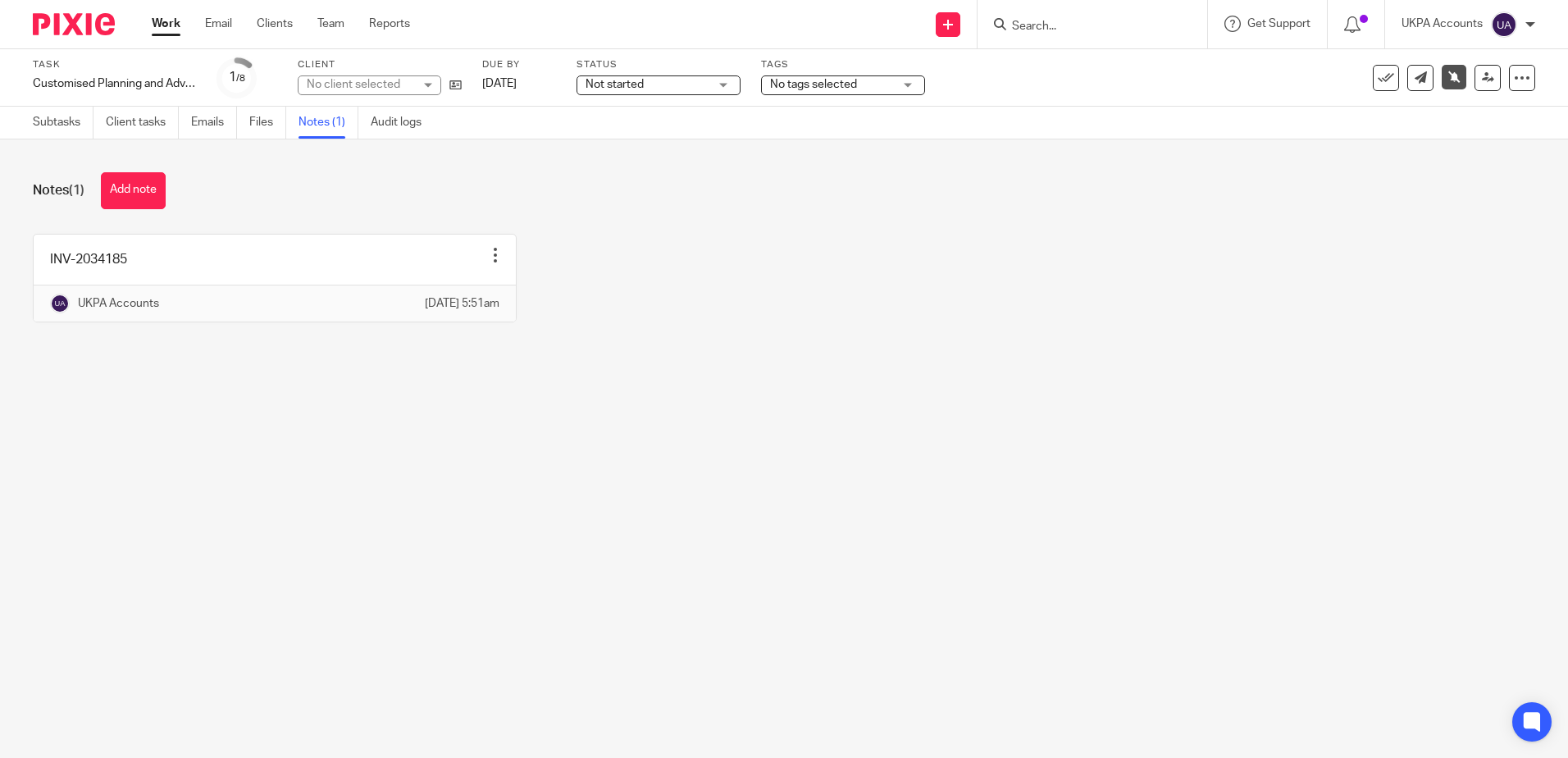
click at [730, 370] on div "Notes (1) Add note INV-2034185 Edit note Delete note UKPA Accounts [DATE] 5:51am" at bounding box center [784, 259] width 1568 height 240
drag, startPoint x: 955, startPoint y: 426, endPoint x: 946, endPoint y: 395, distance: 32.3
click at [955, 426] on main "Task Customised Planning and Advisory Services Save Customised Planning and Adv…" at bounding box center [784, 379] width 1568 height 758
click at [817, 466] on main "Task Customised Planning and Advisory Services Save Customised Planning and Adv…" at bounding box center [784, 379] width 1568 height 758
click at [703, 347] on div "INV-2034185 Edit note Delete note UKPA Accounts 18 Sep 2025 5:51am" at bounding box center [772, 290] width 1528 height 113
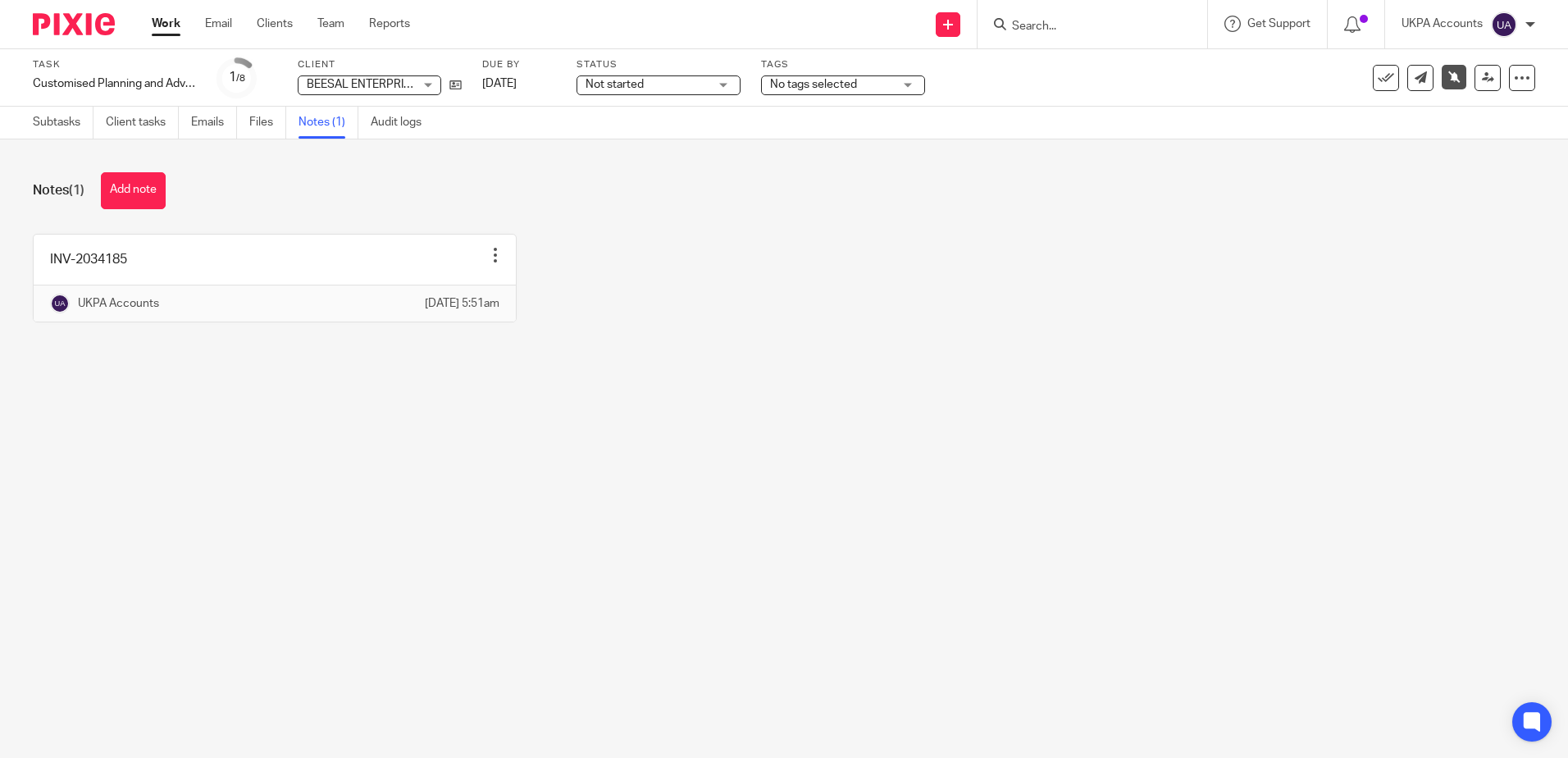
click at [700, 334] on div "INV-2034185 Edit note Delete note UKPA Accounts 18 Sep 2025 5:51am" at bounding box center [772, 290] width 1528 height 113
click at [39, 133] on link "Subtasks" at bounding box center [62, 122] width 60 height 32
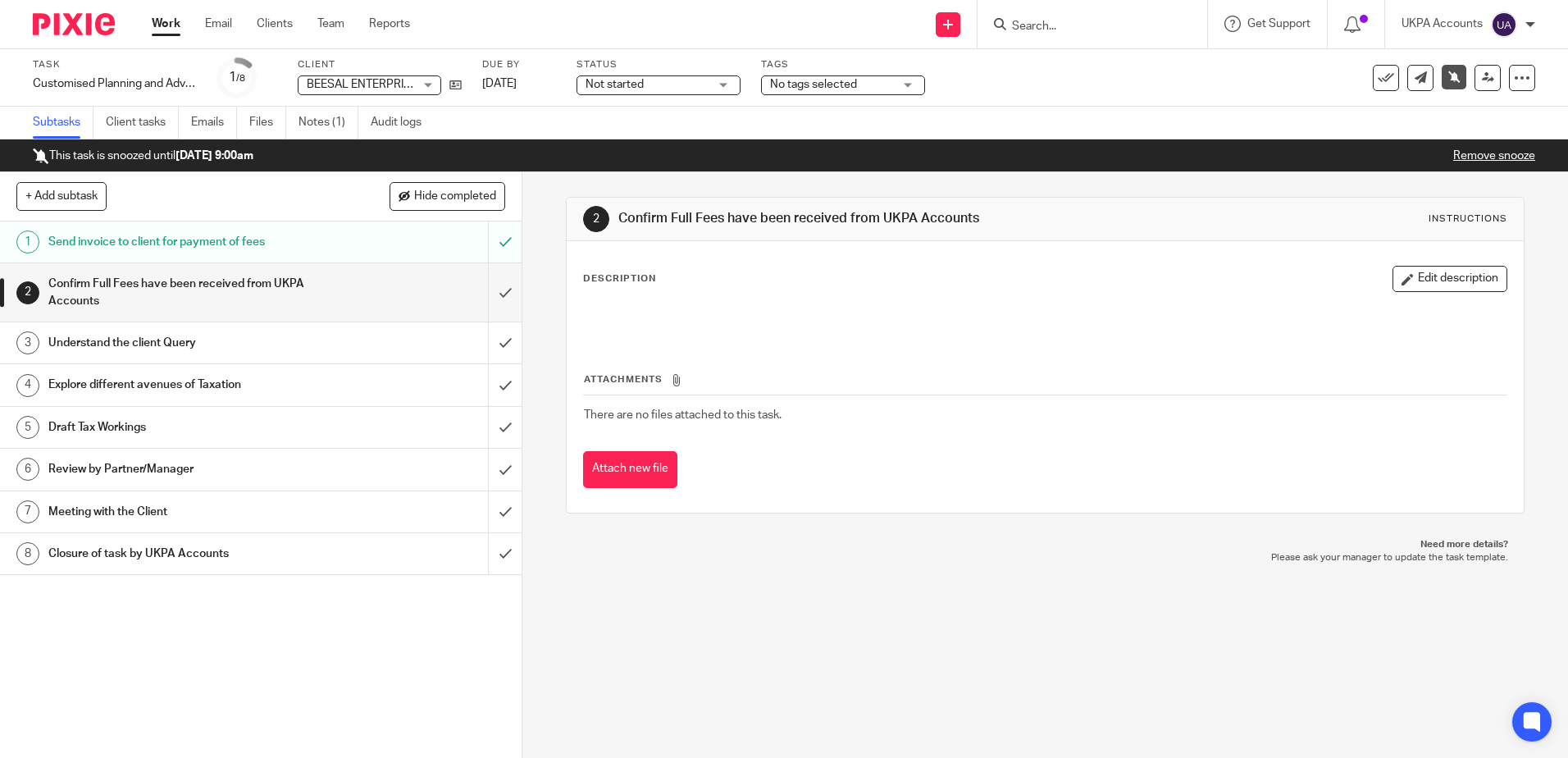
click at [1098, 652] on div "2 Confirm Full Fees have been received from UKPA Accounts Instructions Descript…" at bounding box center [1045, 465] width 1046 height 585
click at [1221, 624] on div "2 Confirm Full Fees have been received from UKPA Accounts Instructions Descript…" at bounding box center [1045, 465] width 1046 height 585
click at [1235, 607] on div "2 Confirm Full Fees have been received from UKPA Accounts Instructions Descript…" at bounding box center [1045, 465] width 1046 height 585
click at [1234, 609] on div "2 Confirm Full Fees have been received from UKPA Accounts Instructions Descript…" at bounding box center [1045, 465] width 1046 height 585
click at [886, 707] on div "2 Confirm Full Fees have been received from UKPA Accounts Instructions Descript…" at bounding box center [1045, 465] width 1046 height 585
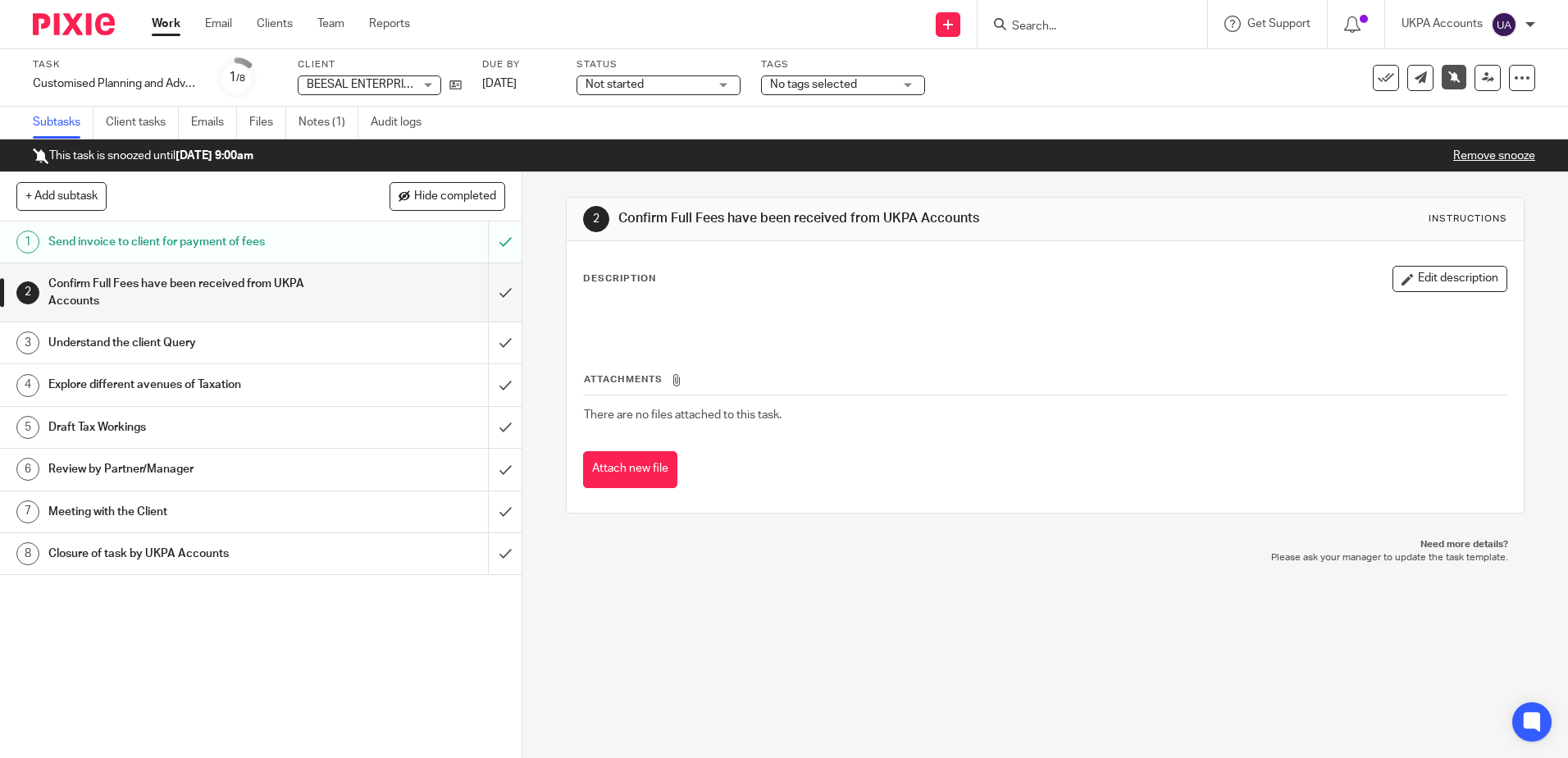
click at [946, 645] on div "2 Confirm Full Fees have been received from UKPA Accounts Instructions Descript…" at bounding box center [1045, 465] width 1046 height 585
click at [1030, 636] on div "2 Confirm Full Fees have been received from UKPA Accounts Instructions Descript…" at bounding box center [1045, 465] width 1046 height 585
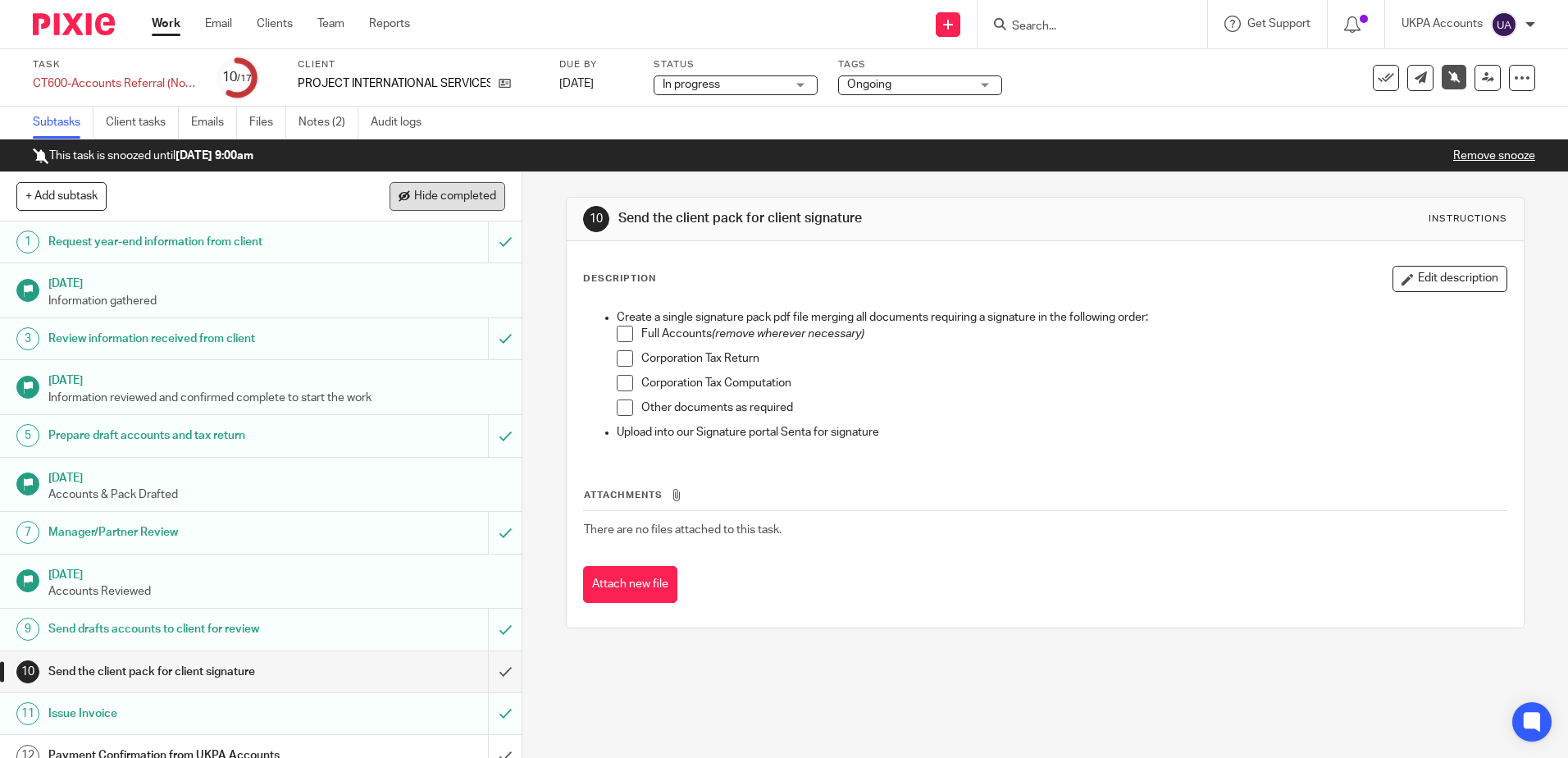
drag, startPoint x: 317, startPoint y: 113, endPoint x: 446, endPoint y: 187, distance: 148.7
click at [317, 113] on link "Notes (2)" at bounding box center [328, 122] width 60 height 32
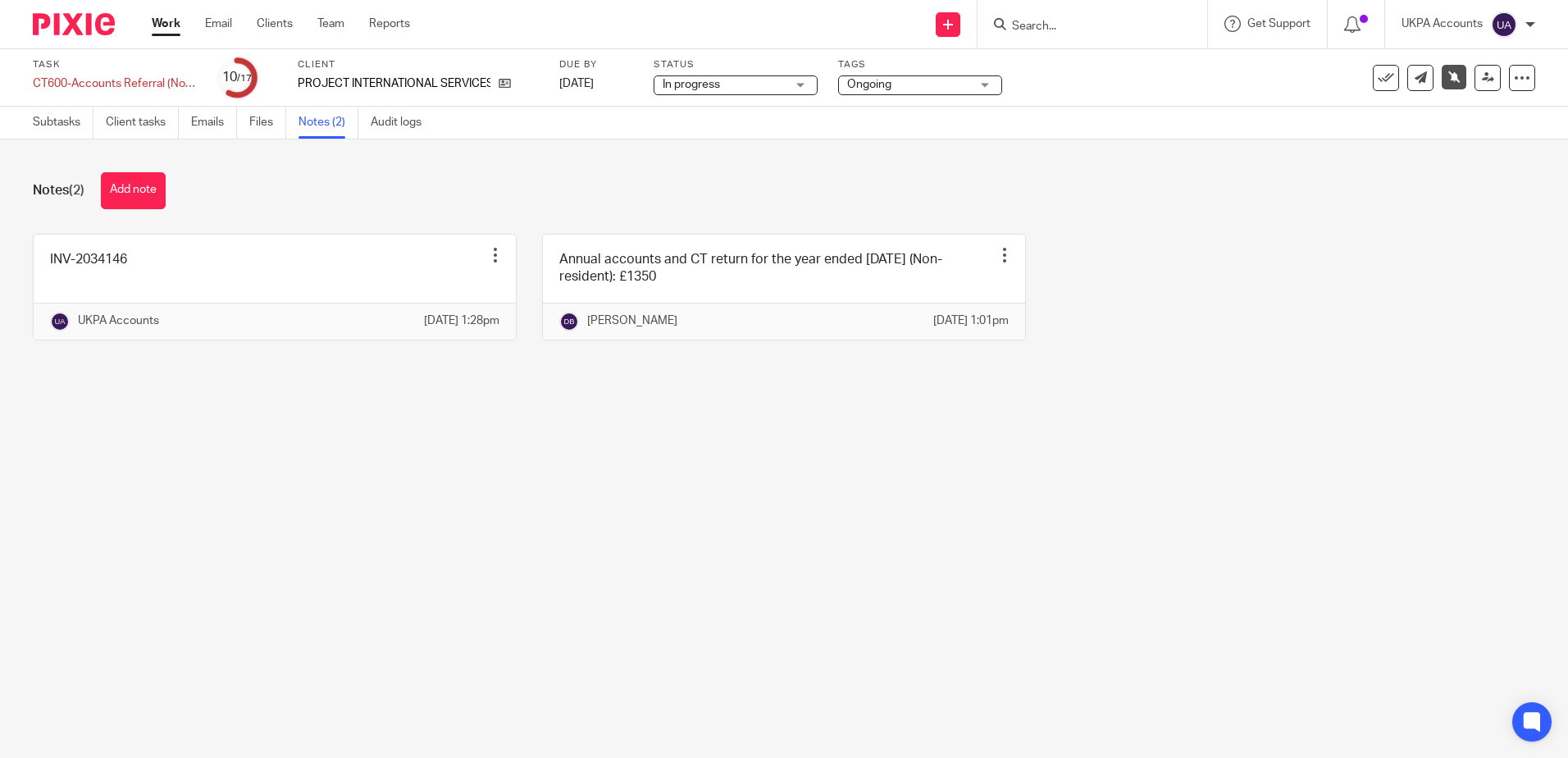
click at [1033, 518] on main "Task CT600-Accounts Referral (Non-Resident)-Current Save CT600-Accounts Referra…" at bounding box center [784, 379] width 1568 height 758
click at [1134, 551] on main "Task CT600-Accounts Referral (Non-Resident)-Current Save CT600-Accounts Referra…" at bounding box center [784, 379] width 1568 height 758
click at [1099, 568] on main "Task CT600-Accounts Referral (Non-Resident)-Current Save CT600-Accounts Referra…" at bounding box center [784, 379] width 1568 height 758
click at [1078, 604] on main "Task CT600-Accounts Referral (Non-Resident)-Current Save CT600-Accounts Referra…" at bounding box center [784, 379] width 1568 height 758
click at [509, 80] on icon at bounding box center [505, 83] width 12 height 12
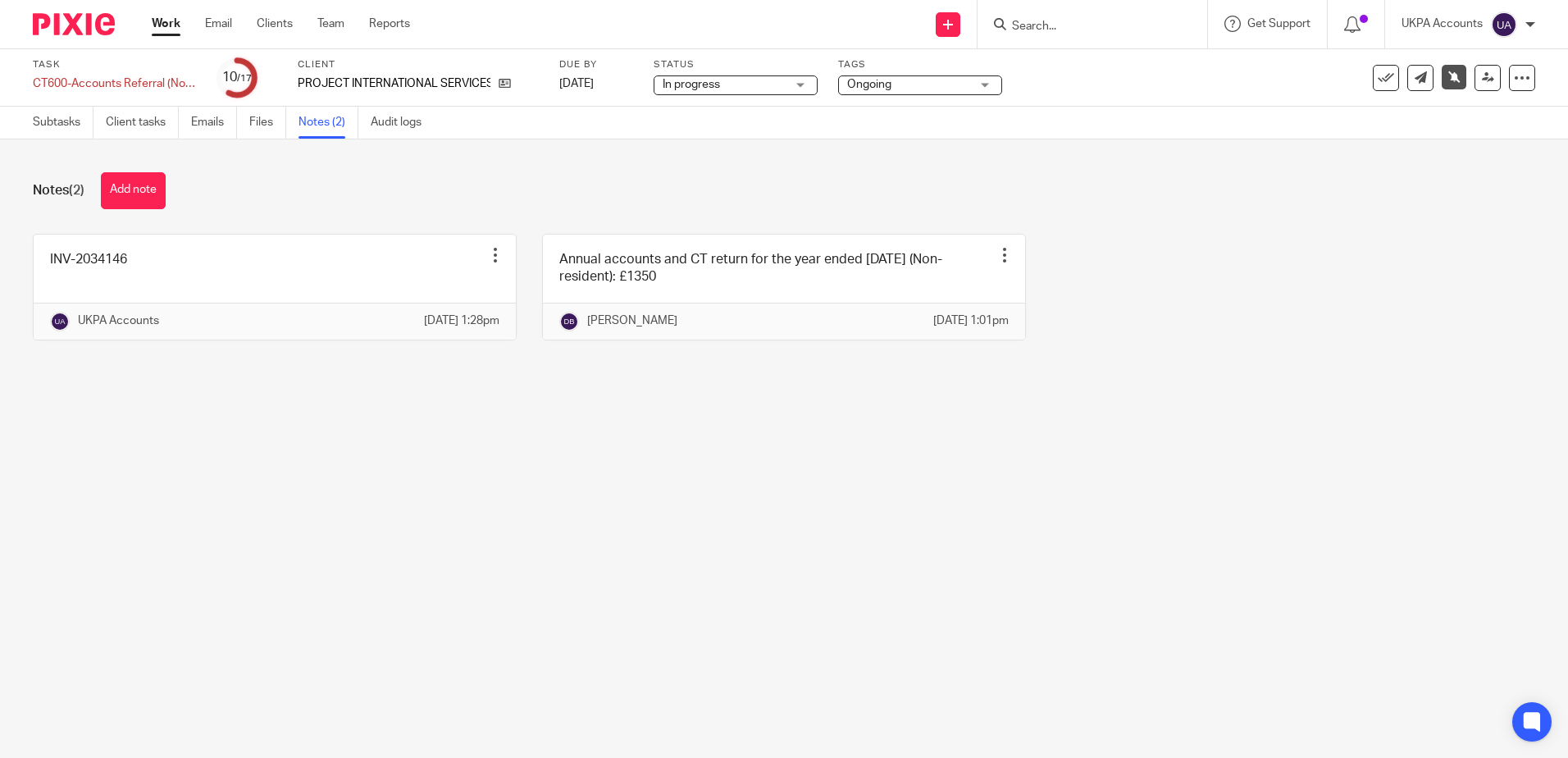
click at [1214, 424] on main "Task CT600-Accounts Referral (Non-Resident)-Current Save CT600-Accounts Referra…" at bounding box center [784, 379] width 1568 height 758
click at [1260, 461] on main "Task CT600-Accounts Referral (Non-Resident)-Current Save CT600-Accounts Referra…" at bounding box center [784, 379] width 1568 height 758
click at [882, 542] on main "Task CT600-Accounts Referral (Non-Resident)-Current Save CT600-Accounts Referra…" at bounding box center [784, 379] width 1568 height 758
click at [690, 487] on main "Task CT600-Accounts Referral (Non-Resident)-Current Save CT600-Accounts Referra…" at bounding box center [784, 379] width 1568 height 758
click at [696, 481] on main "Task CT600-Accounts Referral (Non-Resident)-Current Save CT600-Accounts Referra…" at bounding box center [784, 379] width 1568 height 758
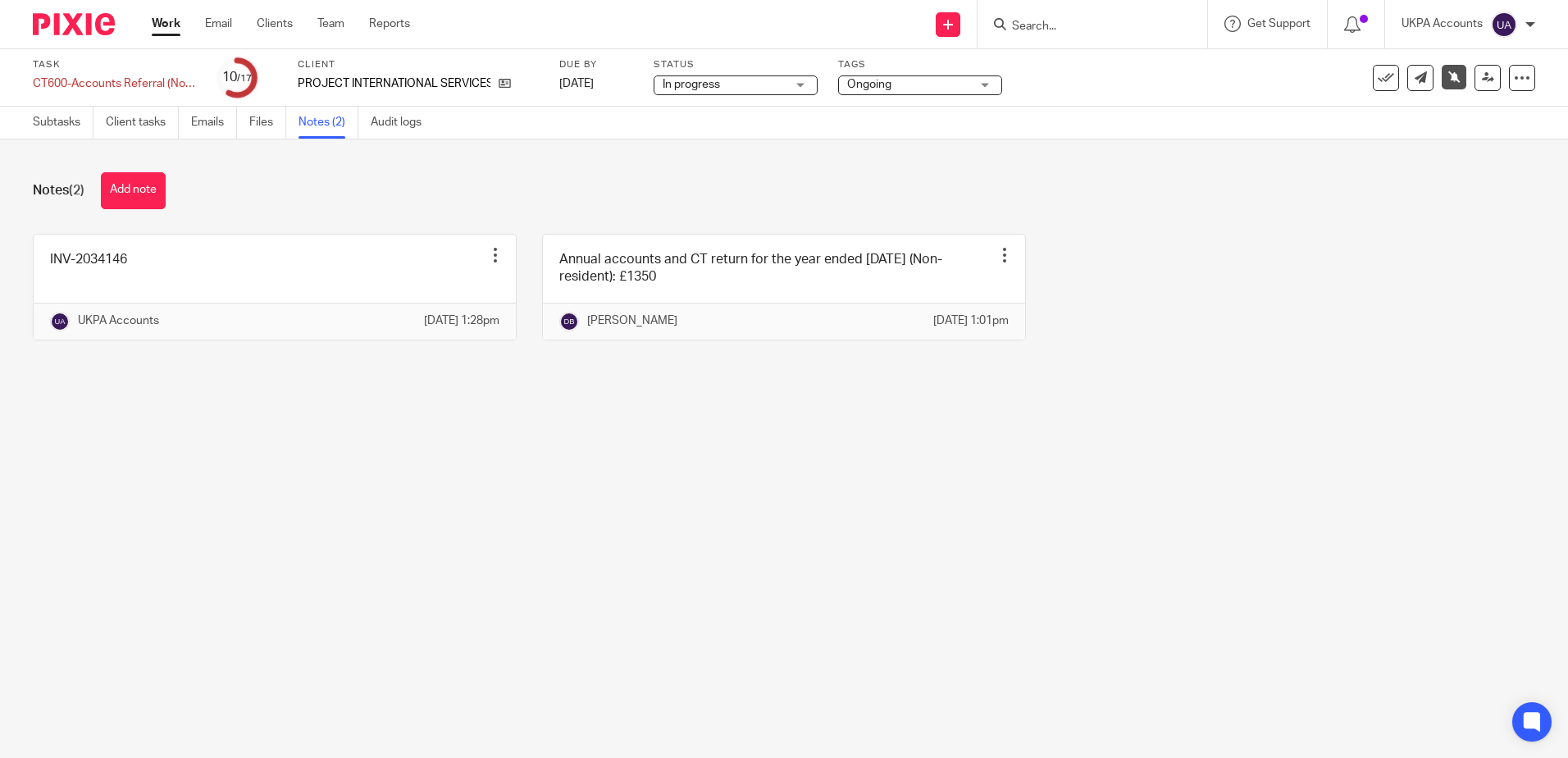
click at [689, 470] on main "Task CT600-Accounts Referral (Non-Resident)-Current Save CT600-Accounts Referra…" at bounding box center [784, 379] width 1568 height 758
click at [715, 425] on main "Task CT600-Accounts Referral (Non-Resident)-Current Save CT600-Accounts Referra…" at bounding box center [784, 379] width 1568 height 758
click at [505, 555] on main "Task CT600-Accounts Referral (Non-Resident)-Current Save CT600-Accounts Referra…" at bounding box center [784, 379] width 1568 height 758
click at [1100, 617] on main "Task CT600-Accounts Referral (Non-Resident)-Current Save CT600-Accounts Referra…" at bounding box center [784, 379] width 1568 height 758
click at [1081, 622] on main "Task CT600-Accounts Referral (Non-Resident)-Current Save CT600-Accounts Referra…" at bounding box center [784, 379] width 1568 height 758
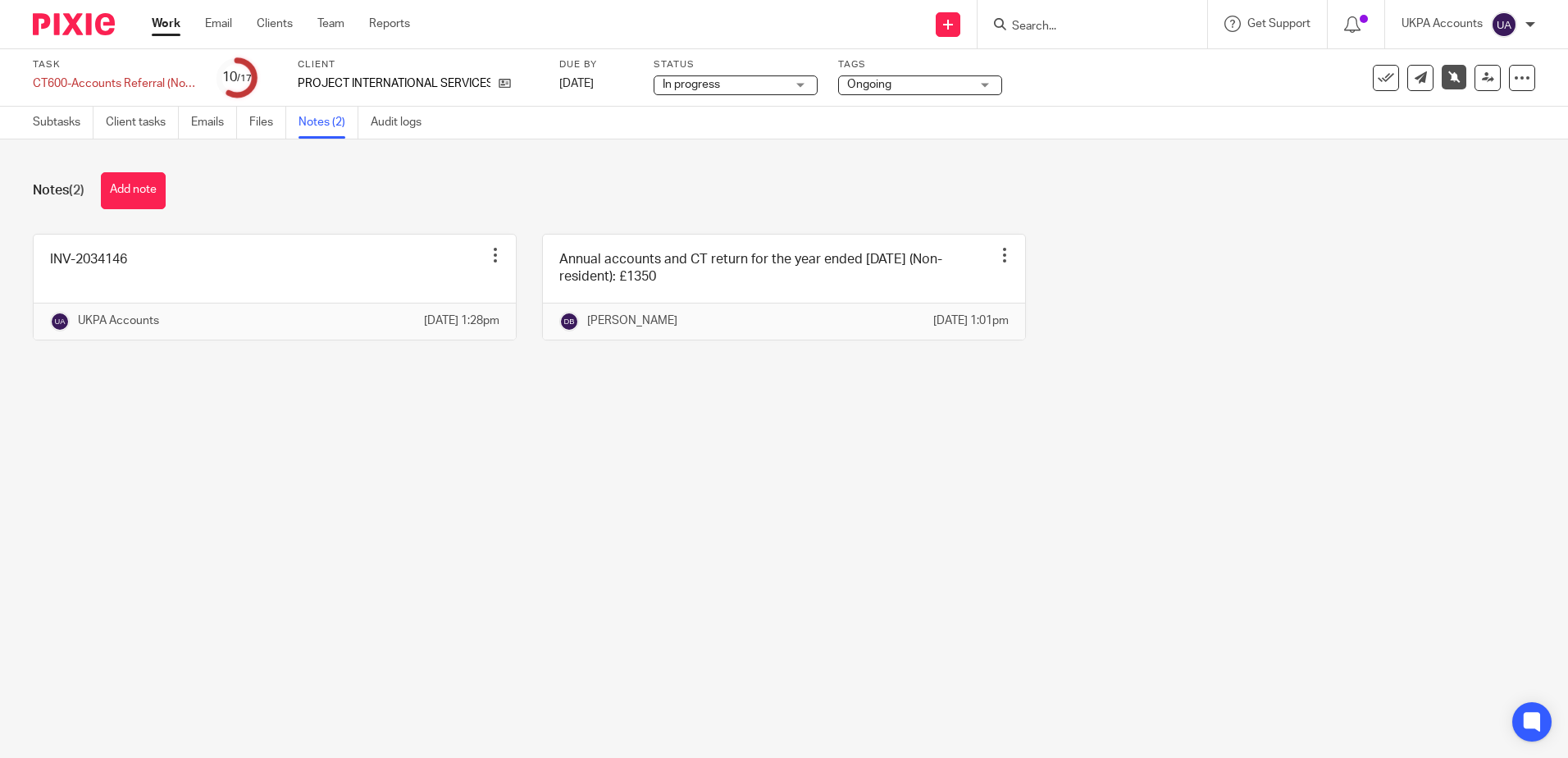
click at [577, 627] on main "Task CT600-Accounts Referral (Non-Resident)-Current Save CT600-Accounts Referra…" at bounding box center [784, 379] width 1568 height 758
click at [561, 631] on main "Task CT600-Accounts Referral (Non-Resident)-Current Save CT600-Accounts Referra…" at bounding box center [784, 379] width 1568 height 758
click at [741, 599] on main "Task CT600-Accounts Referral (Non-Resident)-Current Save CT600-Accounts Referra…" at bounding box center [784, 379] width 1568 height 758
click at [1246, 397] on div "Notes (2) Add note INV-2034146 Edit note Delete note UKPA Accounts 12 Sep 2025 …" at bounding box center [784, 269] width 1568 height 258
click at [953, 546] on main "Task CT600-Accounts Referral (Non-Resident)-Current Save CT600-Accounts Referra…" at bounding box center [784, 379] width 1568 height 758
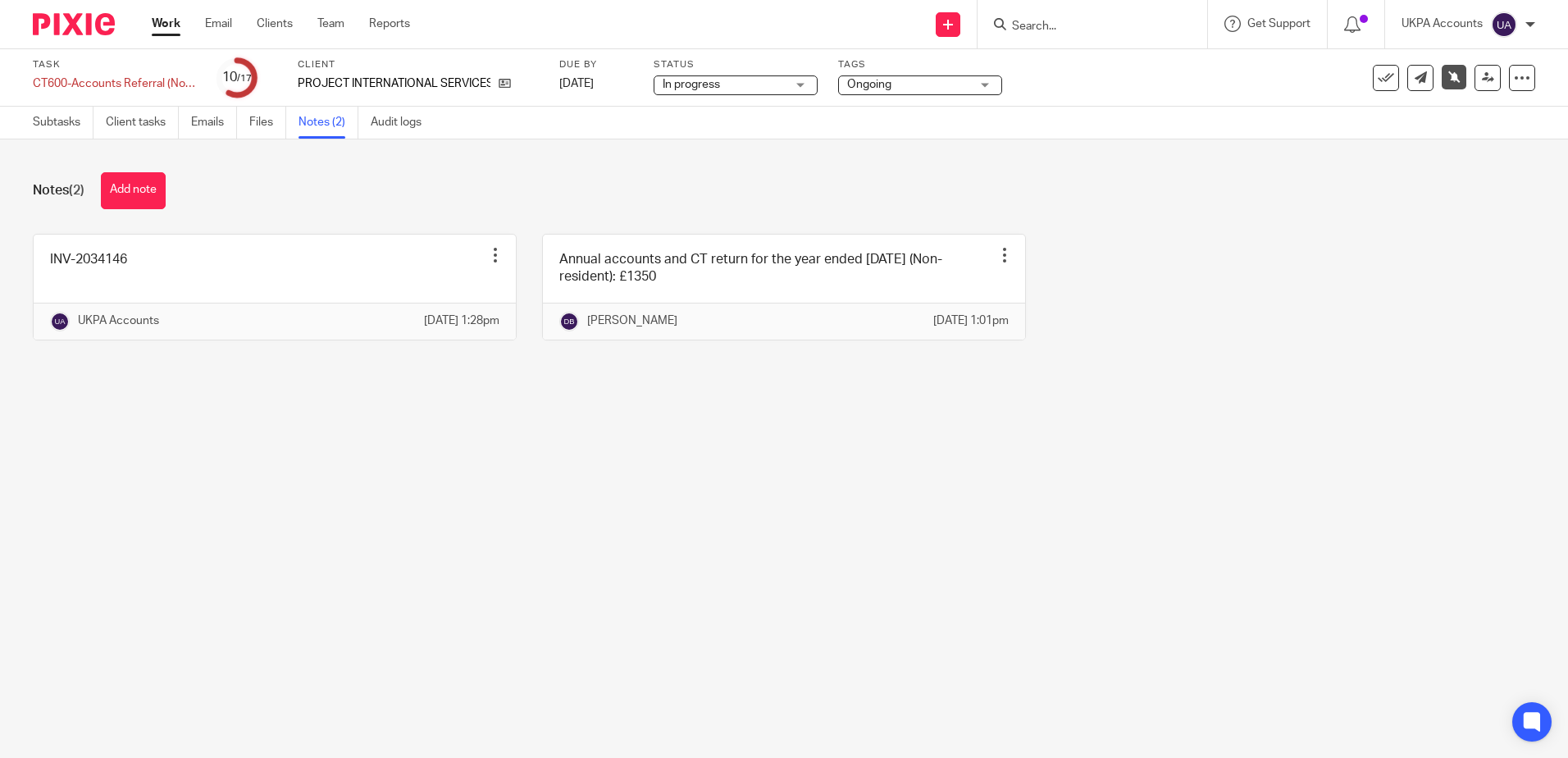
click at [1010, 603] on main "Task CT600-Accounts Referral (Non-Resident)-Current Save CT600-Accounts Referra…" at bounding box center [784, 379] width 1568 height 758
click at [136, 189] on button "Add note" at bounding box center [134, 190] width 65 height 37
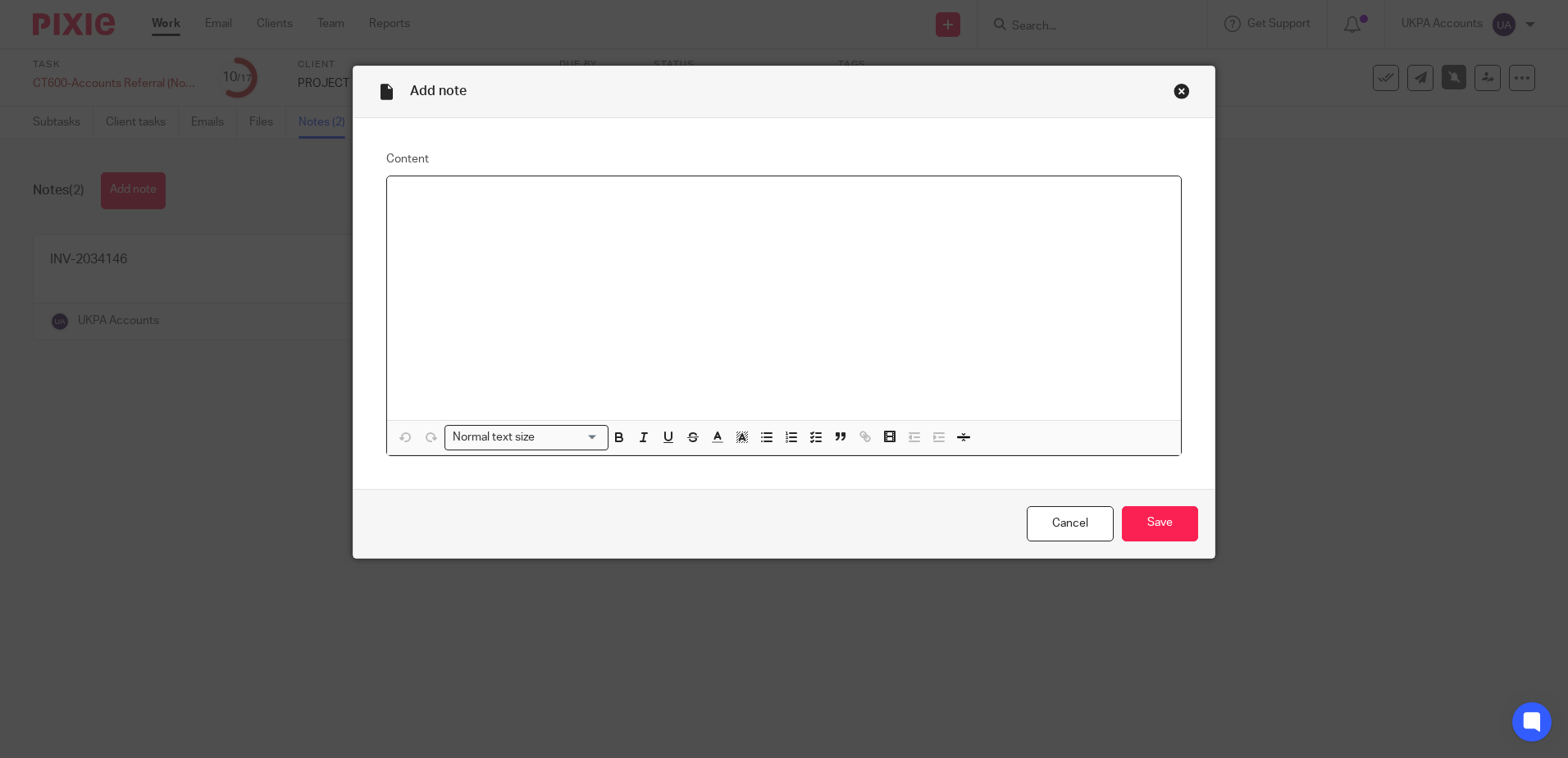
click at [663, 308] on div at bounding box center [784, 297] width 794 height 244
click at [1179, 96] on div "Close this dialog window" at bounding box center [1182, 91] width 16 height 16
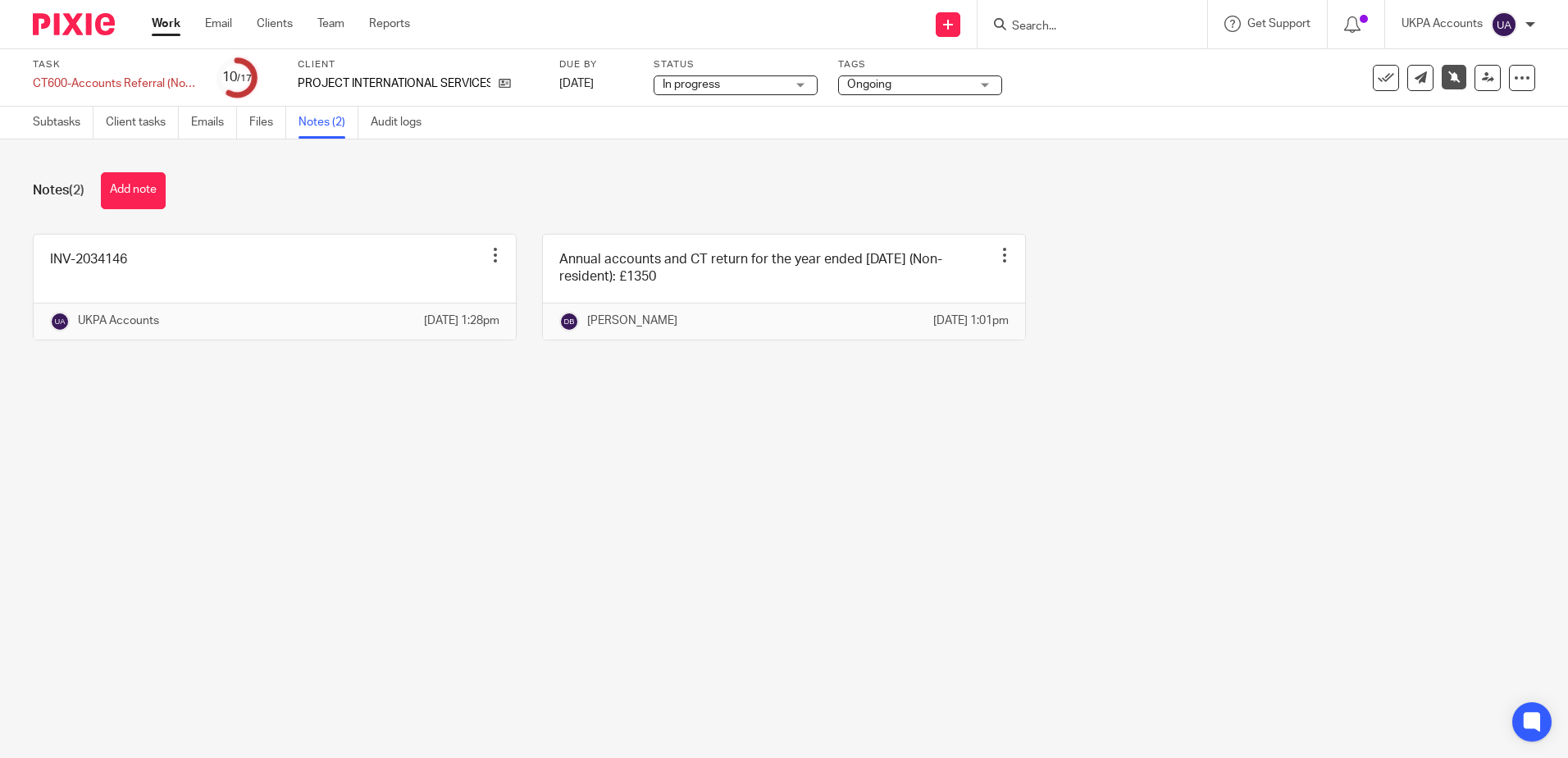
drag, startPoint x: 828, startPoint y: 493, endPoint x: 751, endPoint y: 487, distance: 77.2
click at [826, 493] on main "Task CT600-Accounts Referral (Non-Resident)-Current Save CT600-Accounts Referra…" at bounding box center [784, 379] width 1568 height 758
drag, startPoint x: 124, startPoint y: 184, endPoint x: 344, endPoint y: 239, distance: 226.8
click at [125, 184] on button "Add note" at bounding box center [134, 190] width 65 height 37
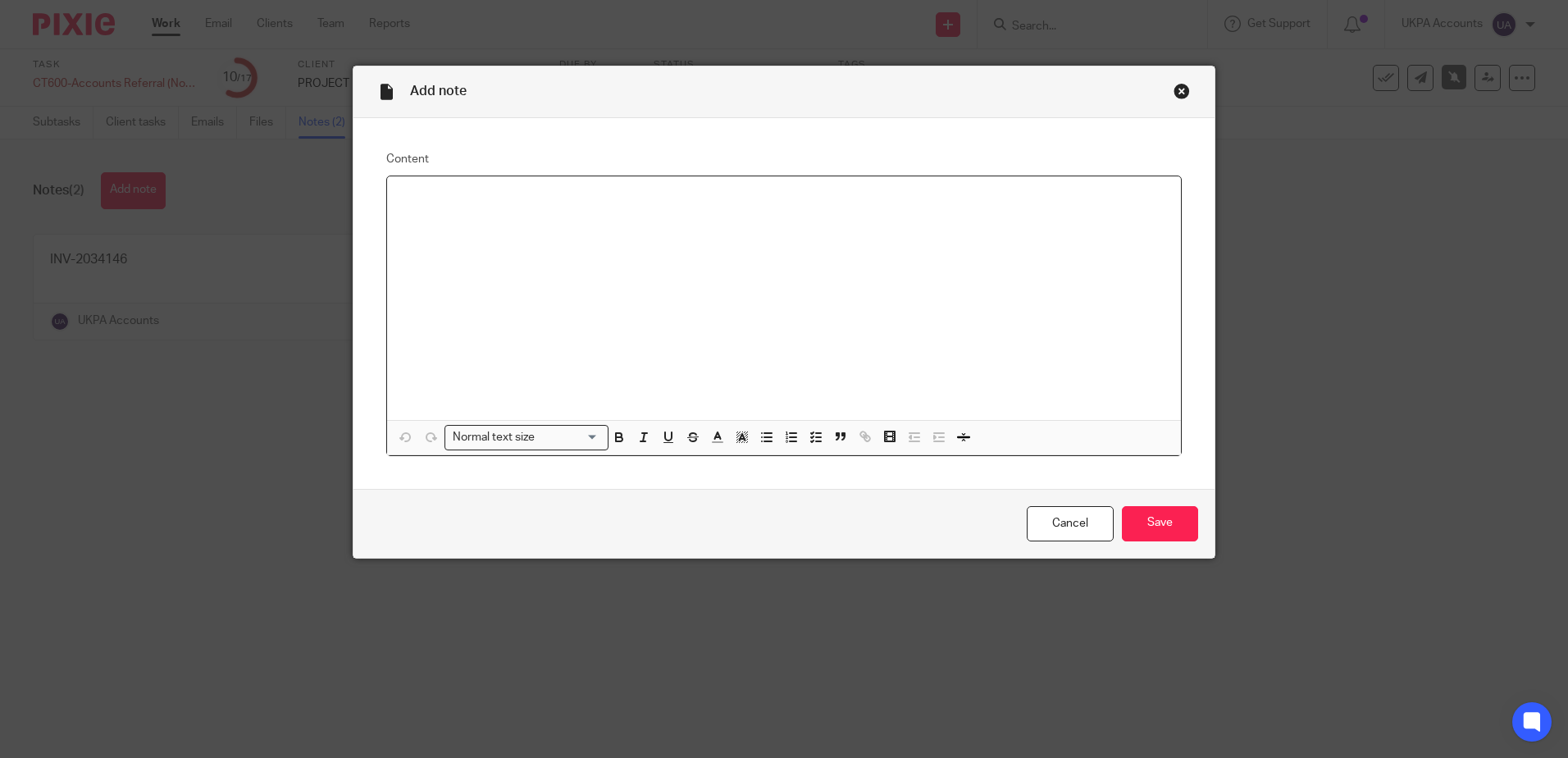
click at [1174, 90] on div "Close this dialog window" at bounding box center [1182, 91] width 16 height 16
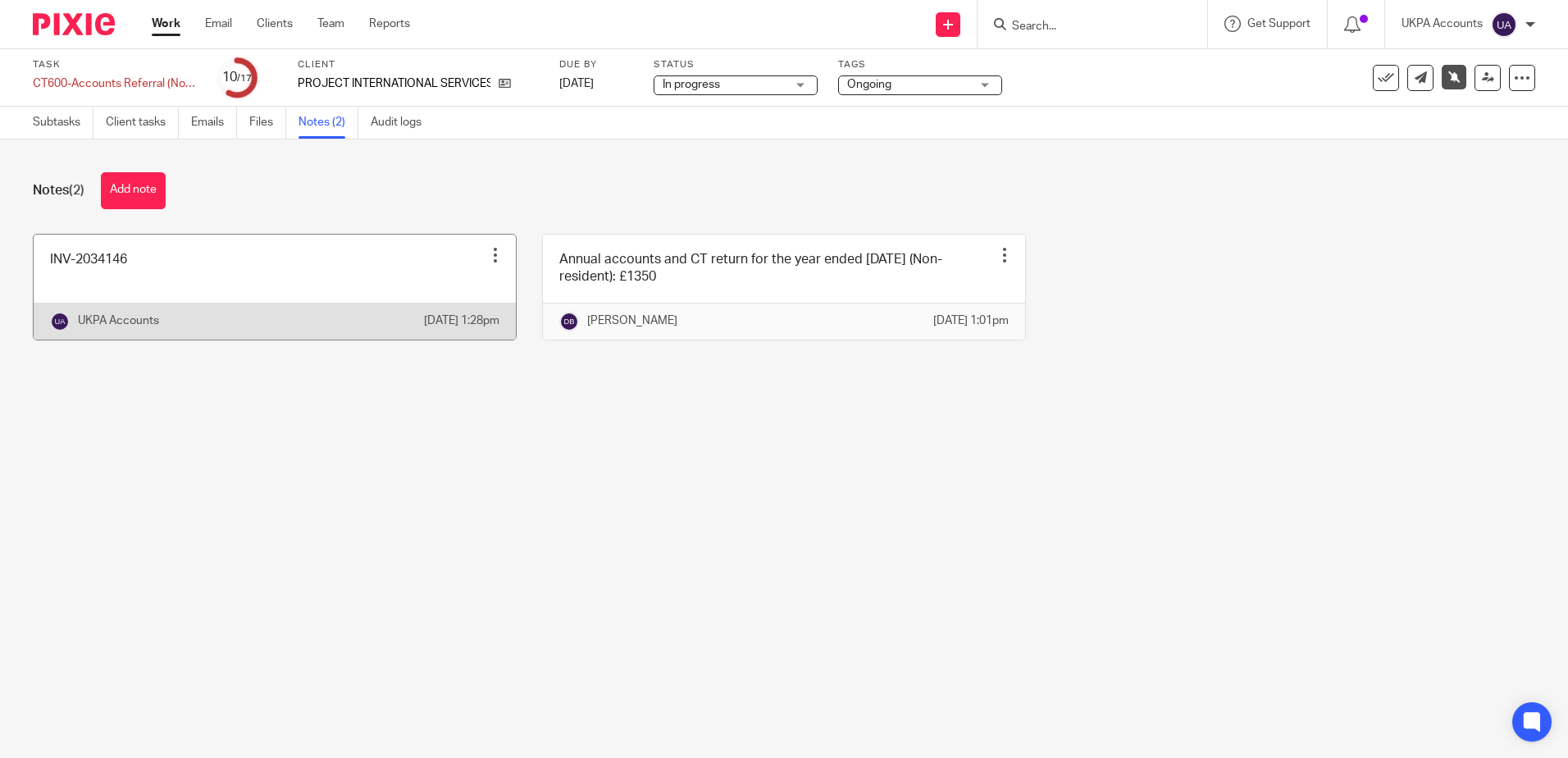
drag, startPoint x: 1119, startPoint y: 414, endPoint x: 307, endPoint y: 233, distance: 831.9
click at [1093, 416] on main "Task CT600-Accounts Referral (Non-Resident)-Current Save CT600-Accounts Referra…" at bounding box center [784, 379] width 1568 height 758
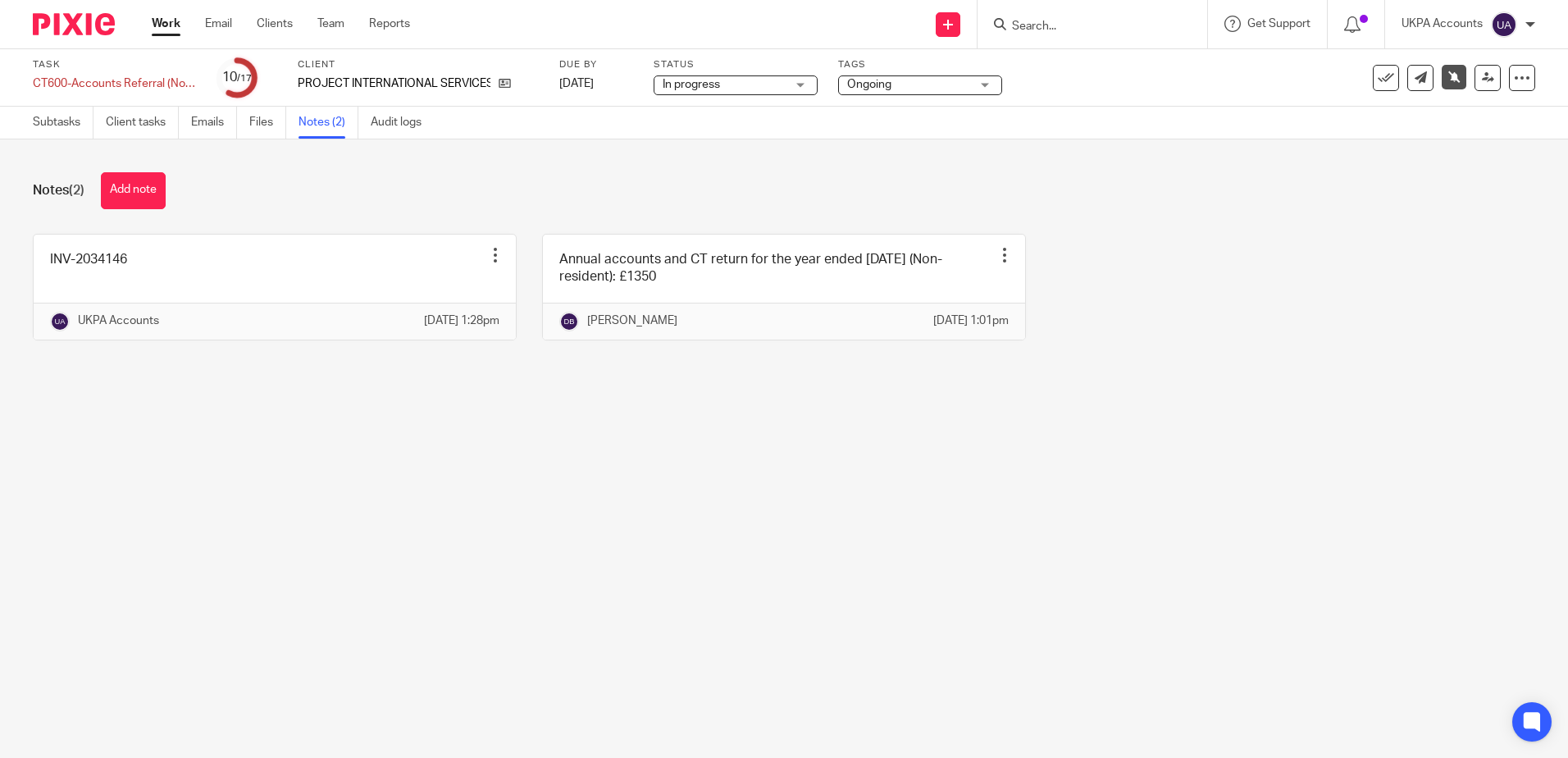
click at [886, 472] on main "Task CT600-Accounts Referral (Non-Resident)-Current Save CT600-Accounts Referra…" at bounding box center [784, 379] width 1568 height 758
click at [1133, 638] on main "Task CT600-Accounts Referral (Non-Resident)-Current Save CT600-Accounts Referra…" at bounding box center [784, 379] width 1568 height 758
click at [1190, 531] on main "Task CT600-Accounts Referral (Non-Resident)-Current Save CT600-Accounts Referra…" at bounding box center [784, 379] width 1568 height 758
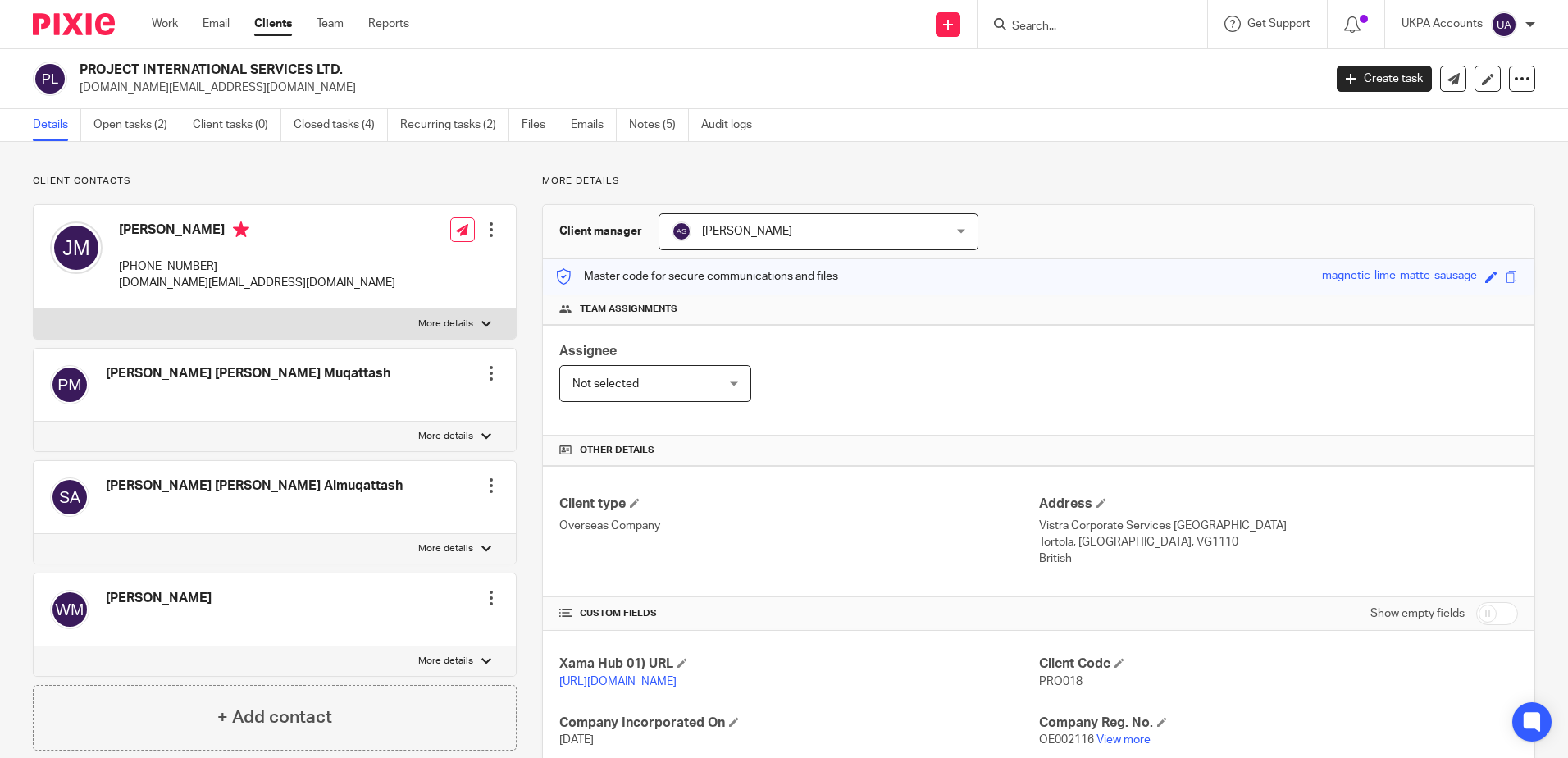
scroll to position [301, 0]
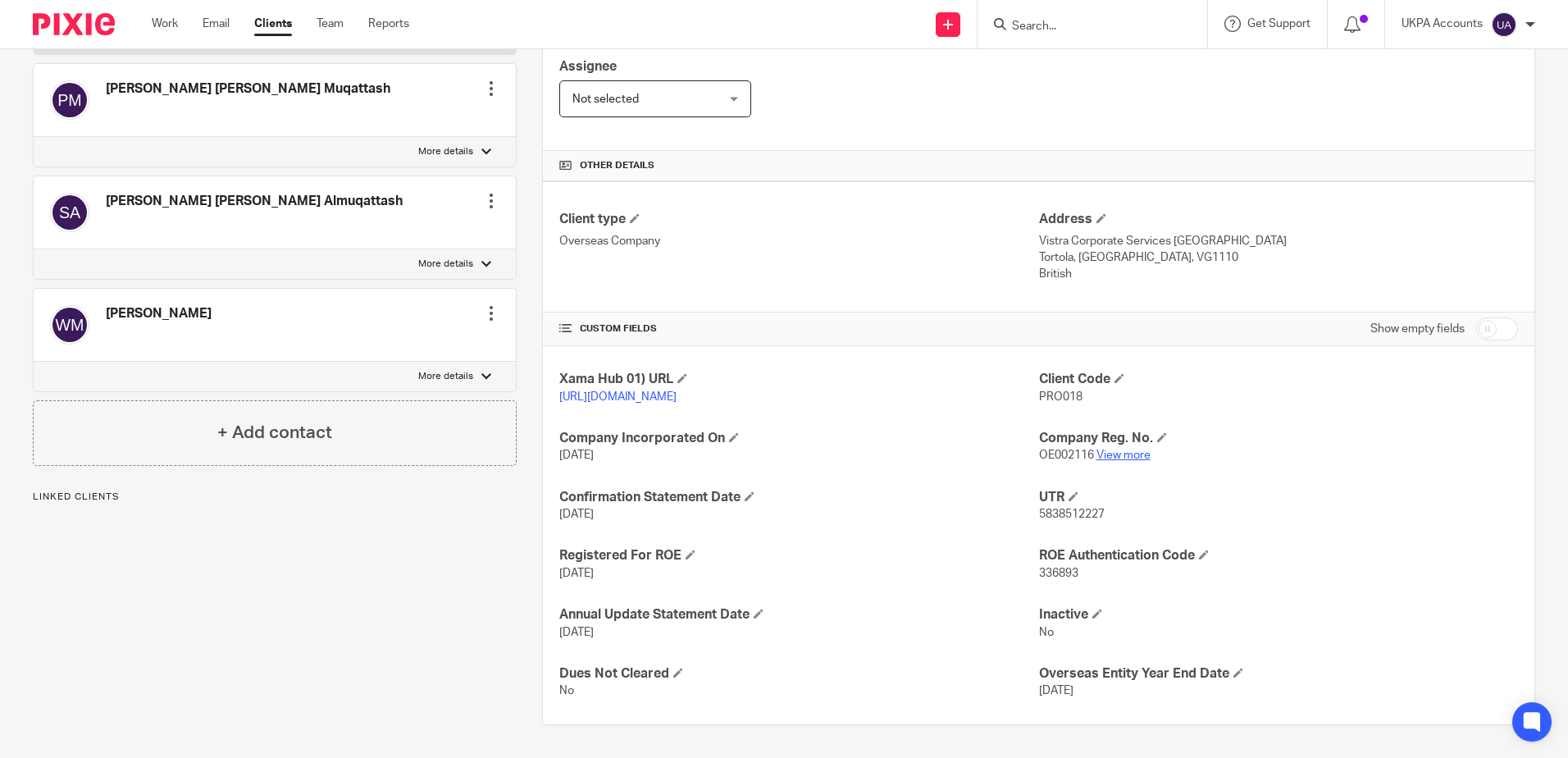
click at [1137, 451] on link "View more" at bounding box center [1123, 455] width 54 height 11
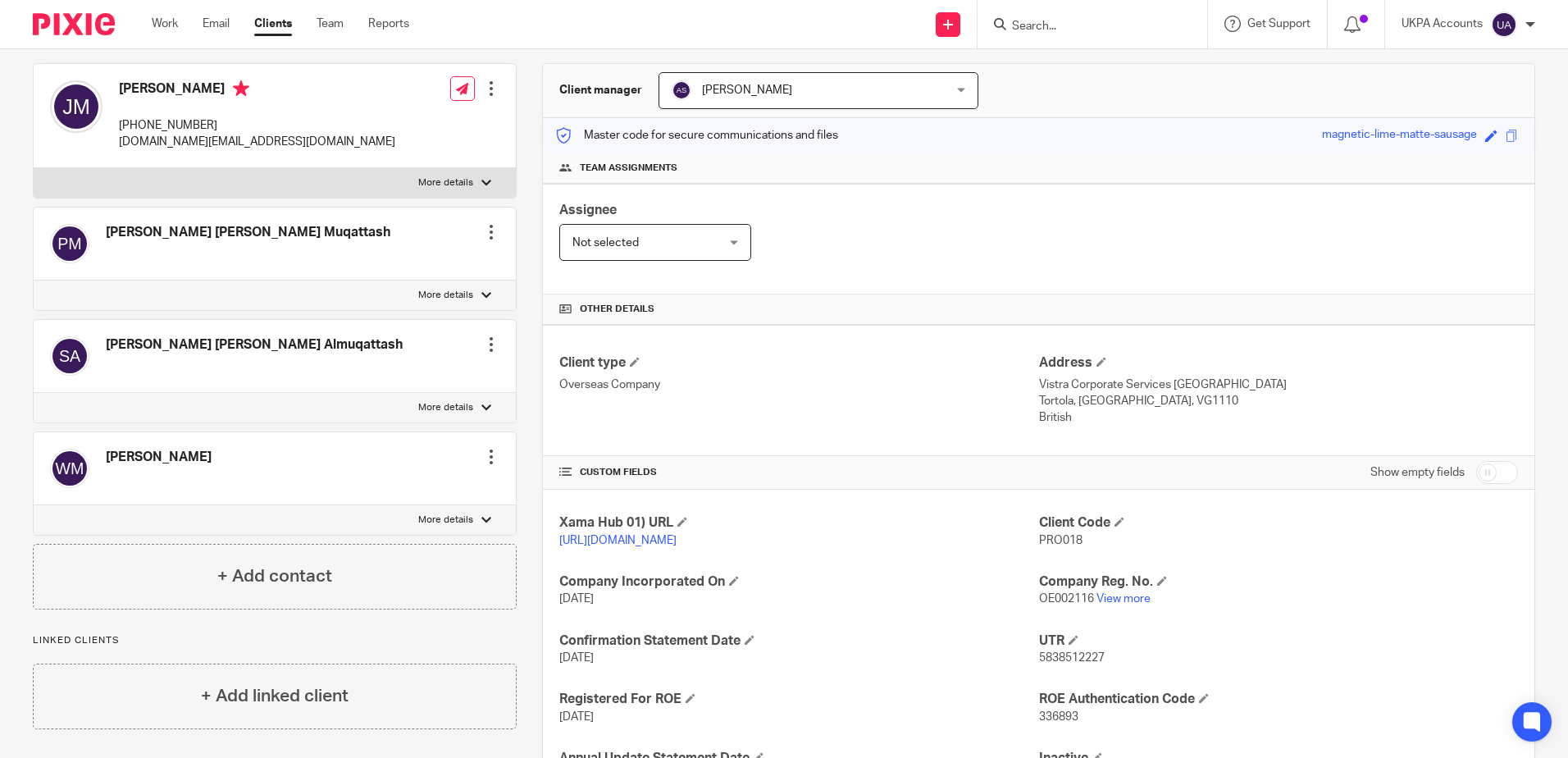
scroll to position [0, 0]
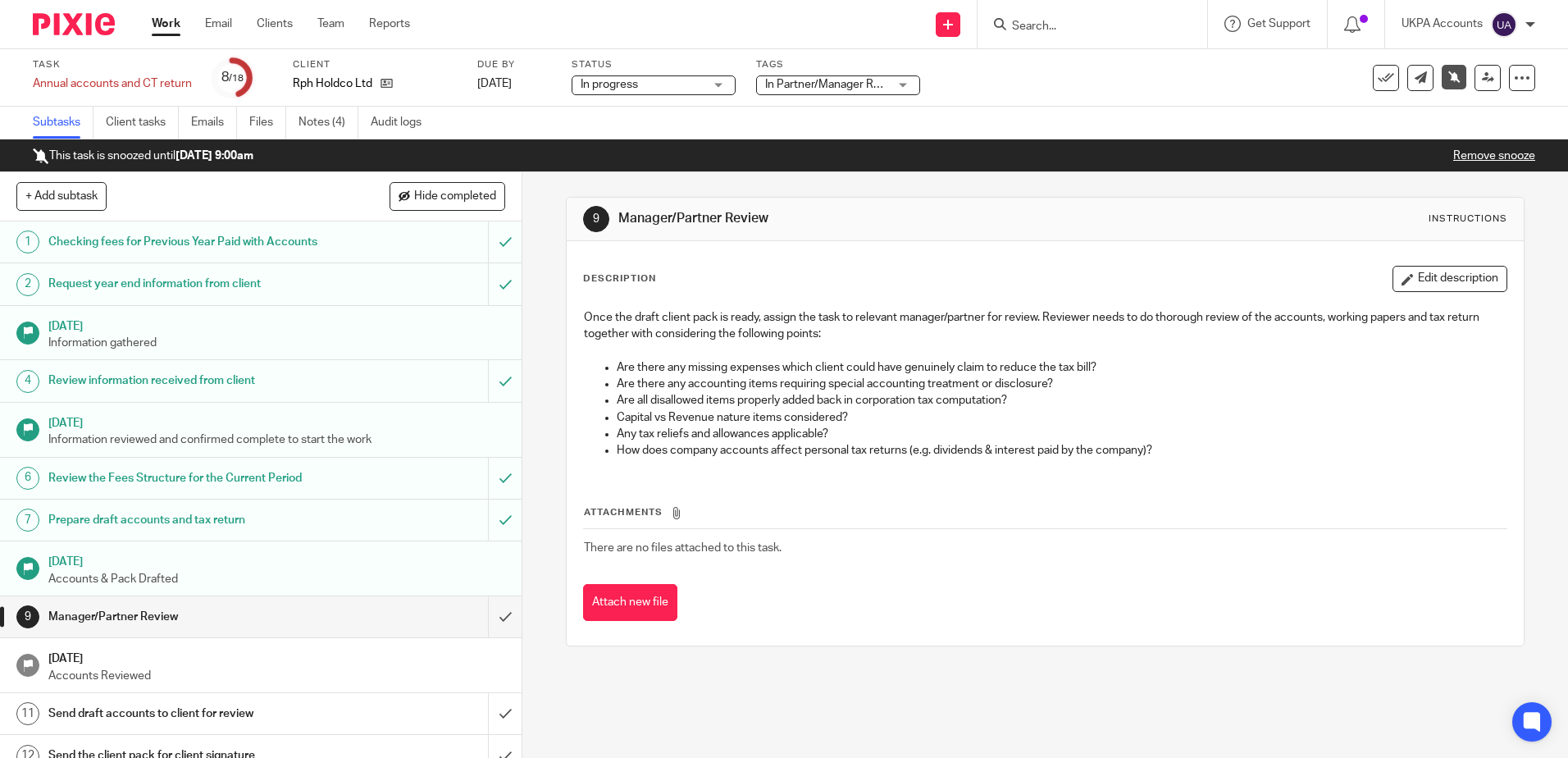
scroll to position [285, 0]
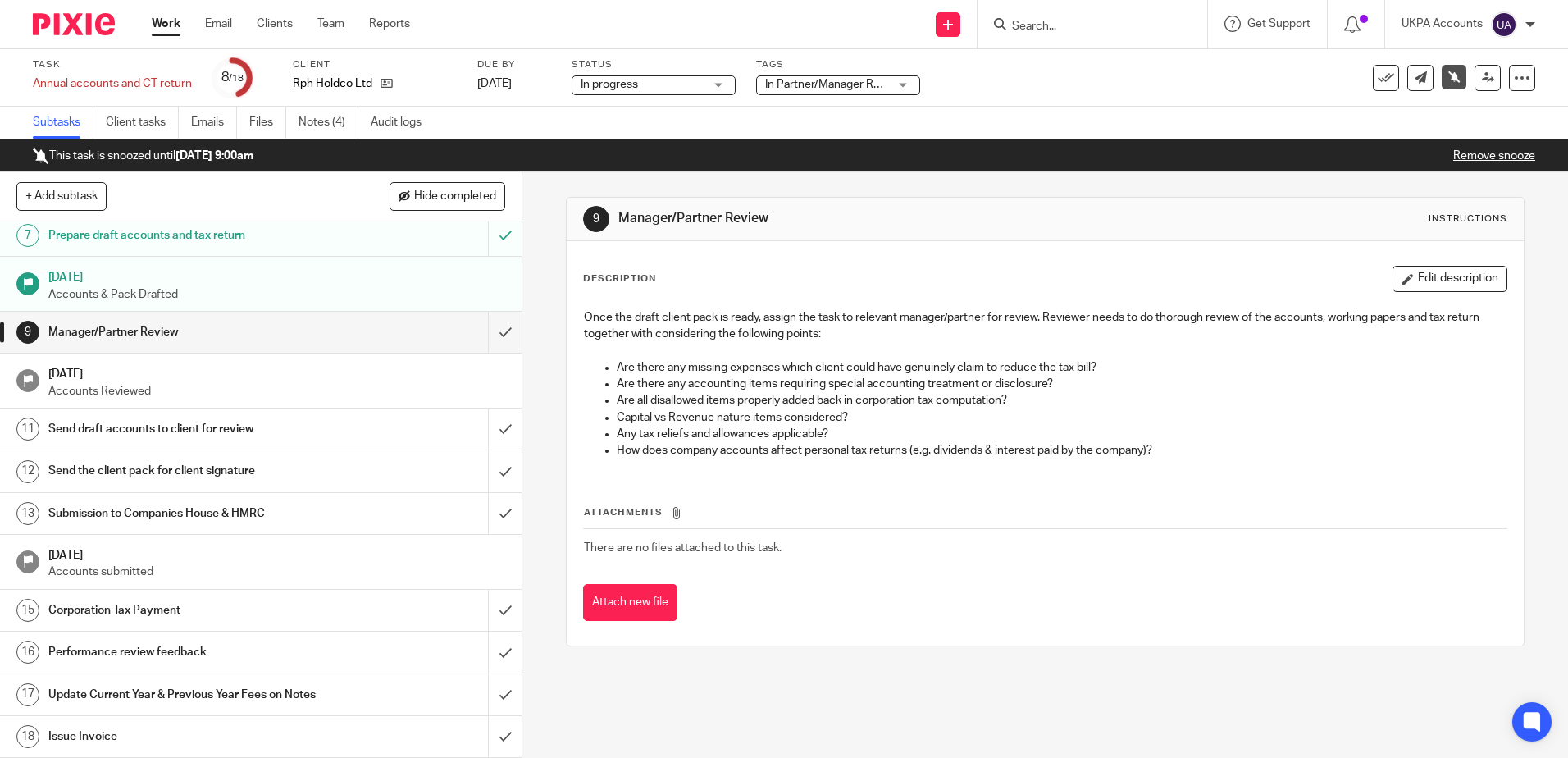
click at [775, 718] on div "9 Manager/Partner Review Instructions Description Edit description Once the dra…" at bounding box center [1045, 465] width 1046 height 585
click at [311, 127] on link "Notes (4)" at bounding box center [328, 122] width 60 height 32
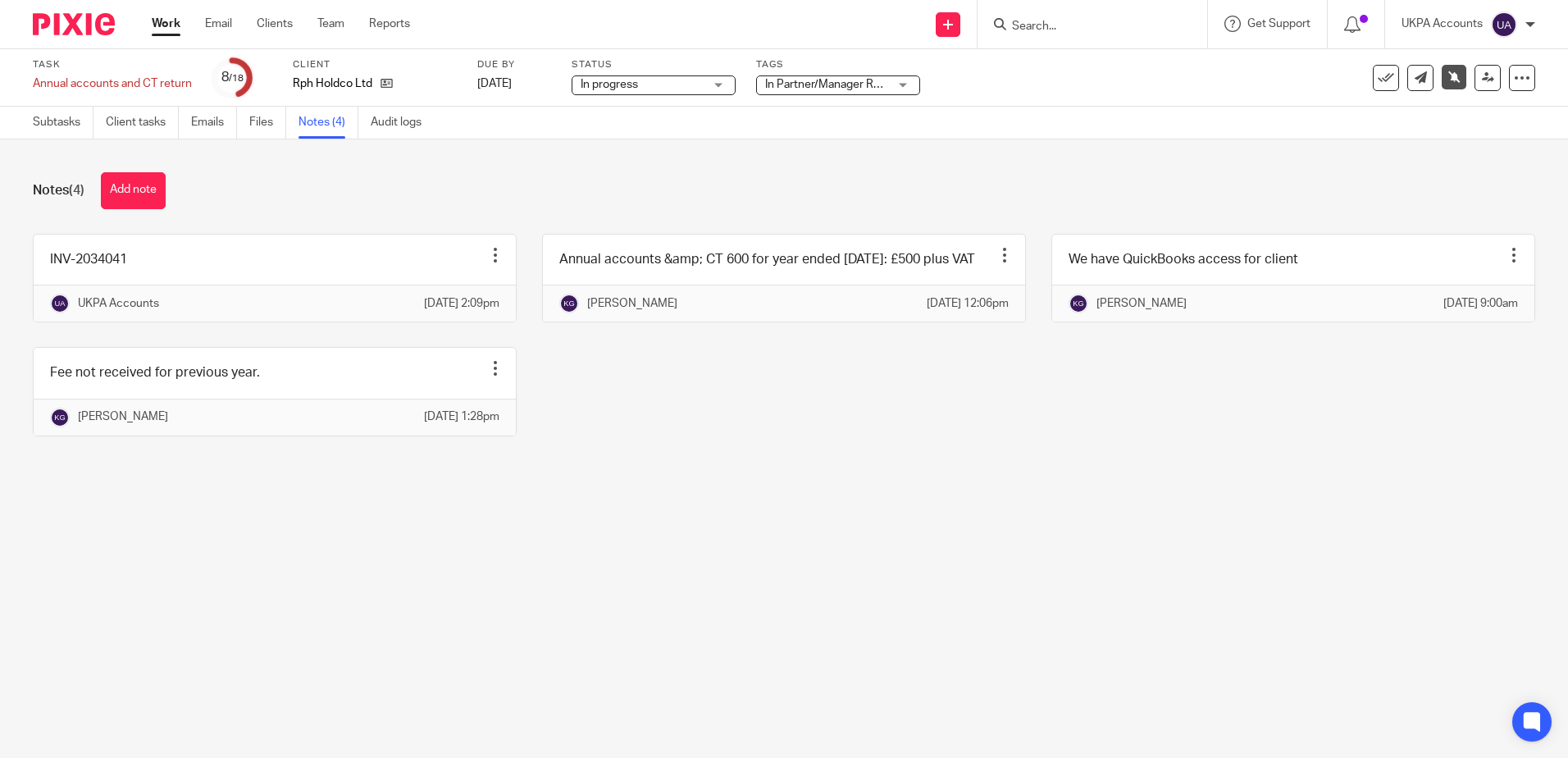
click at [946, 579] on main "Task Annual accounts and CT return Save Annual accounts and CT return 8 /18 Cli…" at bounding box center [784, 379] width 1568 height 758
click at [739, 461] on div "INV-2034041 Edit note Delete note UKPA Accounts [DATE] 2:09pm Annual accounts &…" at bounding box center [772, 347] width 1528 height 227
click at [820, 612] on main "Task Annual accounts and CT return Save Annual accounts and CT return 8 /18 Cli…" at bounding box center [784, 379] width 1568 height 758
click at [760, 493] on div "Notes (4) Add note INV-2034041 Edit note Delete note UKPA Accounts [DATE] 2:09p…" at bounding box center [784, 316] width 1568 height 355
click at [389, 85] on icon at bounding box center [386, 83] width 12 height 12
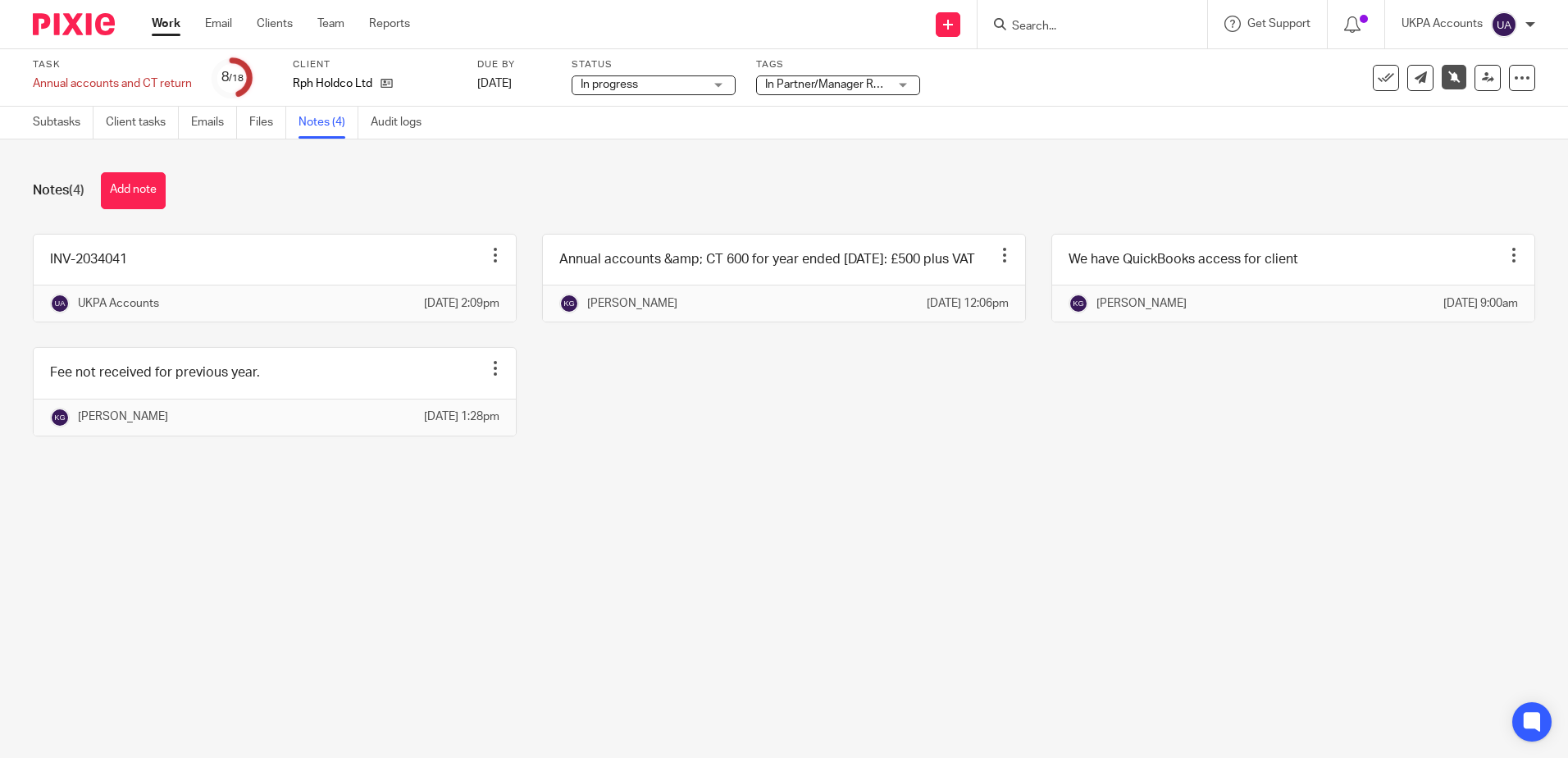
click at [990, 461] on div "INV-2034041 Edit note Delete note UKPA Accounts [DATE] 2:09pm Annual accounts &…" at bounding box center [772, 347] width 1528 height 227
click at [741, 421] on div "INV-2034041 Edit note Delete note UKPA Accounts [DATE] 2:09pm Annual accounts &…" at bounding box center [772, 347] width 1528 height 227
drag, startPoint x: 124, startPoint y: 182, endPoint x: 661, endPoint y: 323, distance: 555.2
click at [124, 182] on button "Add note" at bounding box center [134, 190] width 65 height 37
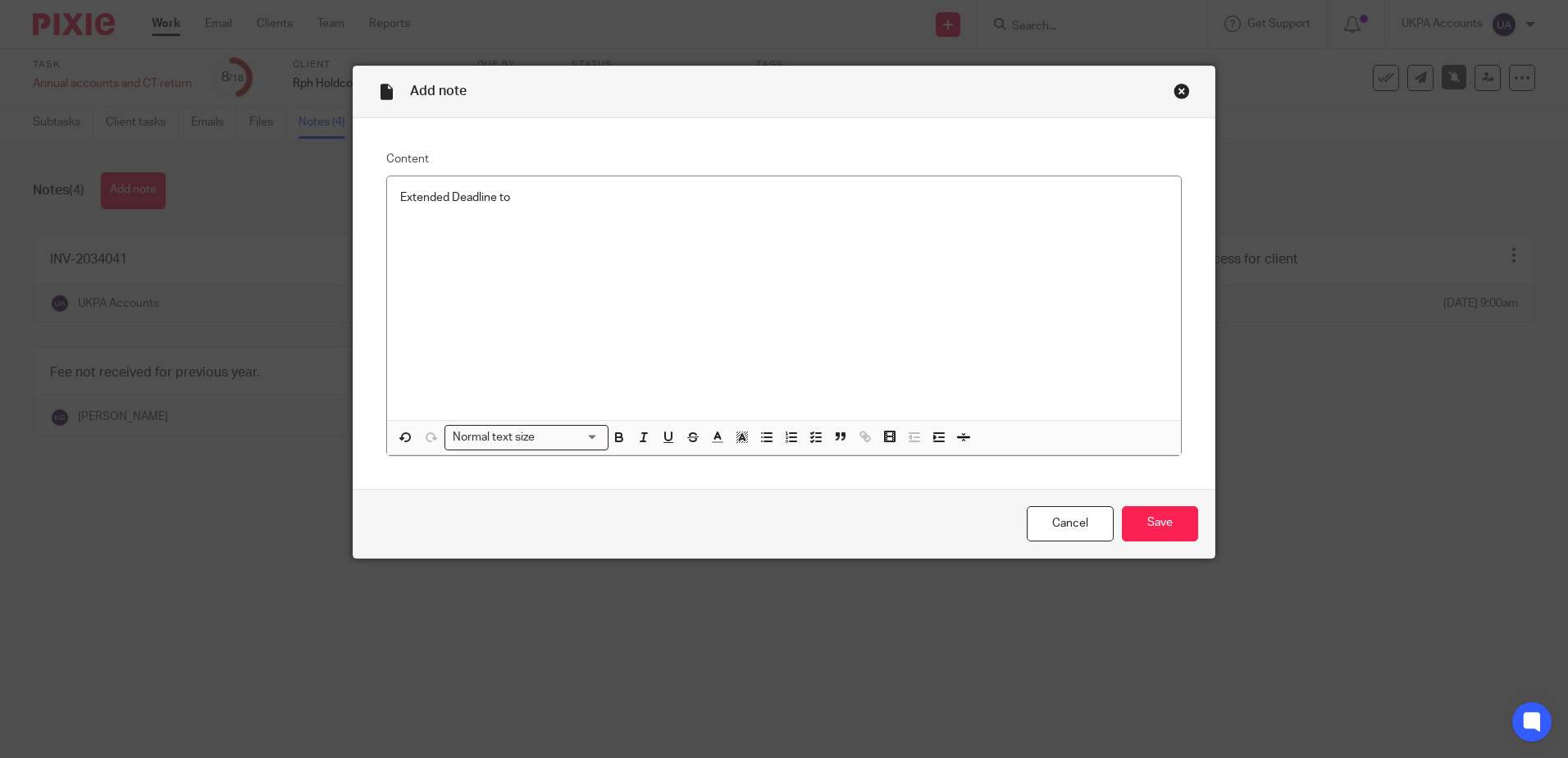
drag, startPoint x: 1168, startPoint y: 86, endPoint x: 1203, endPoint y: 143, distance: 66.9
click at [1174, 86] on div "Close this dialog window" at bounding box center [1182, 91] width 16 height 16
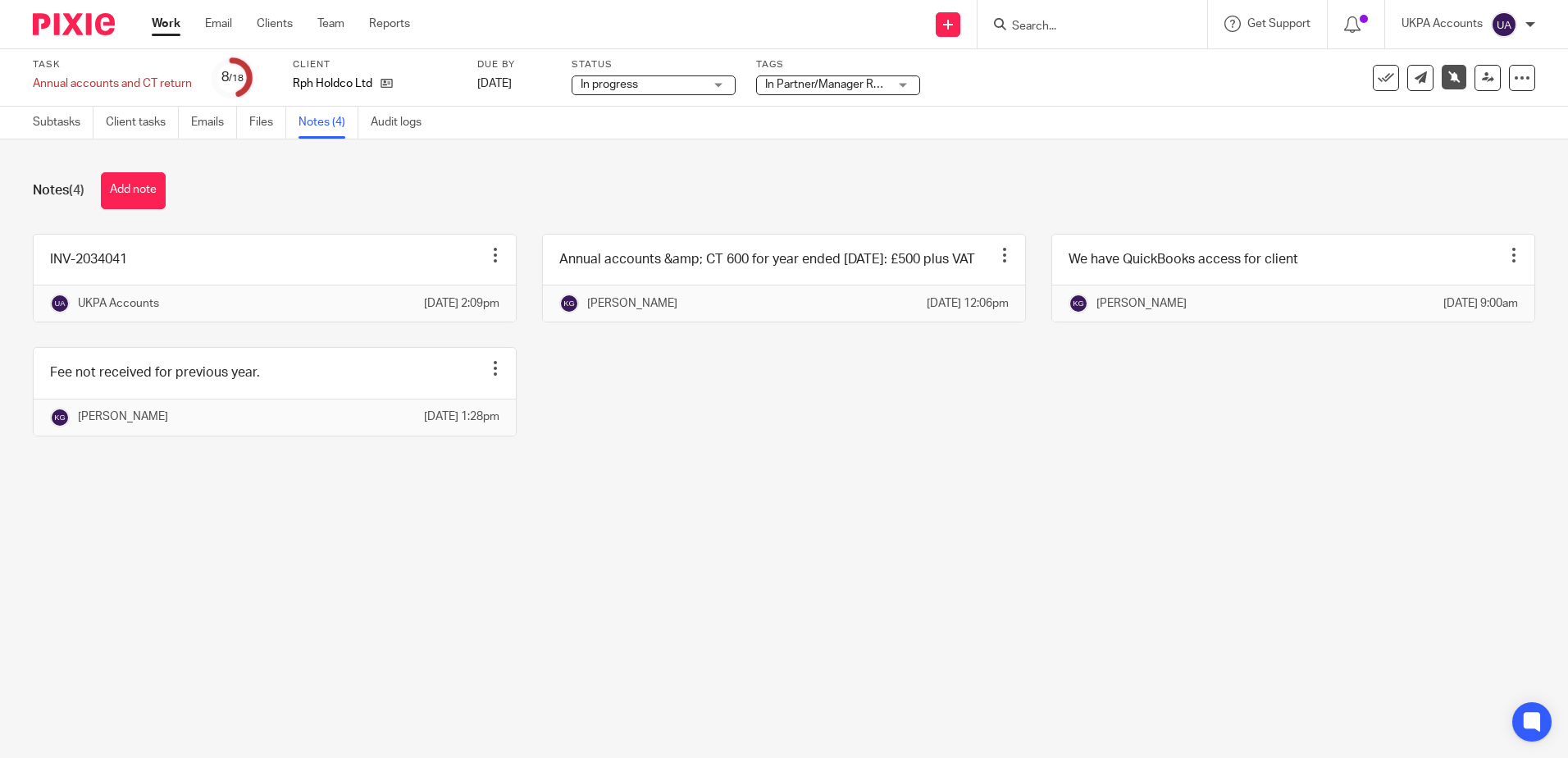
click at [855, 645] on main "Task Annual accounts and CT return Save Annual accounts and CT return 8 /18 Cli…" at bounding box center [784, 379] width 1568 height 758
click at [1003, 568] on main "Task Annual accounts and CT return Save Annual accounts and CT return 8 /18 Cli…" at bounding box center [784, 379] width 1568 height 758
click at [433, 574] on main "Task Annual accounts and CT return Save Annual accounts and CT return 8 /18 Cli…" at bounding box center [784, 379] width 1568 height 758
click at [877, 557] on main "Task Annual accounts and CT return Save Annual accounts and CT return 8 /18 Cli…" at bounding box center [784, 379] width 1568 height 758
click at [891, 493] on div "Notes (4) Add note INV-2034041 Edit note Delete note UKPA Accounts 1 Sep 2025 2…" at bounding box center [784, 316] width 1568 height 355
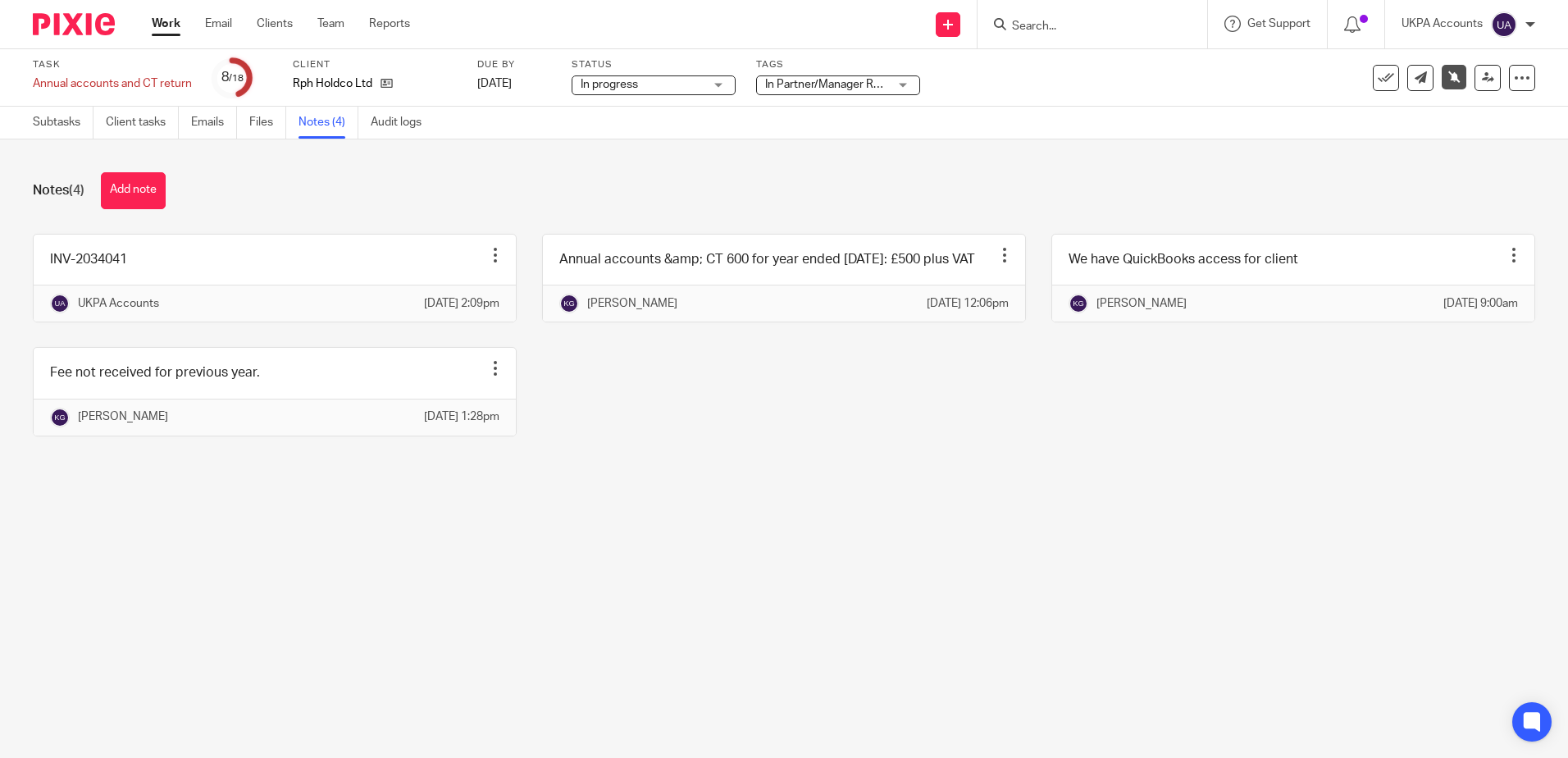
click at [785, 637] on main "Task Annual accounts and CT return Save Annual accounts and CT return 8 /18 Cli…" at bounding box center [784, 379] width 1568 height 758
click at [960, 575] on main "Task Annual accounts and CT return Save Annual accounts and CT return 8 /18 Cli…" at bounding box center [784, 379] width 1568 height 758
click at [135, 188] on button "Add note" at bounding box center [134, 190] width 65 height 37
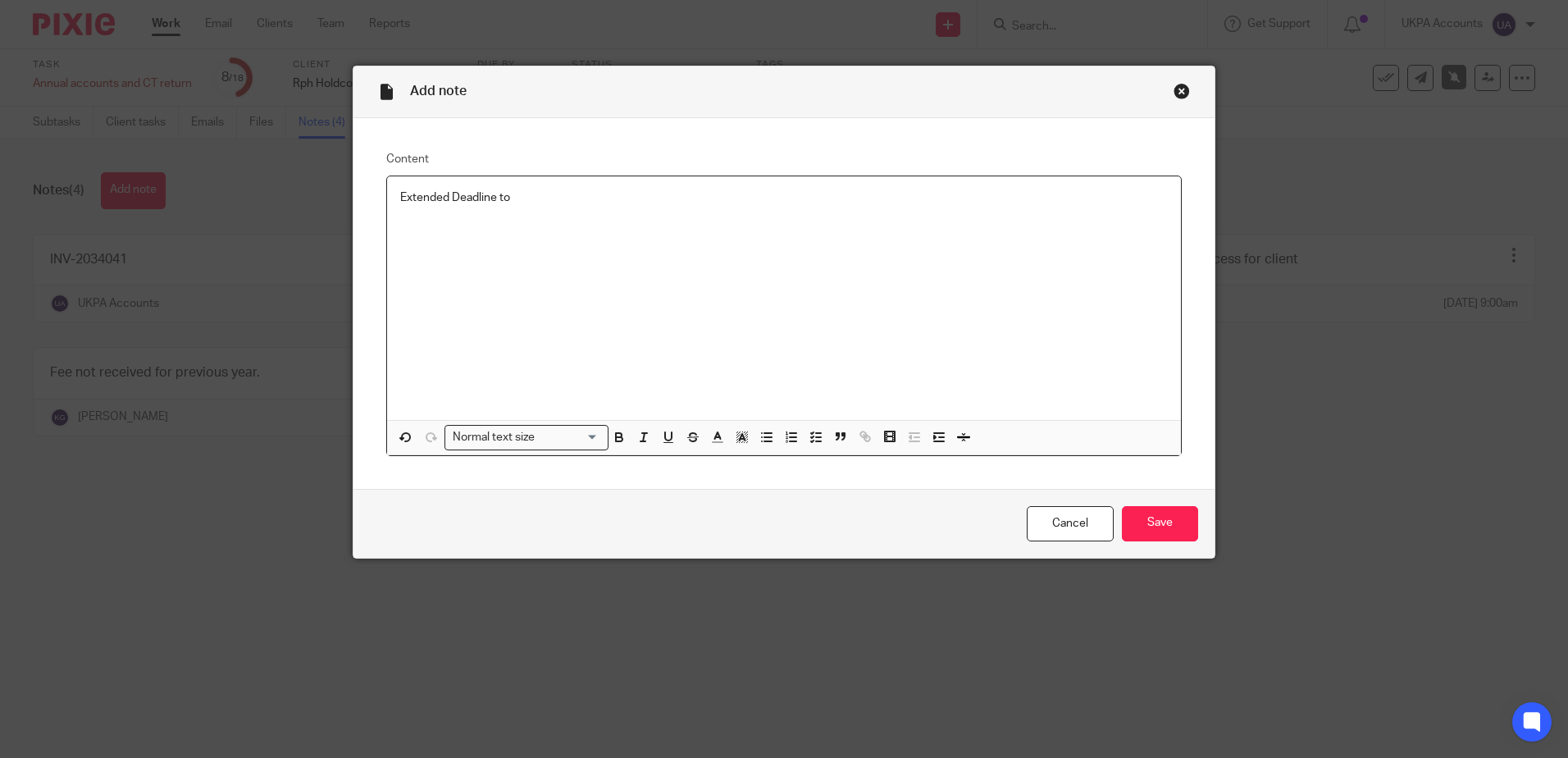
click at [1174, 90] on div "Close this dialog window" at bounding box center [1182, 91] width 16 height 16
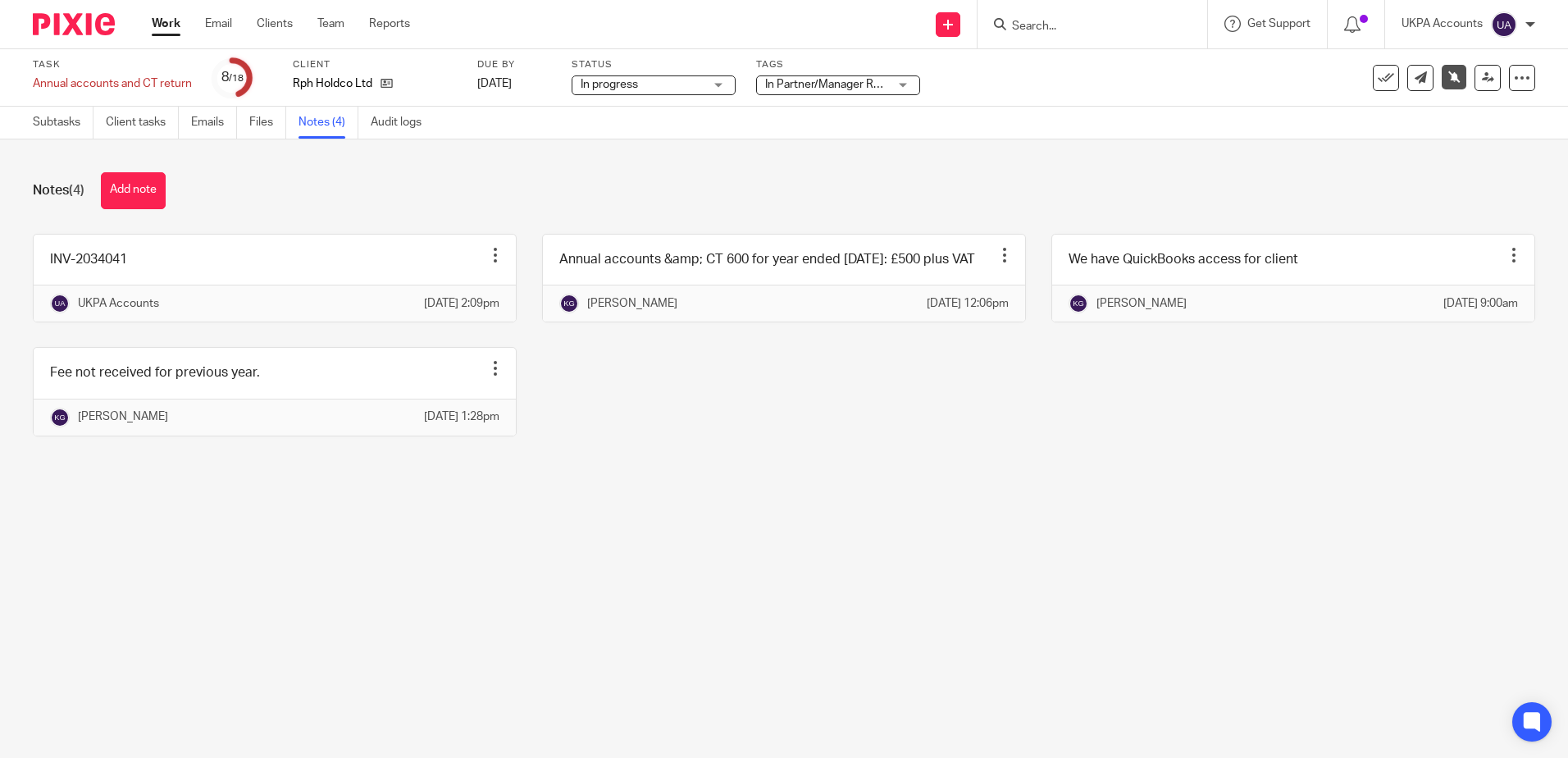
click at [872, 396] on div "INV-2034041 Edit note Delete note UKPA Accounts 1 Sep 2025 2:09pm Annual accoun…" at bounding box center [772, 347] width 1528 height 227
click at [1019, 623] on main "Task Annual accounts and CT return Save Annual accounts and CT return 8 /18 Cli…" at bounding box center [784, 379] width 1568 height 758
drag, startPoint x: 846, startPoint y: 602, endPoint x: 838, endPoint y: 585, distance: 18.8
click at [846, 597] on main "Task Annual accounts and CT return Save Annual accounts and CT return 8 /18 Cli…" at bounding box center [784, 379] width 1568 height 758
click at [886, 550] on main "Task Annual accounts and CT return Save Annual accounts and CT return 8 /18 Cli…" at bounding box center [784, 379] width 1568 height 758
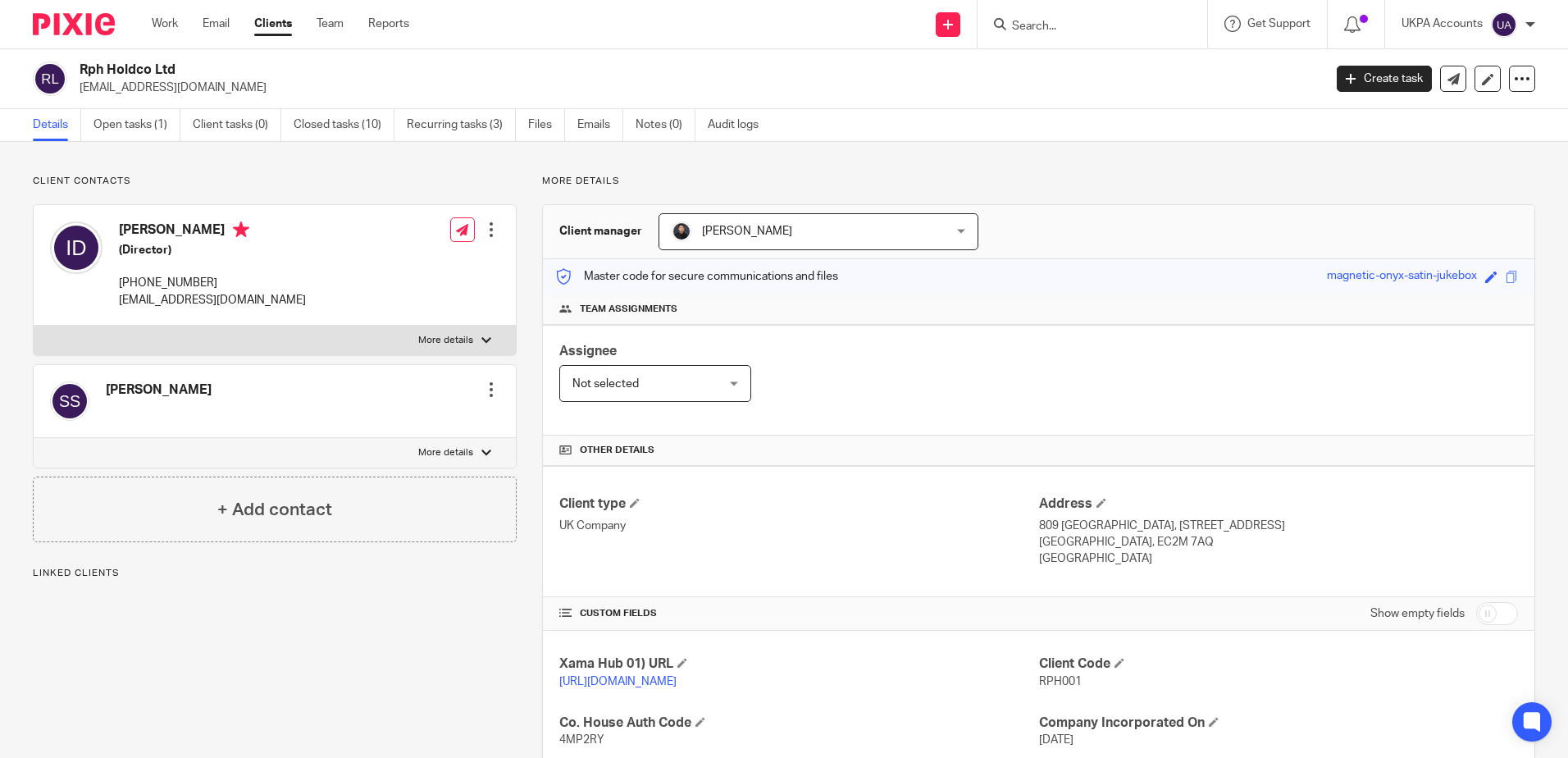
scroll to position [360, 0]
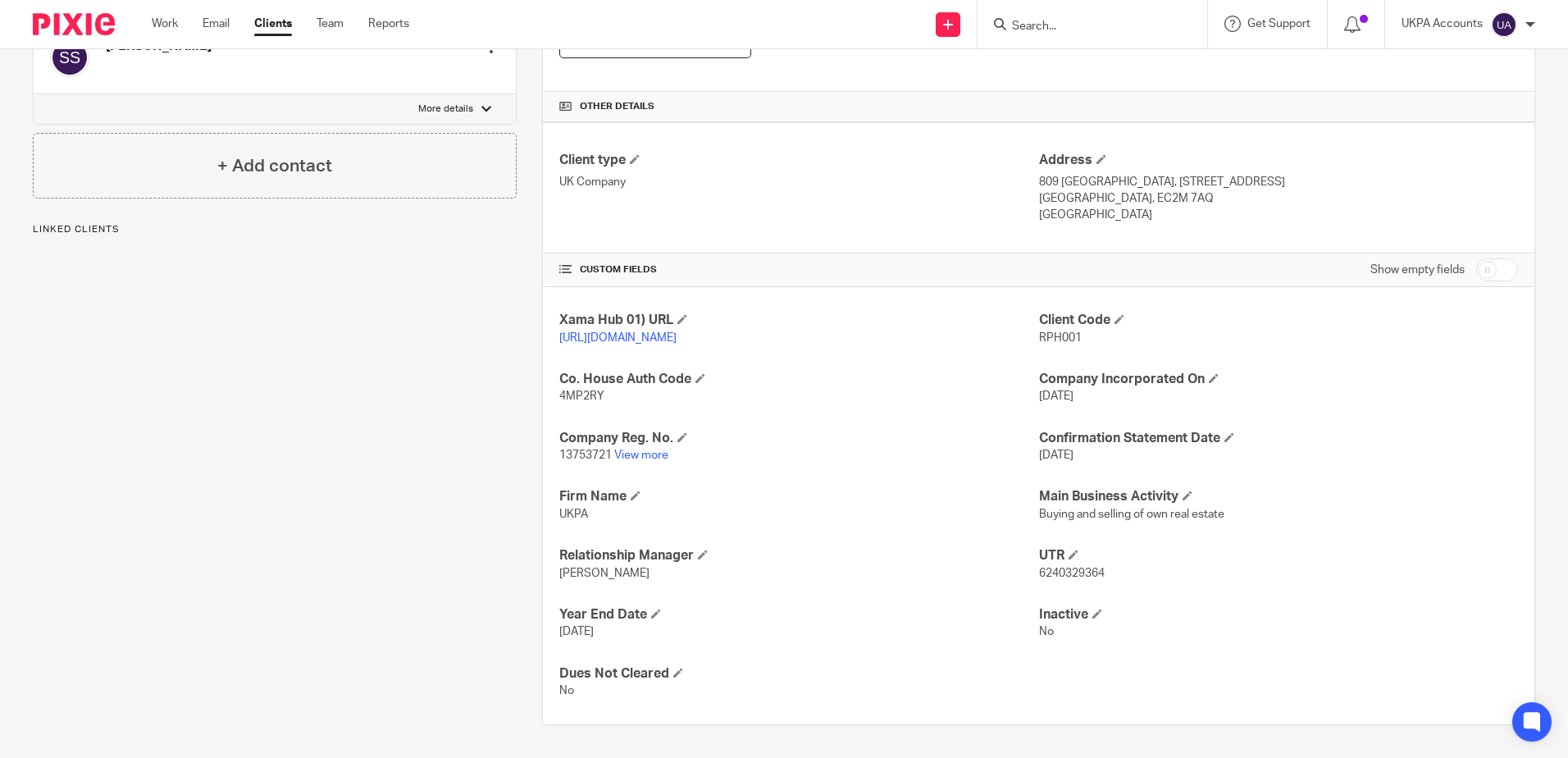
click at [654, 448] on p "13753721 View more" at bounding box center [798, 455] width 479 height 16
click at [650, 453] on link "View more" at bounding box center [641, 455] width 54 height 11
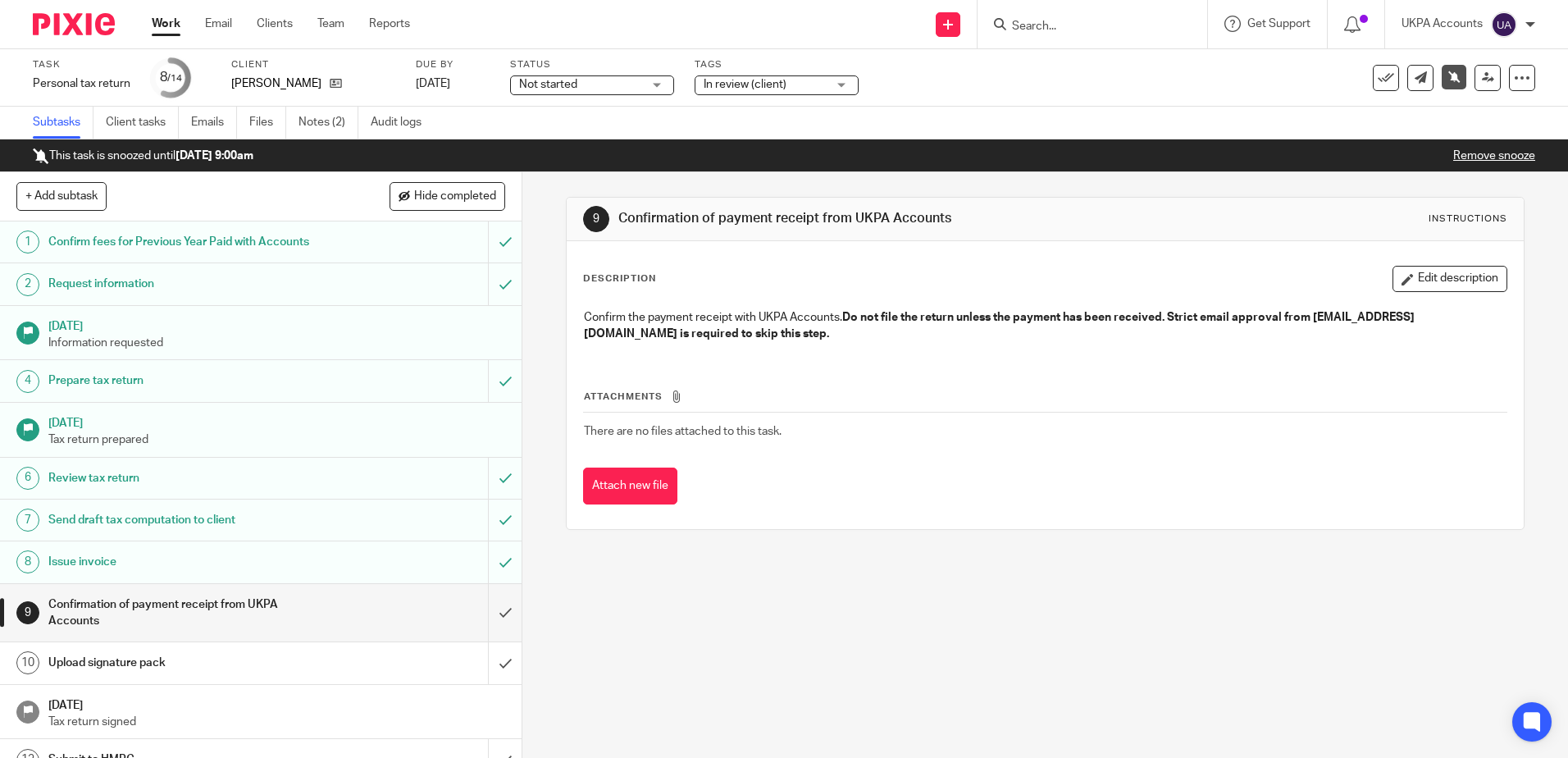
click at [745, 627] on div "9 Confirmation of payment receipt from UKPA Accounts Instructions Description E…" at bounding box center [1045, 465] width 1046 height 585
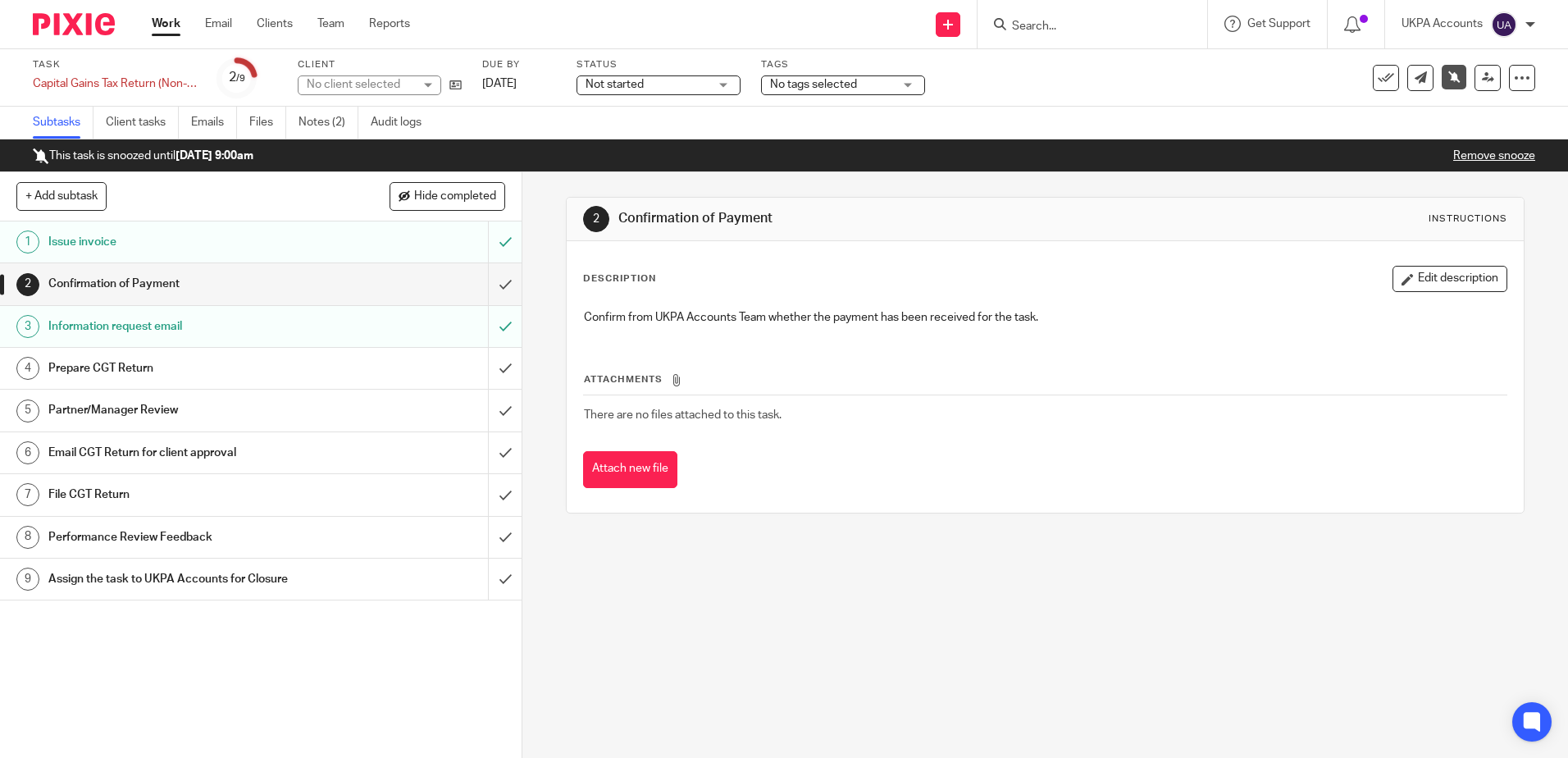
drag, startPoint x: 781, startPoint y: 667, endPoint x: 770, endPoint y: 647, distance: 22.8
click at [781, 666] on div "2 Confirmation of Payment Instructions Description Edit description Confirm fro…" at bounding box center [1045, 465] width 1046 height 585
drag, startPoint x: 271, startPoint y: 96, endPoint x: 326, endPoint y: 107, distance: 56.1
click at [272, 96] on div "Task Capital Gains Tax Return (Non-Resident) Save Capital Gains Tax Return (Non…" at bounding box center [659, 77] width 1252 height 39
click at [338, 113] on link "Notes (2)" at bounding box center [328, 122] width 60 height 32
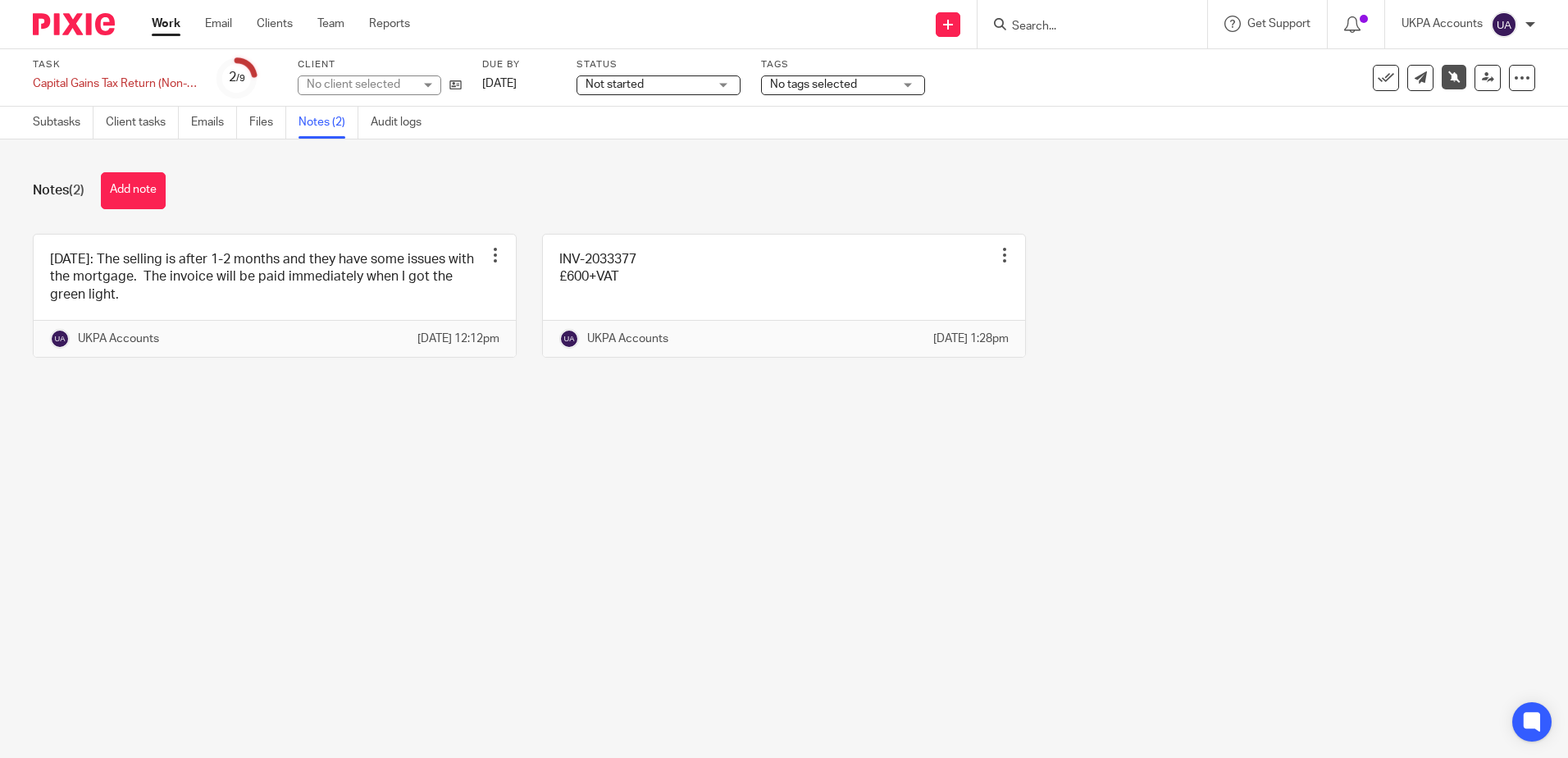
click at [486, 546] on main "Task Capital Gains Tax Return (Non-Resident) Save Capital Gains Tax Return (Non…" at bounding box center [784, 379] width 1568 height 758
click at [701, 563] on main "Task Capital Gains Tax Return (Non-Resident) Save Capital Gains Tax Return (Non…" at bounding box center [784, 379] width 1568 height 758
click at [743, 563] on main "Task Capital Gains Tax Return (Non-Resident) Save Capital Gains Tax Return (Non…" at bounding box center [784, 379] width 1568 height 758
click at [1158, 624] on main "Task Capital Gains Tax Return (Non-Resident) Save Capital Gains Tax Return (Non…" at bounding box center [784, 379] width 1568 height 758
click at [692, 701] on main "Task Capital Gains Tax Return (Non-Resident) Save Capital Gains Tax Return (Non…" at bounding box center [784, 379] width 1568 height 758
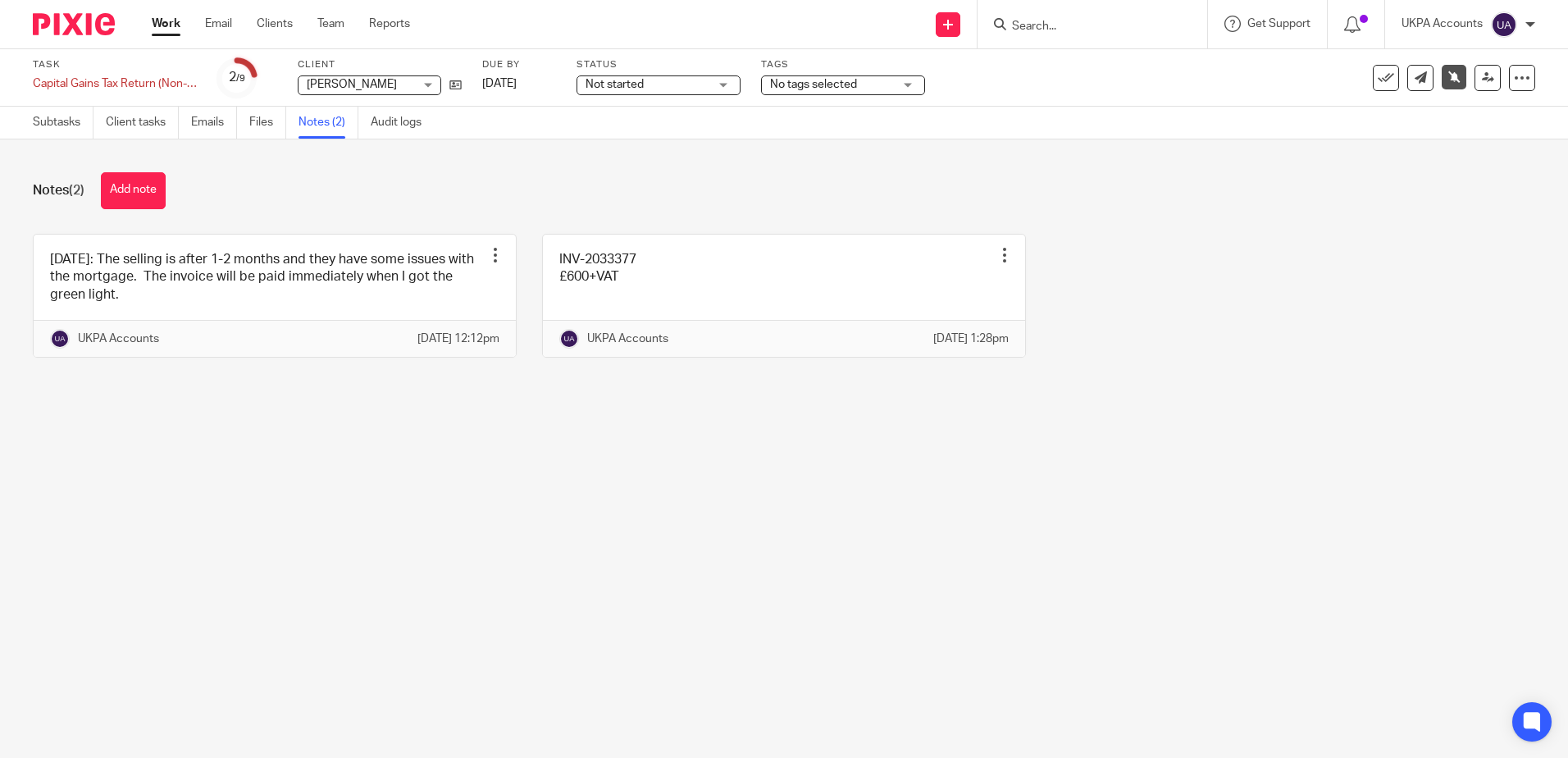
click at [849, 570] on main "Task Capital Gains Tax Return (Non-Resident) Save Capital Gains Tax Return (Non…" at bounding box center [784, 379] width 1568 height 758
click at [1226, 458] on main "Task Capital Gains Tax Return (Non-Resident) Save Capital Gains Tax Return (Non…" at bounding box center [784, 379] width 1568 height 758
drag, startPoint x: 401, startPoint y: 616, endPoint x: 462, endPoint y: 576, distance: 72.9
click at [401, 616] on main "Task Capital Gains Tax Return (Non-Resident) Save Capital Gains Tax Return (Non…" at bounding box center [784, 379] width 1568 height 758
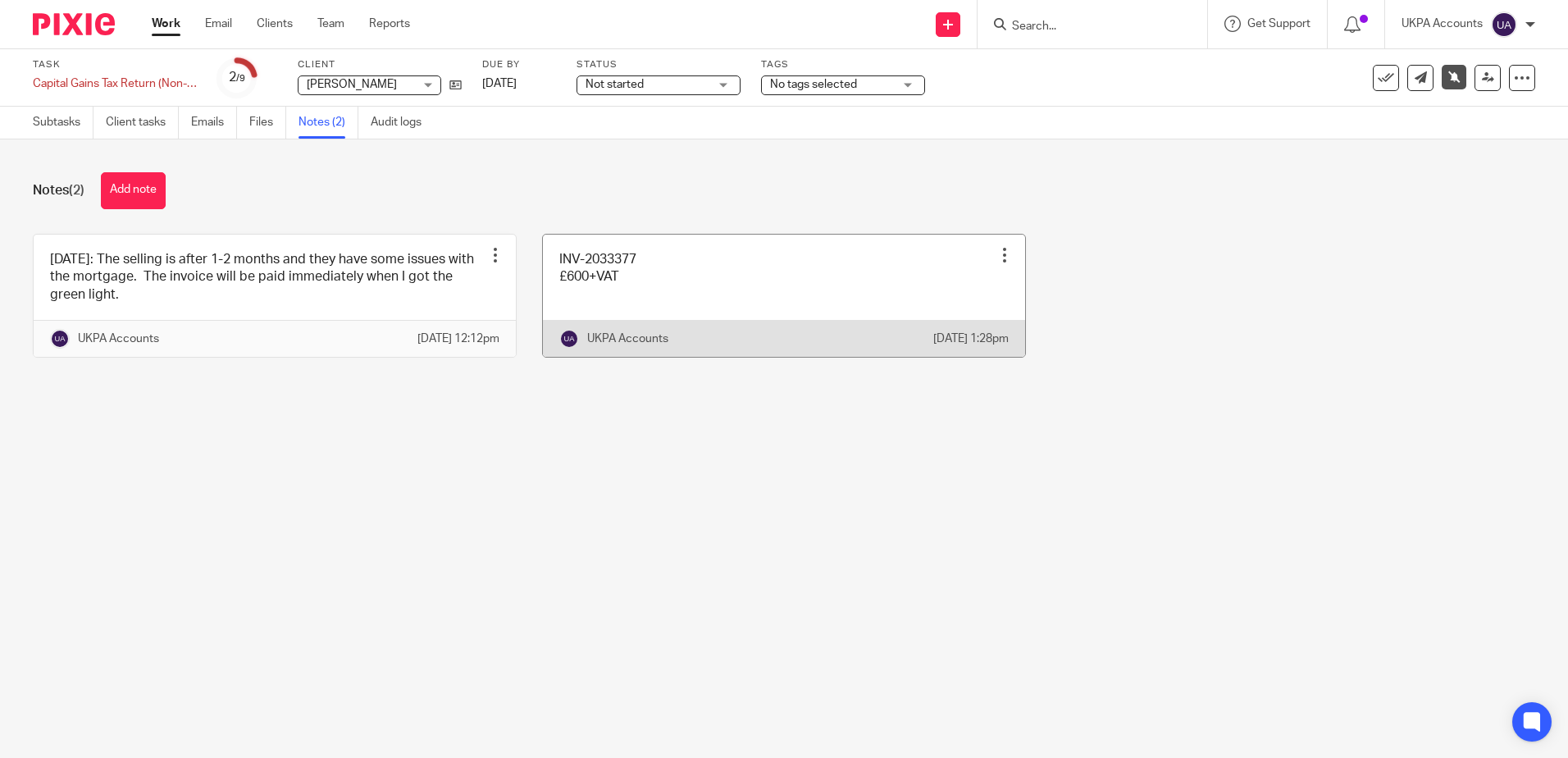
drag, startPoint x: 1150, startPoint y: 401, endPoint x: 621, endPoint y: 290, distance: 540.5
click at [1139, 382] on div "22 Jul 2025: The selling is after 1-2 months and they have some issues with the…" at bounding box center [772, 307] width 1528 height 148
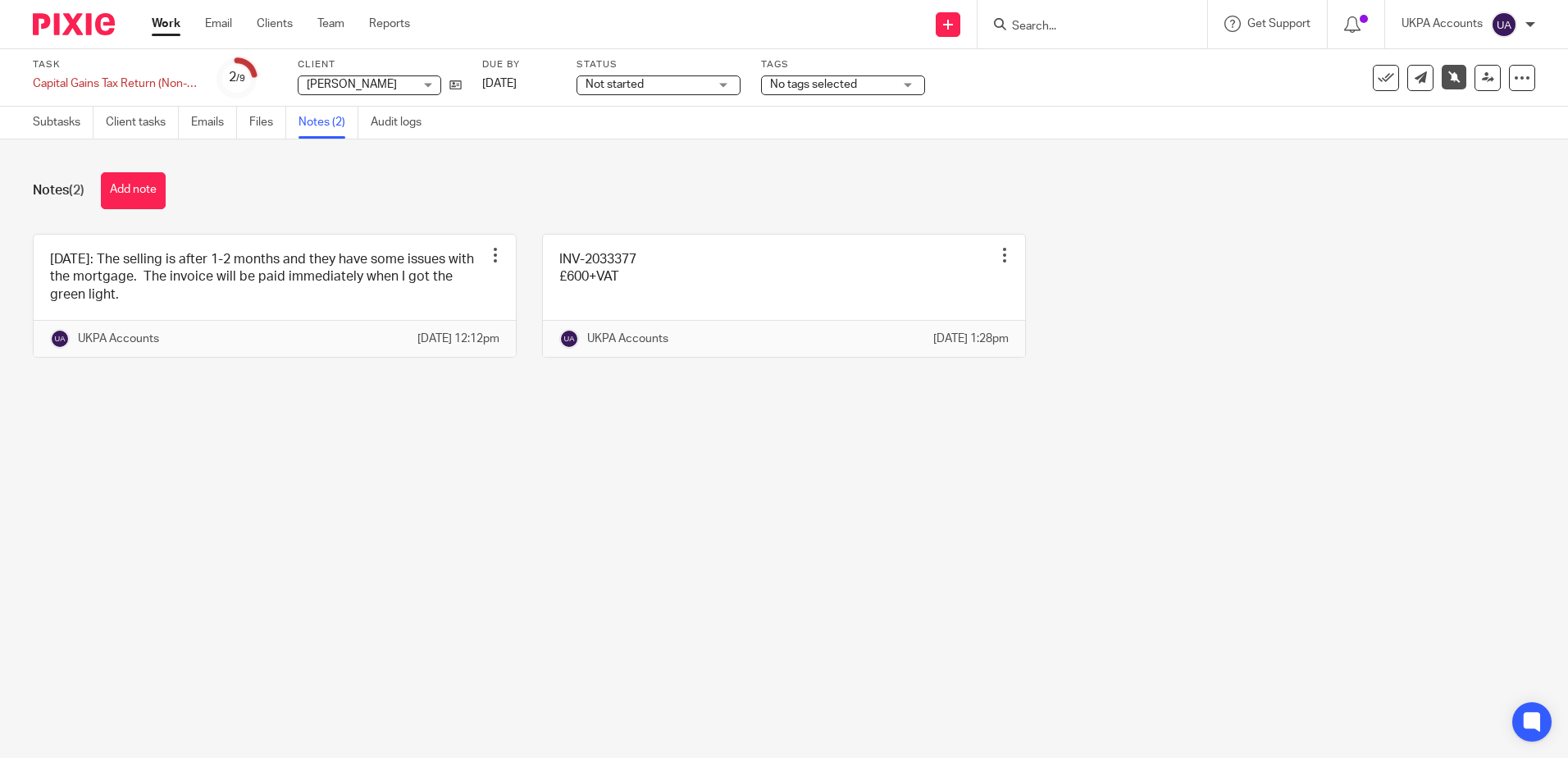
click at [667, 574] on main "Task Capital Gains Tax Return (Non-Resident) Save Capital Gains Tax Return (Non…" at bounding box center [784, 379] width 1568 height 758
click at [803, 551] on main "Task Capital Gains Tax Return (Non-Resident) Save Capital Gains Tax Return (Non…" at bounding box center [784, 379] width 1568 height 758
click at [814, 538] on main "Task Capital Gains Tax Return (Non-Resident) Save Capital Gains Tax Return (Non…" at bounding box center [784, 379] width 1568 height 758
click at [838, 531] on main "Task Capital Gains Tax Return (Non-Resident) Save Capital Gains Tax Return (Non…" at bounding box center [784, 379] width 1568 height 758
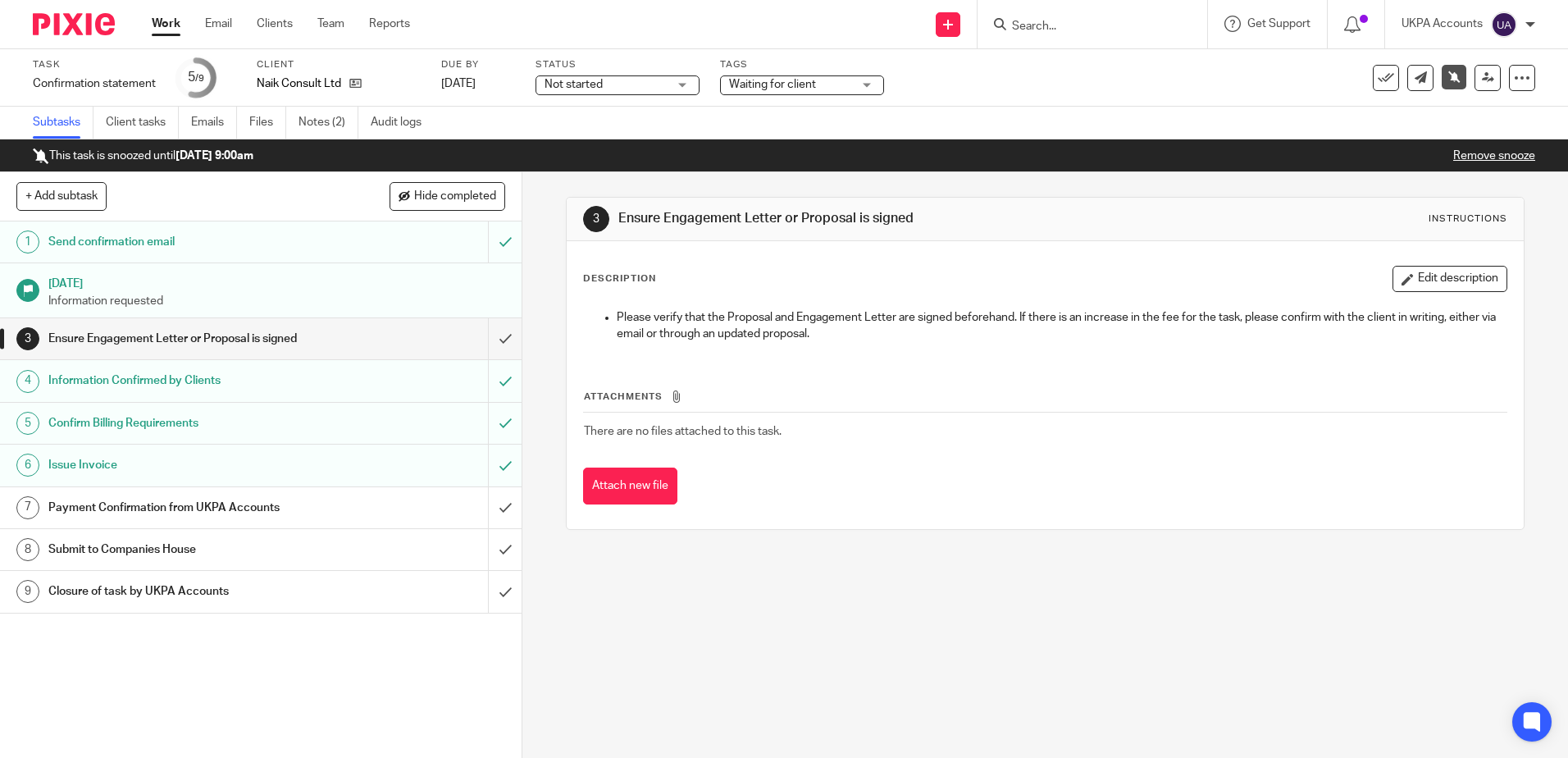
click at [688, 560] on div "3 Ensure Engagement Letter or Proposal is signed Instructions Description Edit …" at bounding box center [1045, 465] width 1046 height 585
click at [914, 574] on div "3 Ensure Engagement Letter or Proposal is signed Instructions Description Edit …" at bounding box center [1045, 465] width 1046 height 585
click at [911, 574] on div "3 Ensure Engagement Letter or Proposal is signed Instructions Description Edit …" at bounding box center [1045, 465] width 1046 height 585
drag, startPoint x: 396, startPoint y: 123, endPoint x: 534, endPoint y: 344, distance: 260.5
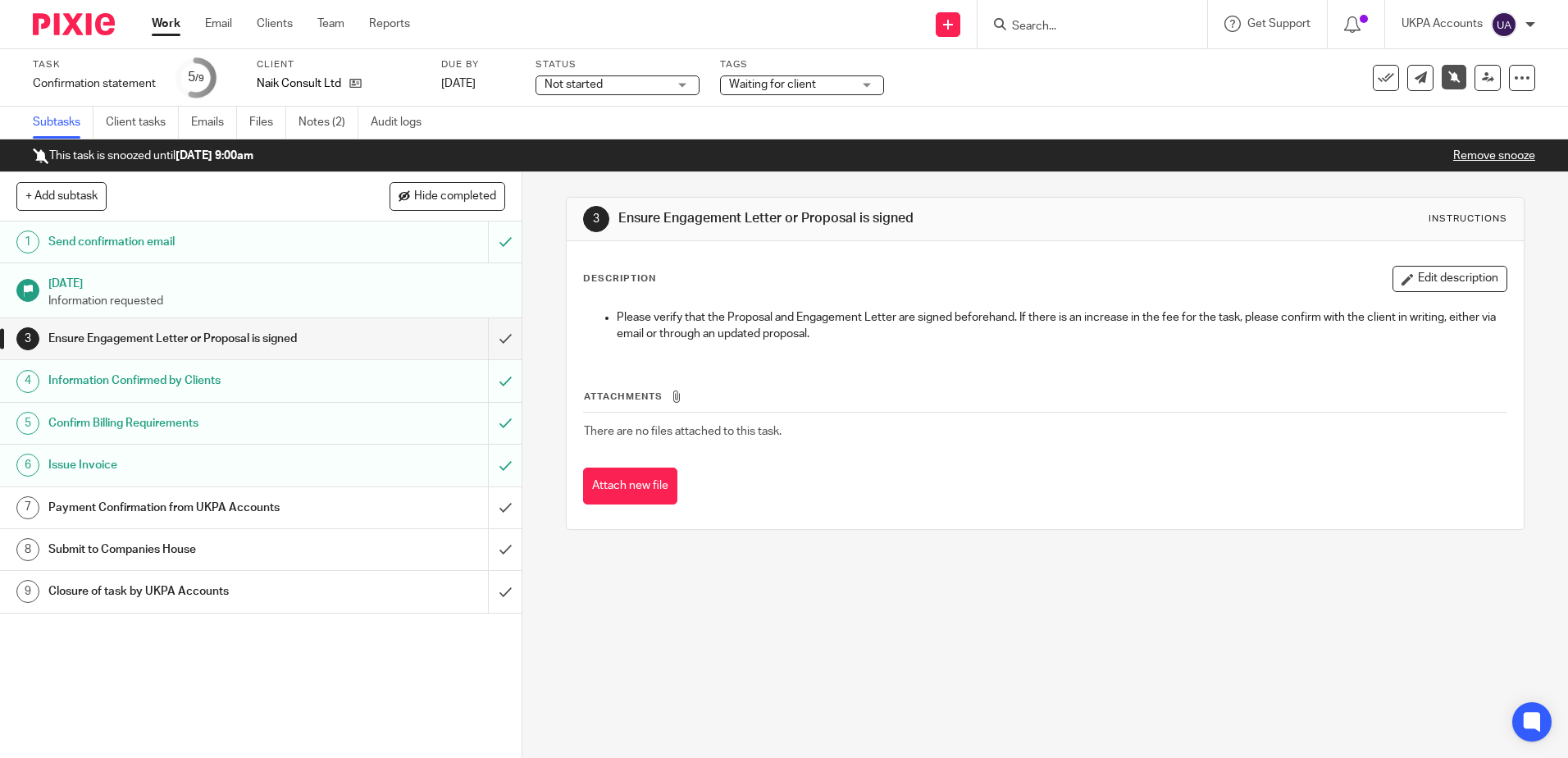
click at [396, 123] on link "Audit logs" at bounding box center [403, 122] width 63 height 32
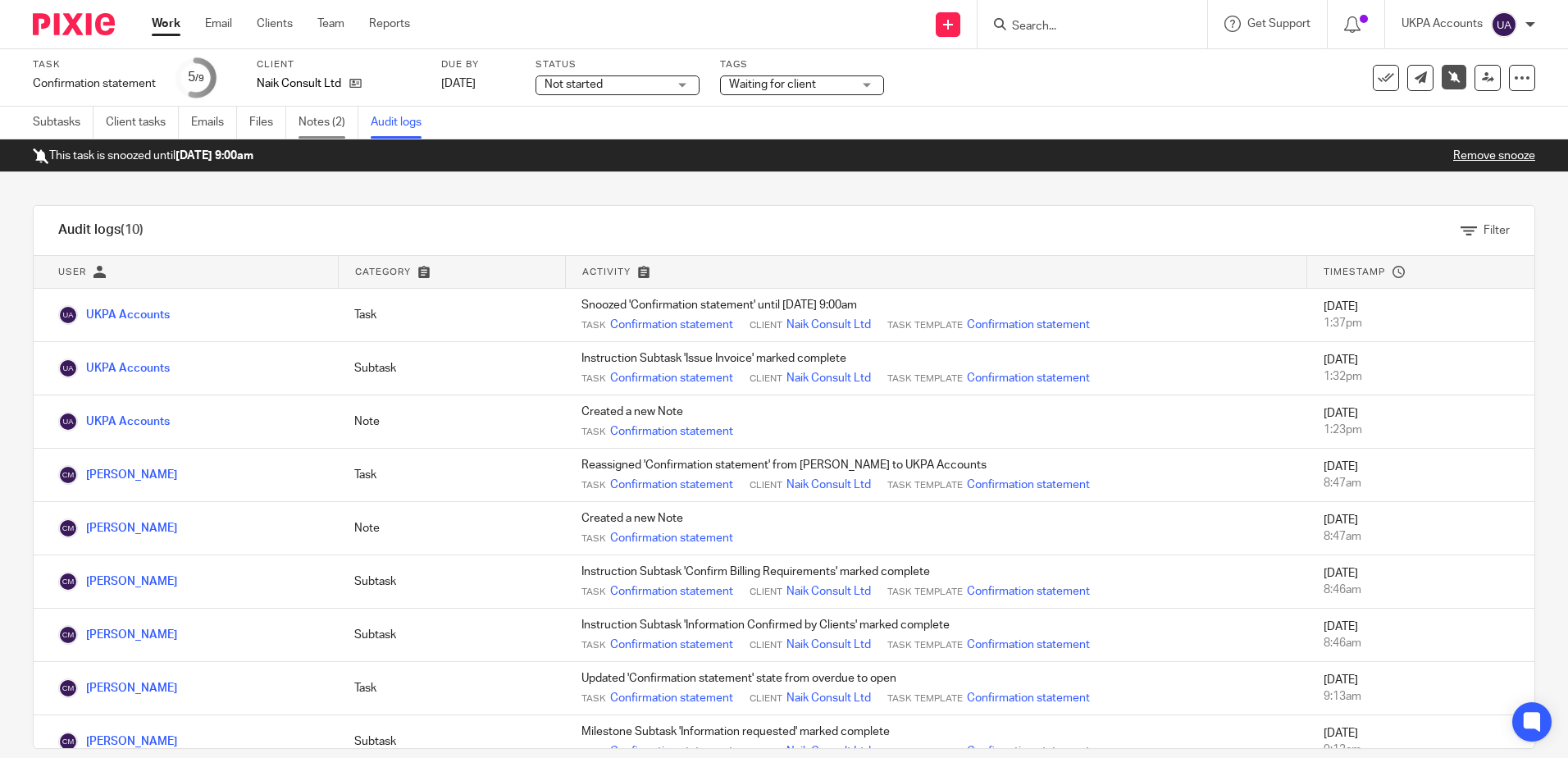
click at [309, 122] on link "Notes (2)" at bounding box center [328, 122] width 60 height 32
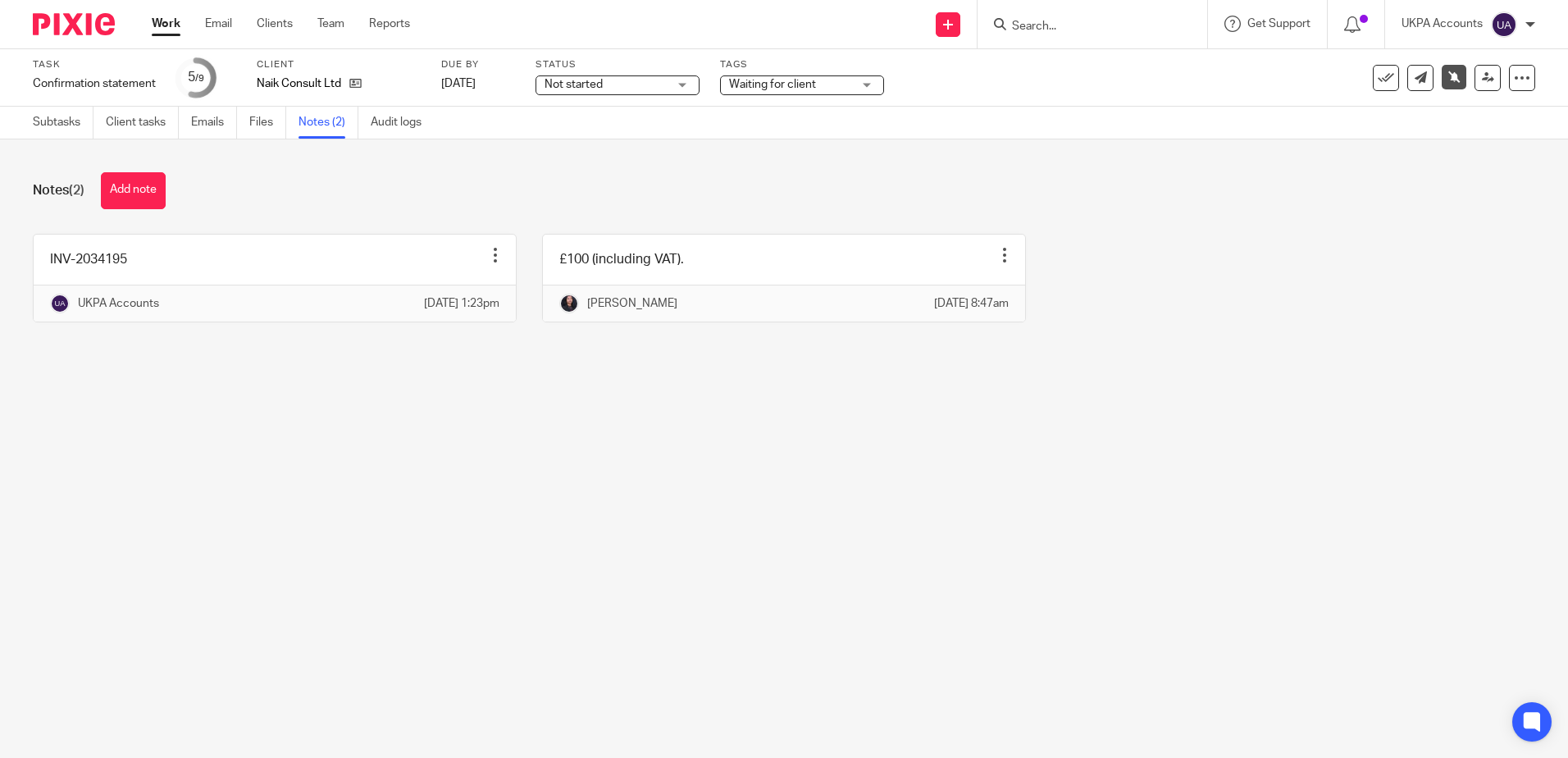
click at [976, 575] on main "Task Confirmation statement Save Confirmation statement 5 /9 Client Naik Consul…" at bounding box center [784, 379] width 1568 height 758
drag, startPoint x: 701, startPoint y: 393, endPoint x: 294, endPoint y: 11, distance: 558.2
click at [700, 379] on div "Notes (2) Add note INV-2034195 Edit note Delete note UKPA Accounts [DATE] 1:23p…" at bounding box center [784, 259] width 1568 height 240
click at [820, 678] on main "Task Confirmation statement Save Confirmation statement 5 /9 Client Naik Consul…" at bounding box center [784, 379] width 1568 height 758
click at [915, 550] on main "Task Confirmation statement Save Confirmation statement 5 /9 Client Naik Consul…" at bounding box center [784, 379] width 1568 height 758
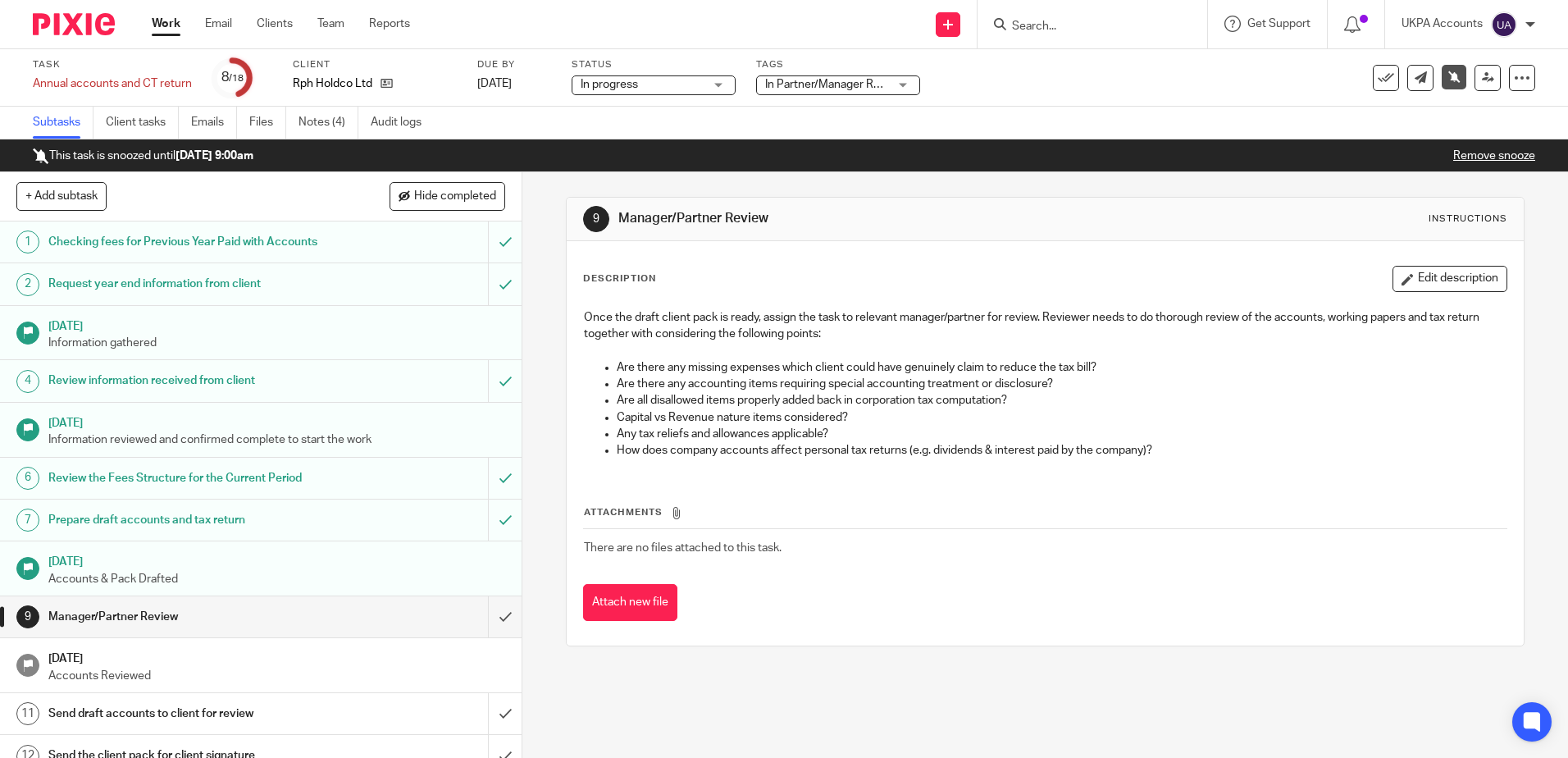
drag, startPoint x: 953, startPoint y: 683, endPoint x: 723, endPoint y: 643, distance: 233.5
click at [953, 683] on div "9 Manager/Partner Review Instructions Description Edit description Once the dra…" at bounding box center [1045, 465] width 1046 height 585
click at [333, 99] on div "Task Annual accounts and CT return Save Annual accounts and CT return 8 /18 Cli…" at bounding box center [784, 77] width 1568 height 57
click at [326, 110] on link "Notes (4)" at bounding box center [328, 122] width 60 height 32
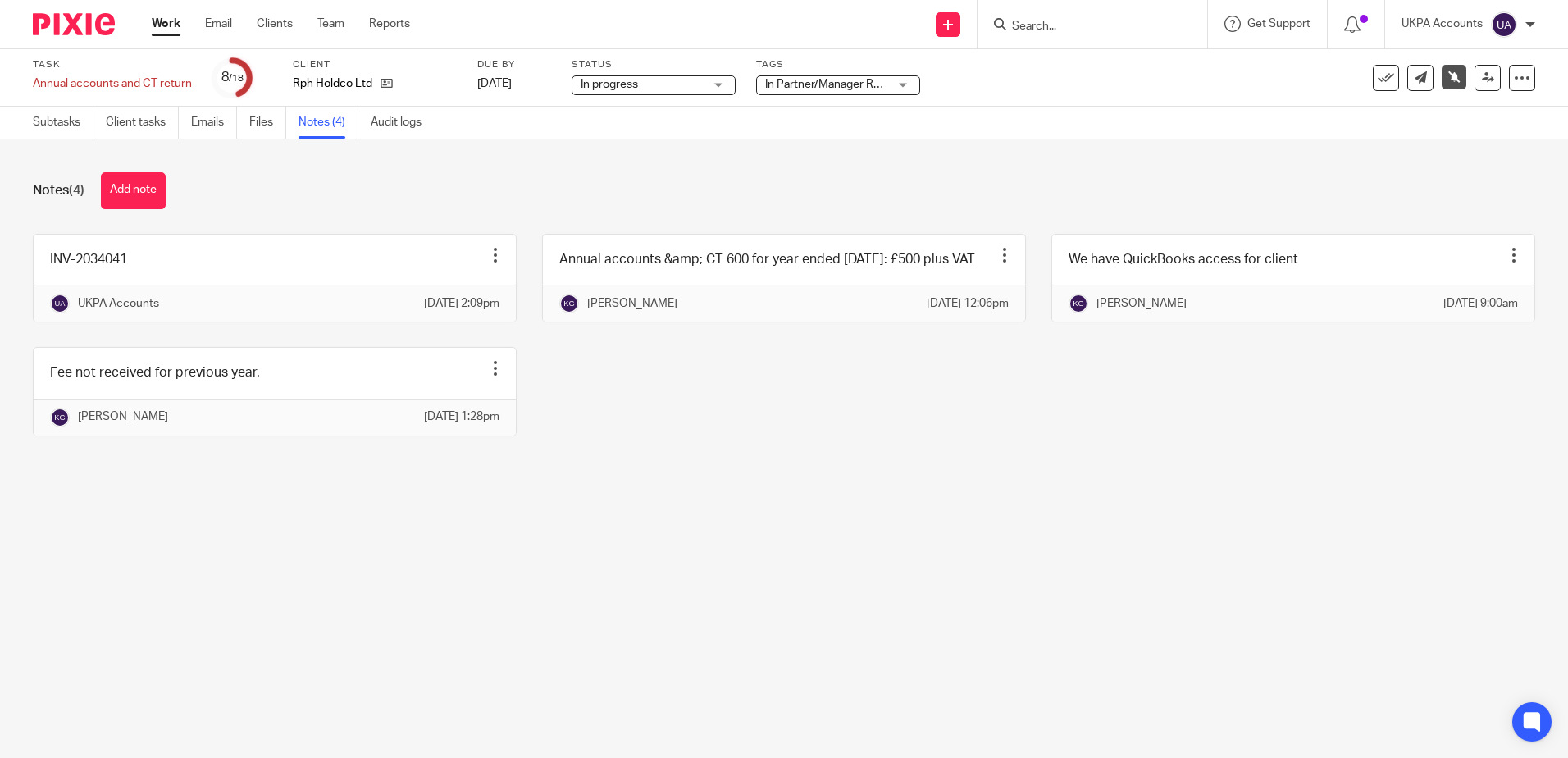
click at [619, 631] on main "Task Annual accounts and CT return Save Annual accounts and CT return 8 /18 Cli…" at bounding box center [784, 379] width 1568 height 758
drag, startPoint x: 478, startPoint y: 638, endPoint x: 469, endPoint y: 634, distance: 9.8
click at [469, 634] on main "Task Annual accounts and CT return Save Annual accounts and CT return 8 /18 Cli…" at bounding box center [784, 379] width 1568 height 758
drag, startPoint x: 469, startPoint y: 634, endPoint x: 1027, endPoint y: 539, distance: 566.0
click at [1027, 493] on div "Notes (4) Add note INV-2034041 Edit note Delete note UKPA Accounts [DATE] 2:09p…" at bounding box center [784, 316] width 1568 height 355
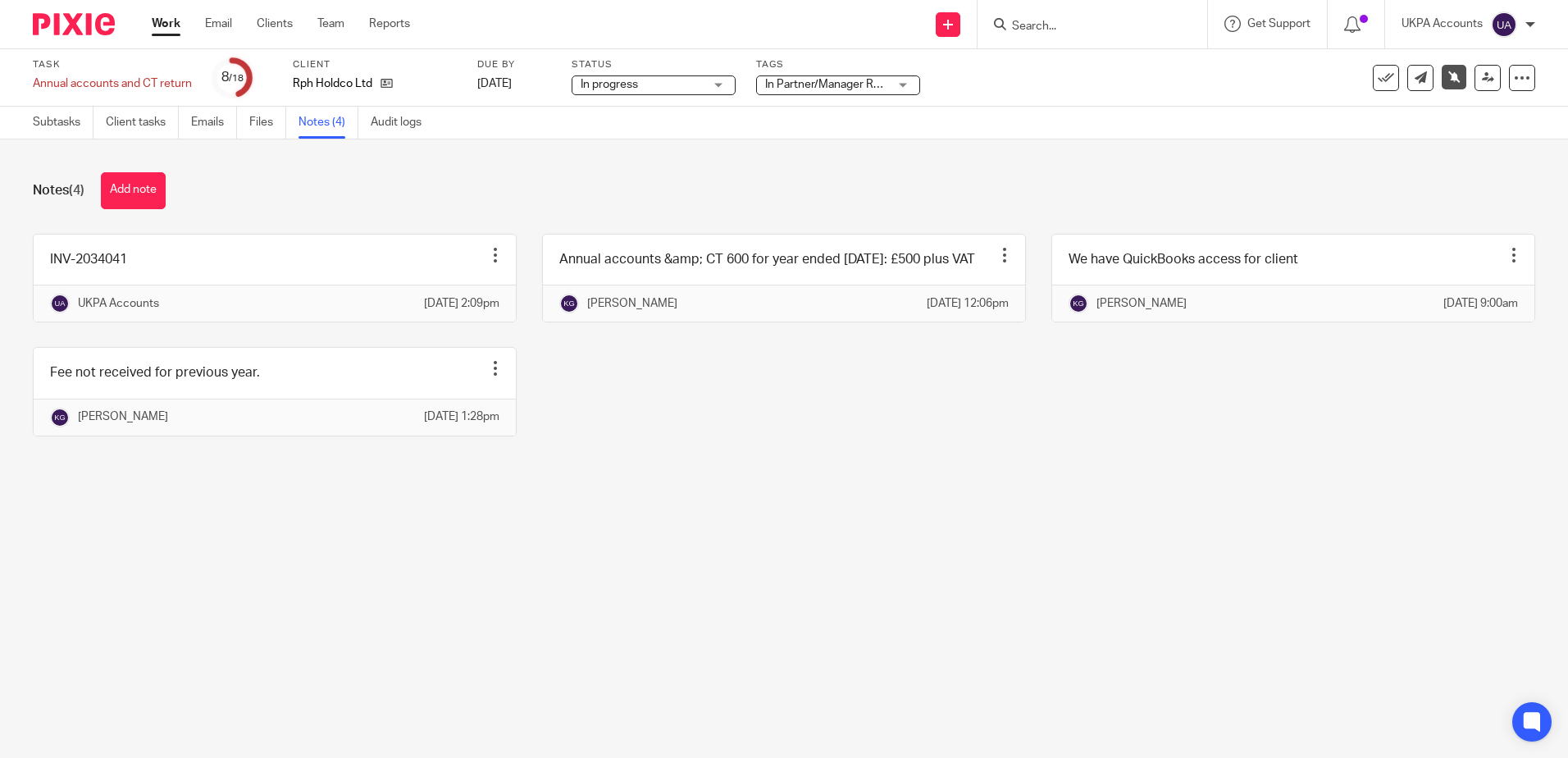
click at [860, 617] on main "Task Annual accounts and CT return Save Annual accounts and CT return 8 /18 Cli…" at bounding box center [784, 379] width 1568 height 758
drag, startPoint x: 877, startPoint y: 674, endPoint x: 925, endPoint y: 741, distance: 82.4
click at [879, 679] on main "Task Annual accounts and CT return Save Annual accounts and CT return 8 /18 Cli…" at bounding box center [784, 379] width 1568 height 758
click at [630, 549] on main "Task Annual accounts and CT return Save Annual accounts and CT return 8 /18 Cli…" at bounding box center [784, 379] width 1568 height 758
click at [811, 493] on div "Notes (4) Add note INV-2034041 Edit note Delete note UKPA Accounts [DATE] 2:09p…" at bounding box center [784, 316] width 1568 height 355
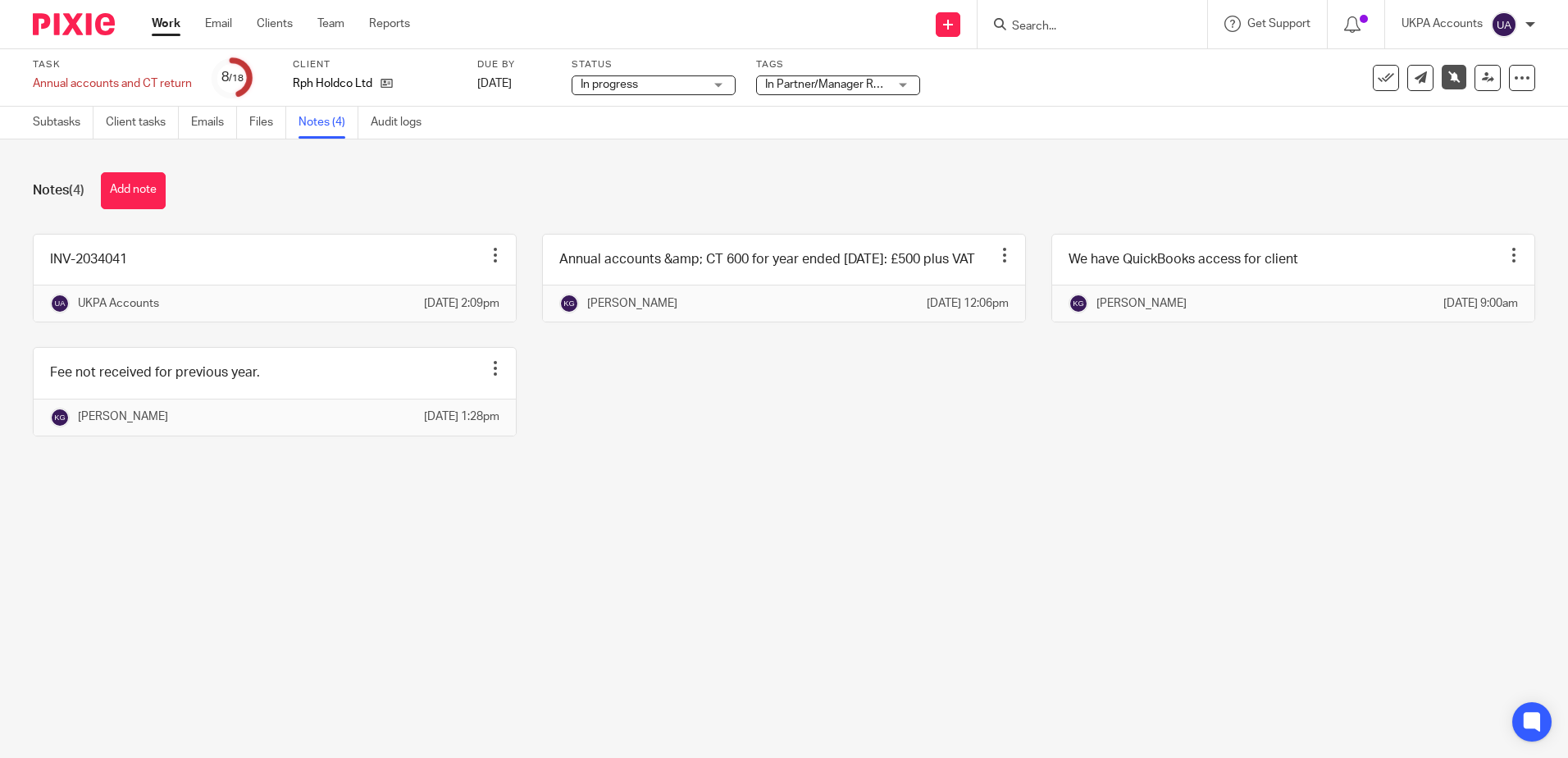
drag, startPoint x: 666, startPoint y: 591, endPoint x: 657, endPoint y: 588, distance: 9.5
click at [666, 591] on main "Task Annual accounts and CT return Save Annual accounts and CT return 8 /18 Cli…" at bounding box center [784, 379] width 1568 height 758
drag, startPoint x: 932, startPoint y: 587, endPoint x: 899, endPoint y: 522, distance: 72.9
click at [932, 585] on main "Task Annual accounts and CT return Save Annual accounts and CT return 8 /18 Cli…" at bounding box center [784, 379] width 1568 height 758
